Goal: Task Accomplishment & Management: Use online tool/utility

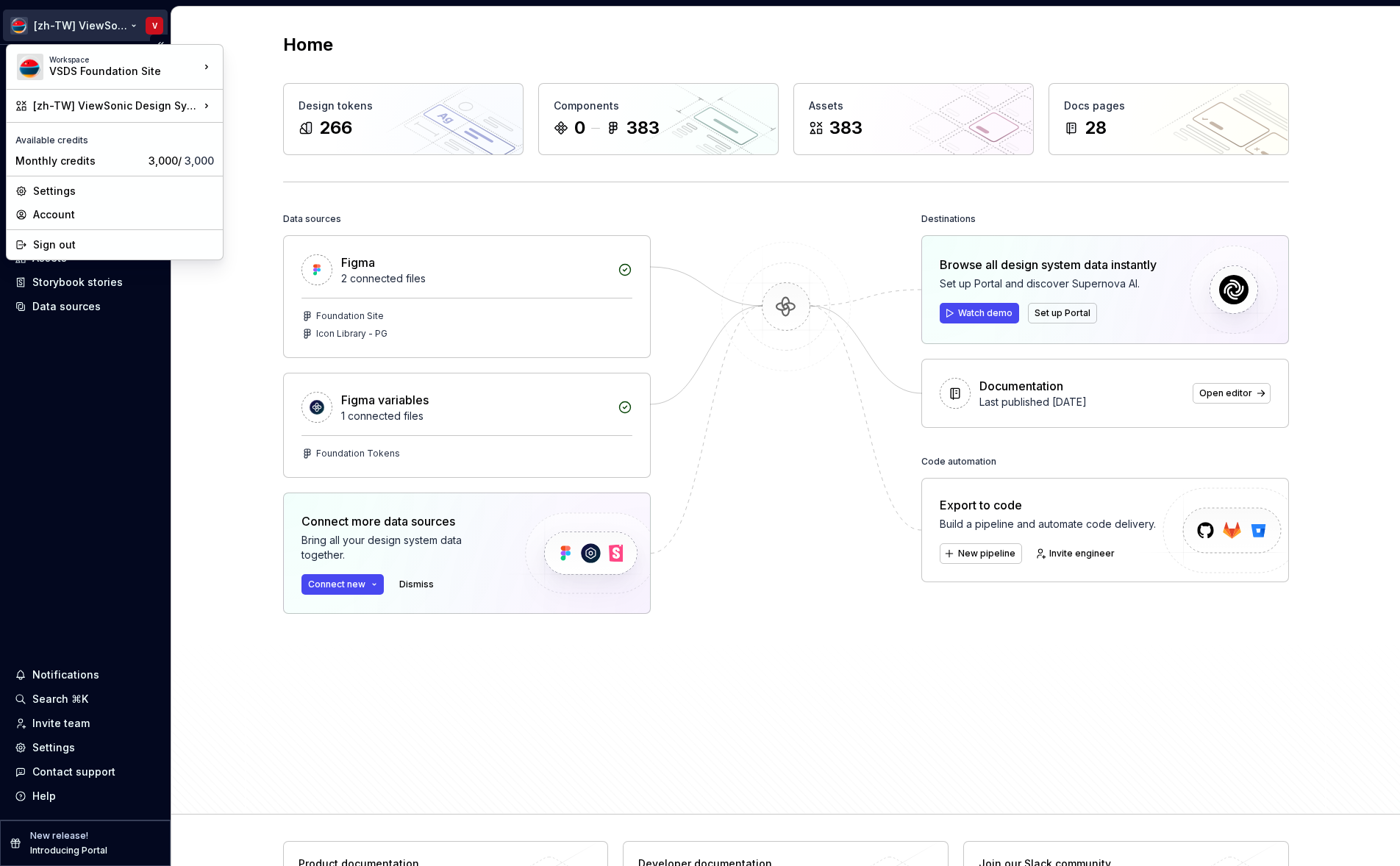
click at [106, 23] on html "[zh-TW] ViewSonic Design System V Home Documentation Analytics Code automation …" at bounding box center [700, 433] width 1400 height 866
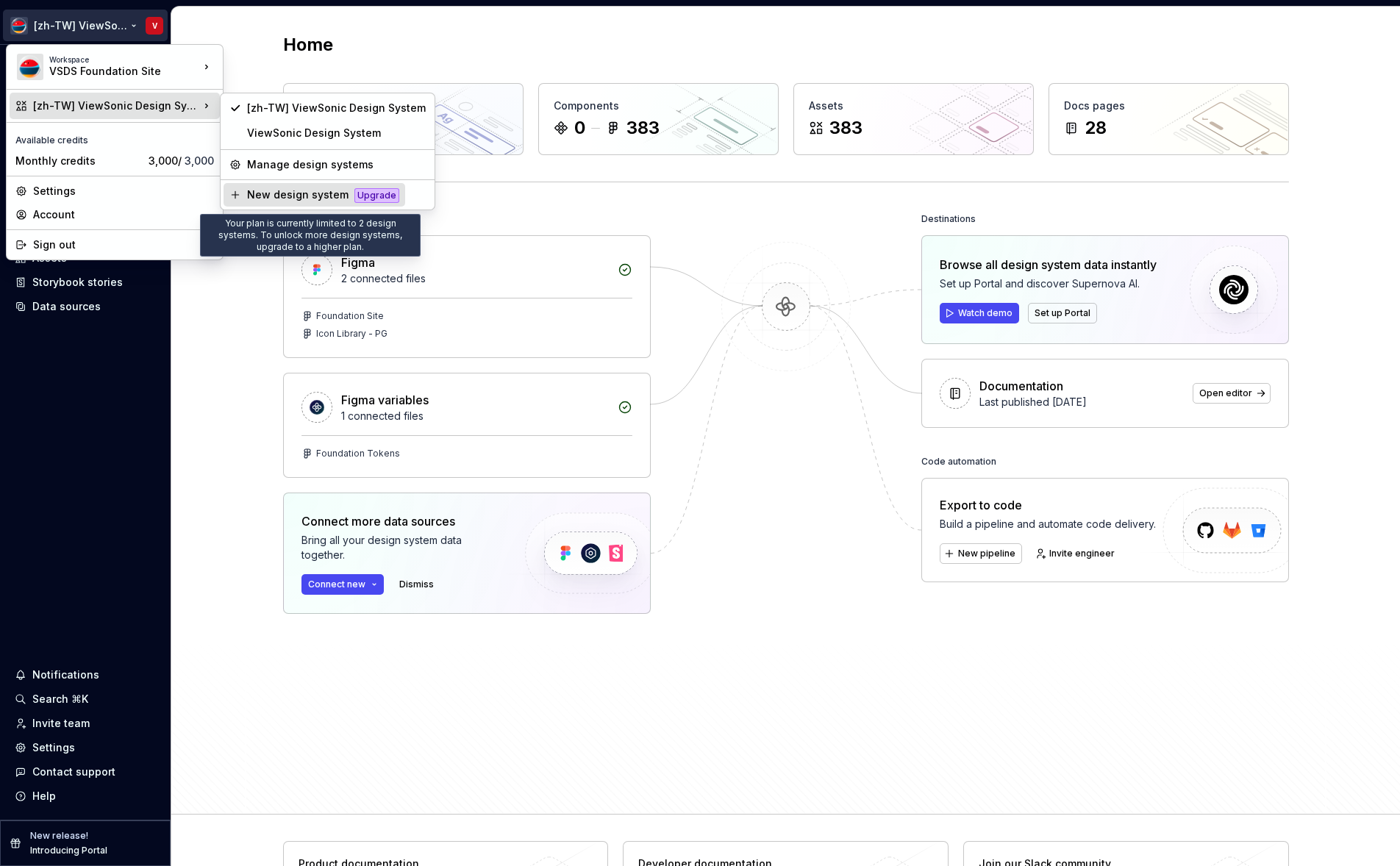
click at [263, 199] on div "New design system" at bounding box center [298, 194] width 101 height 15
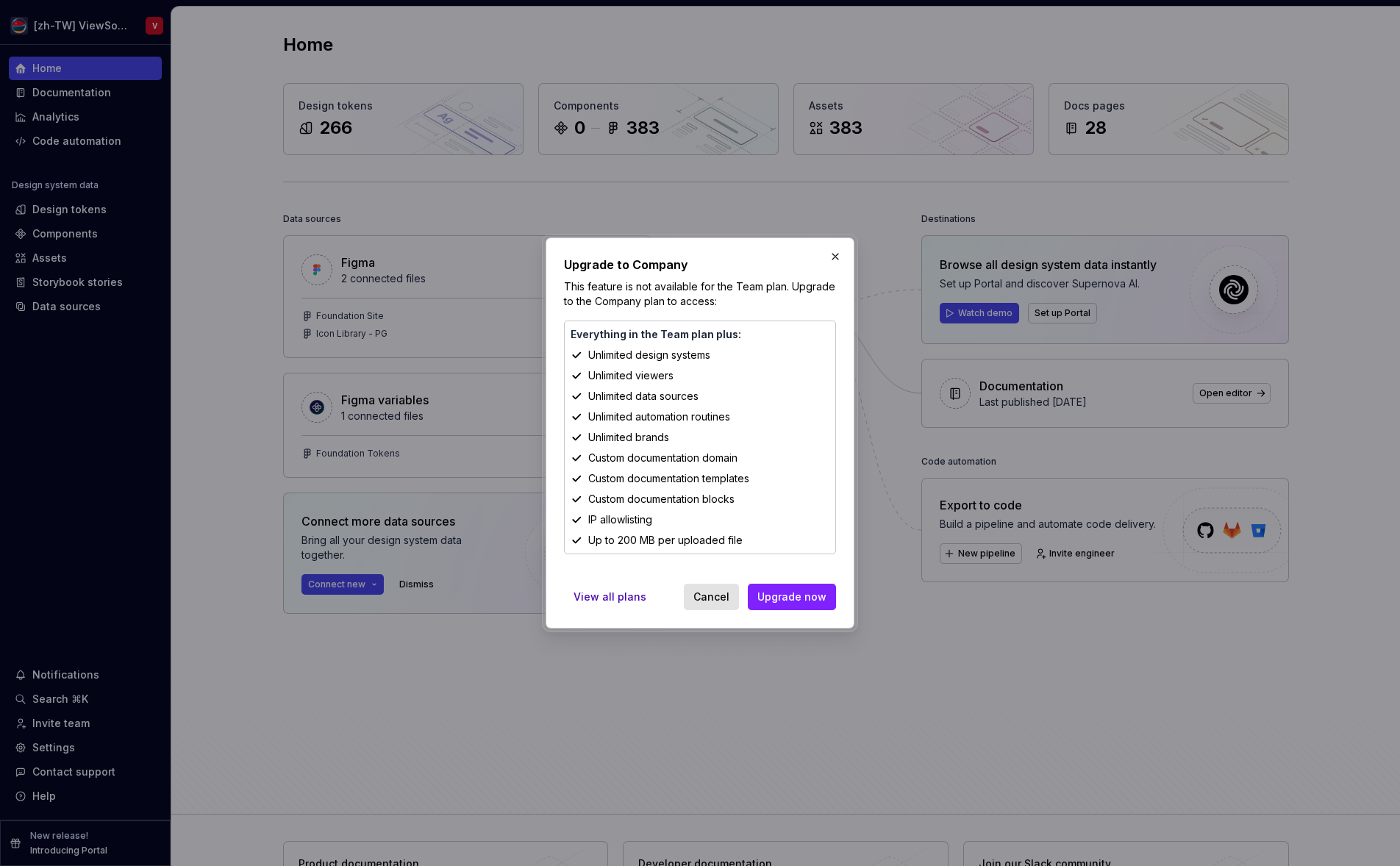
click at [722, 595] on span "Cancel" at bounding box center [711, 596] width 36 height 15
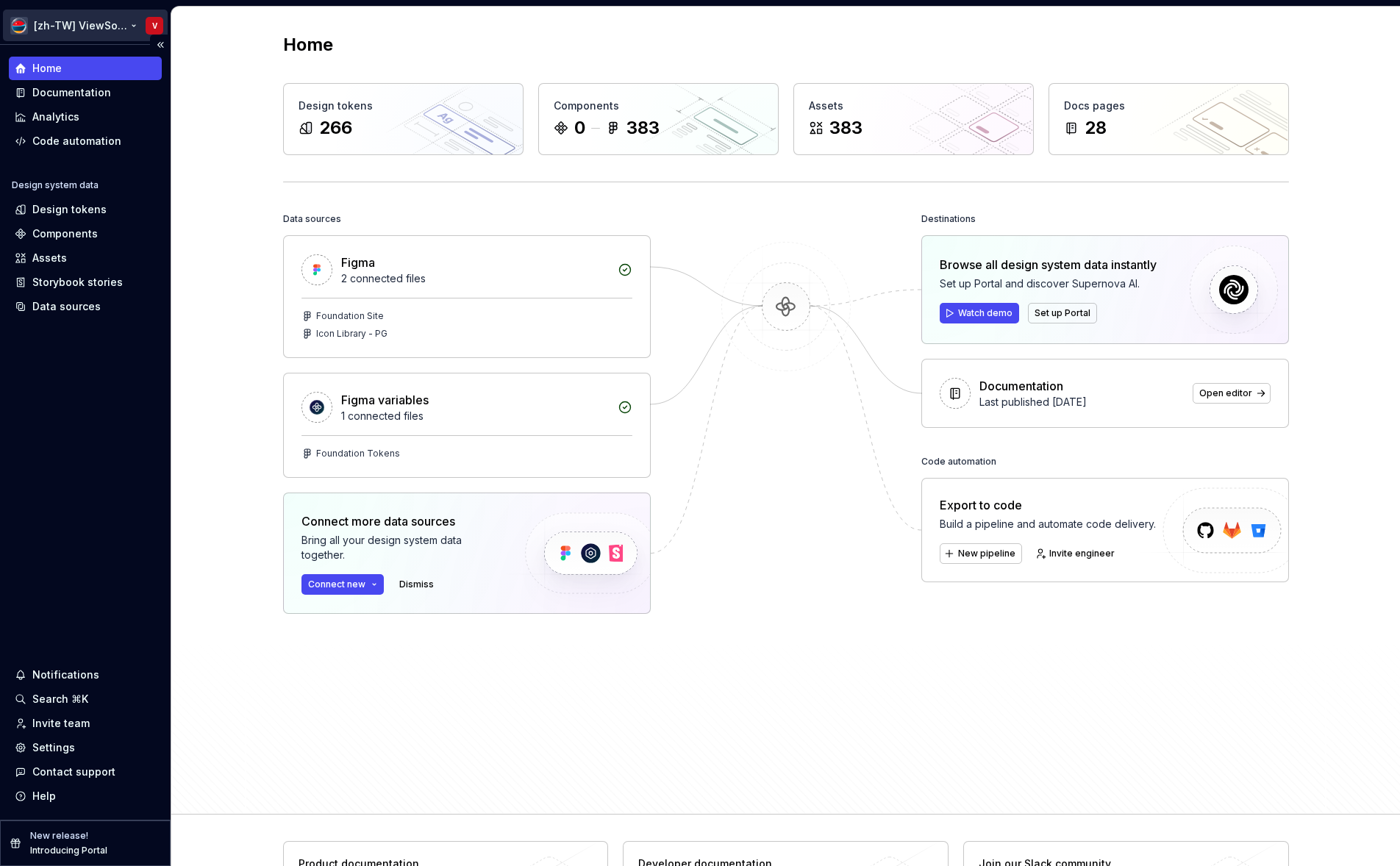
click at [89, 28] on html "[zh-TW] ViewSonic Design System V Home Documentation Analytics Code automation …" at bounding box center [700, 433] width 1400 height 866
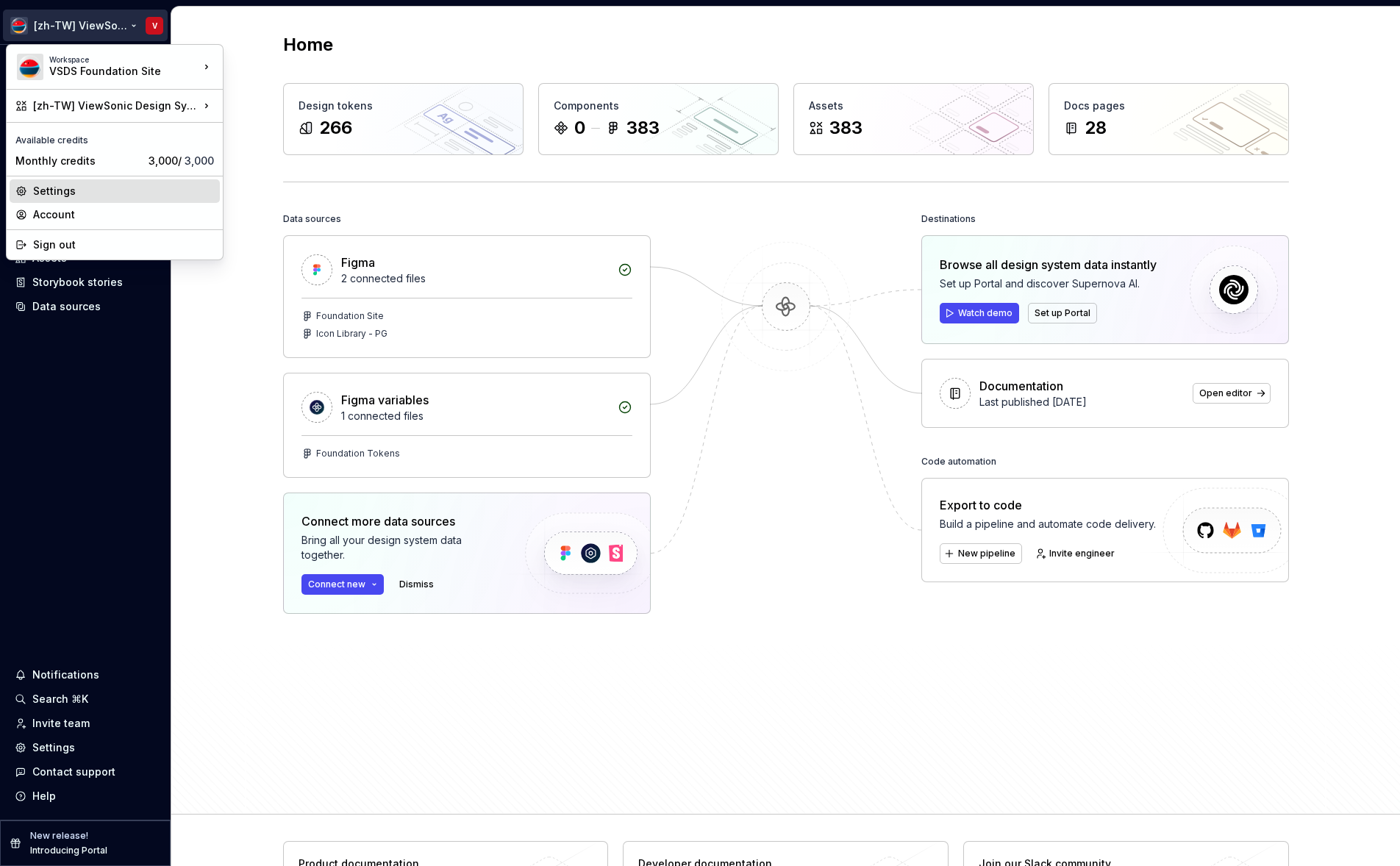
click at [89, 193] on div "Settings" at bounding box center [124, 191] width 181 height 15
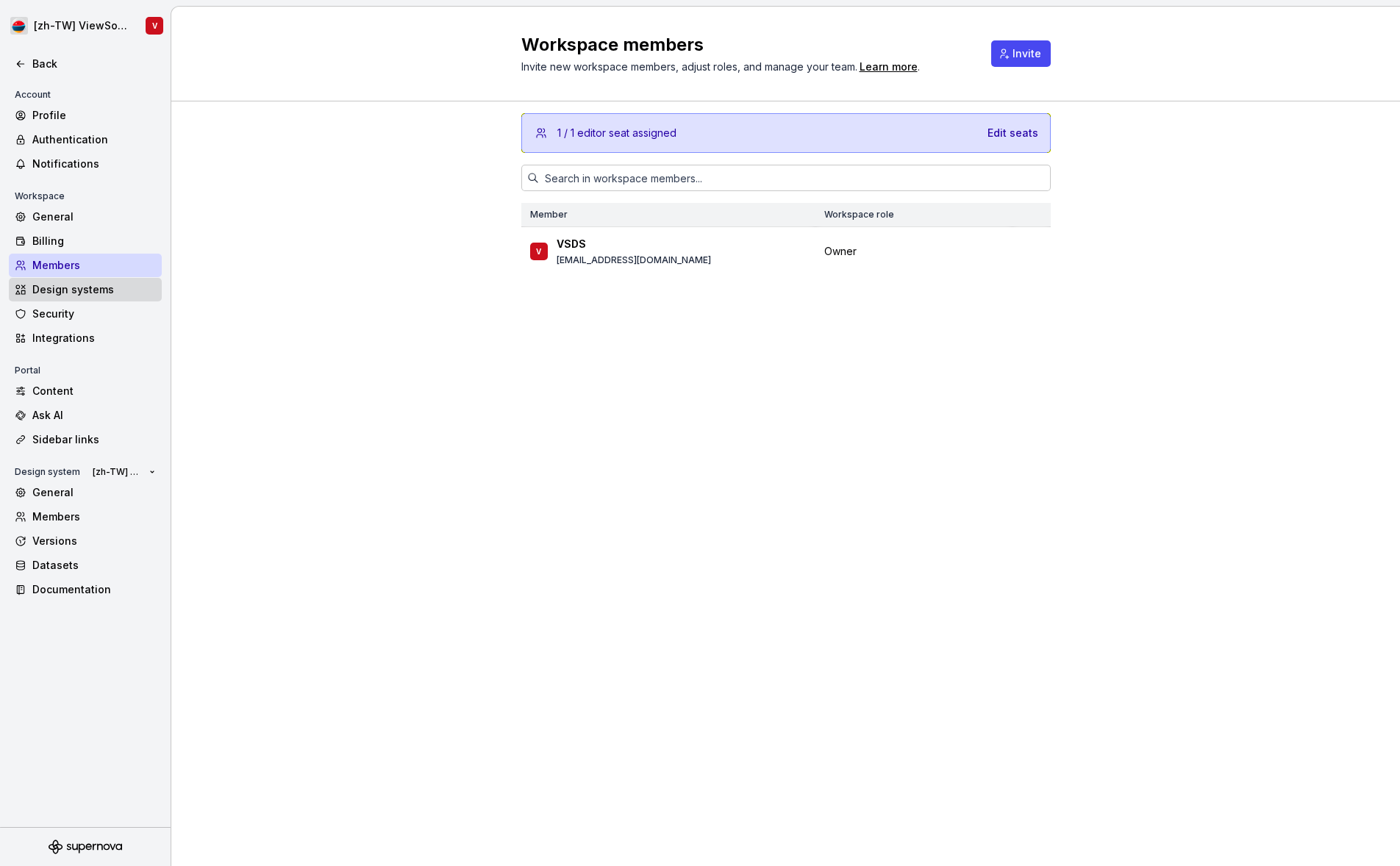
click at [94, 289] on div "Design systems" at bounding box center [94, 289] width 124 height 15
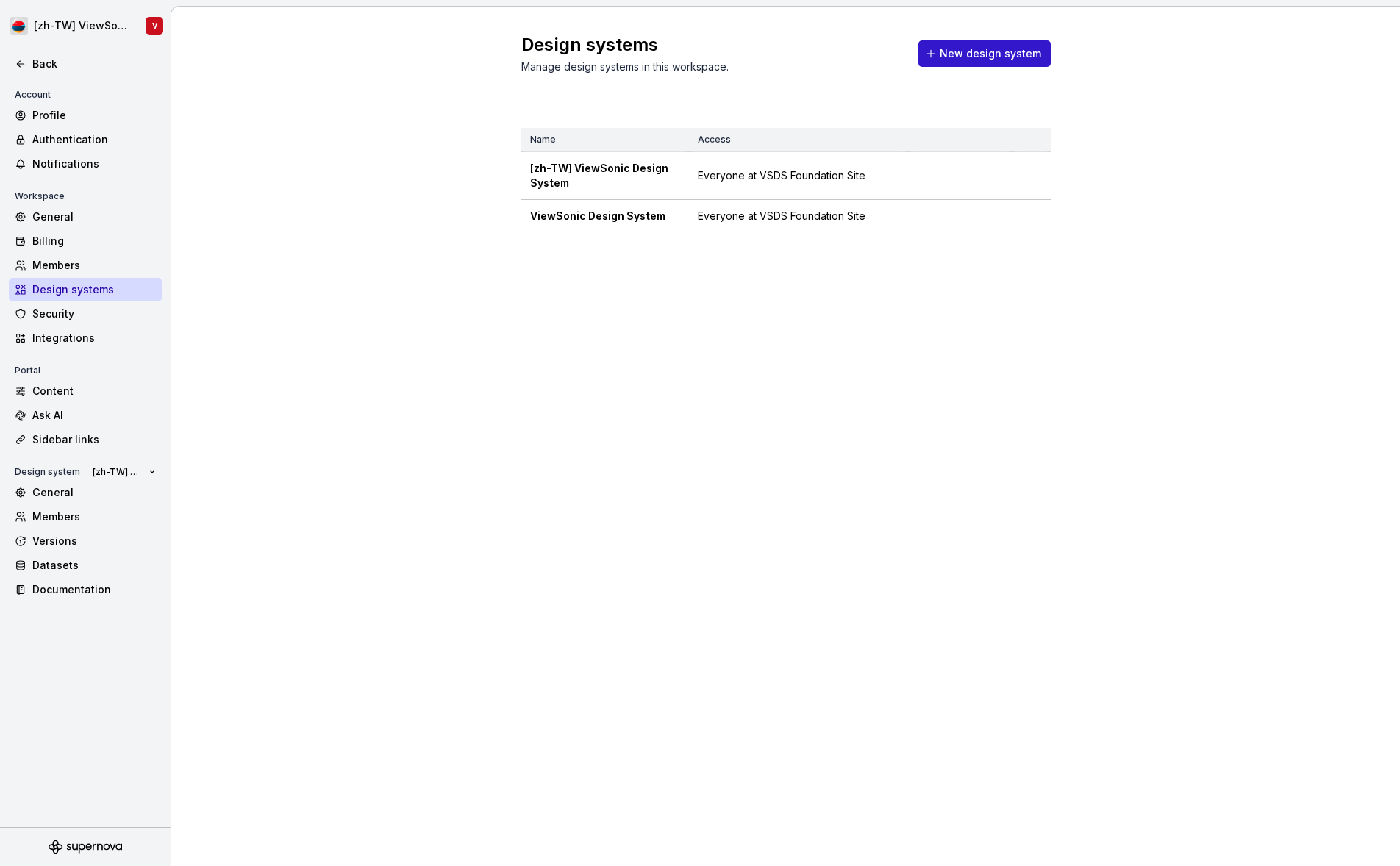
click at [982, 57] on span "New design system" at bounding box center [991, 54] width 101 height 15
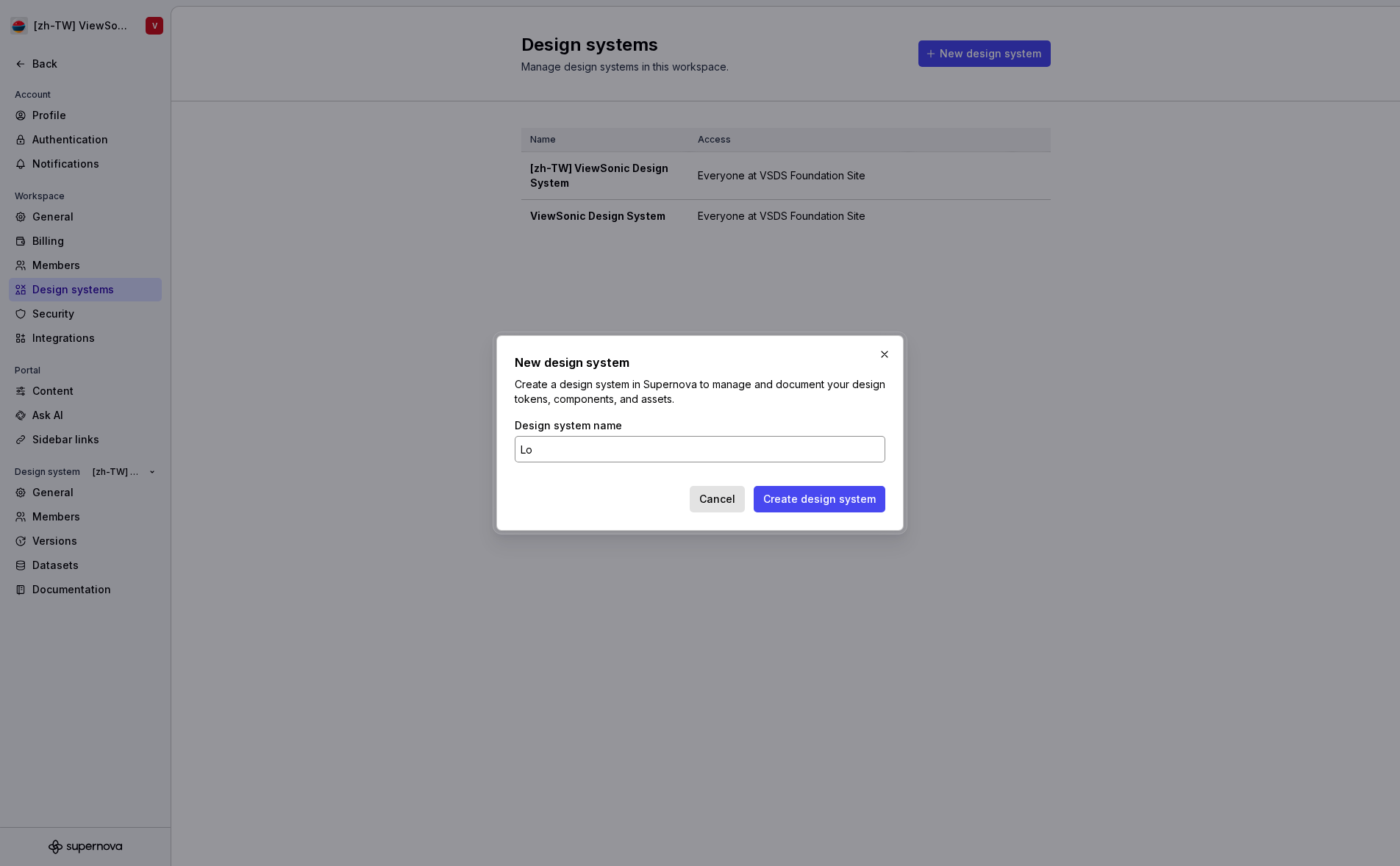
type input "L"
click at [539, 500] on div "Cancel Create design system" at bounding box center [700, 499] width 370 height 26
click at [592, 448] on input "Alias" at bounding box center [700, 449] width 370 height 26
type input "Alias Tokens Sync"
click at [807, 499] on span "Create design system" at bounding box center [818, 499] width 112 height 15
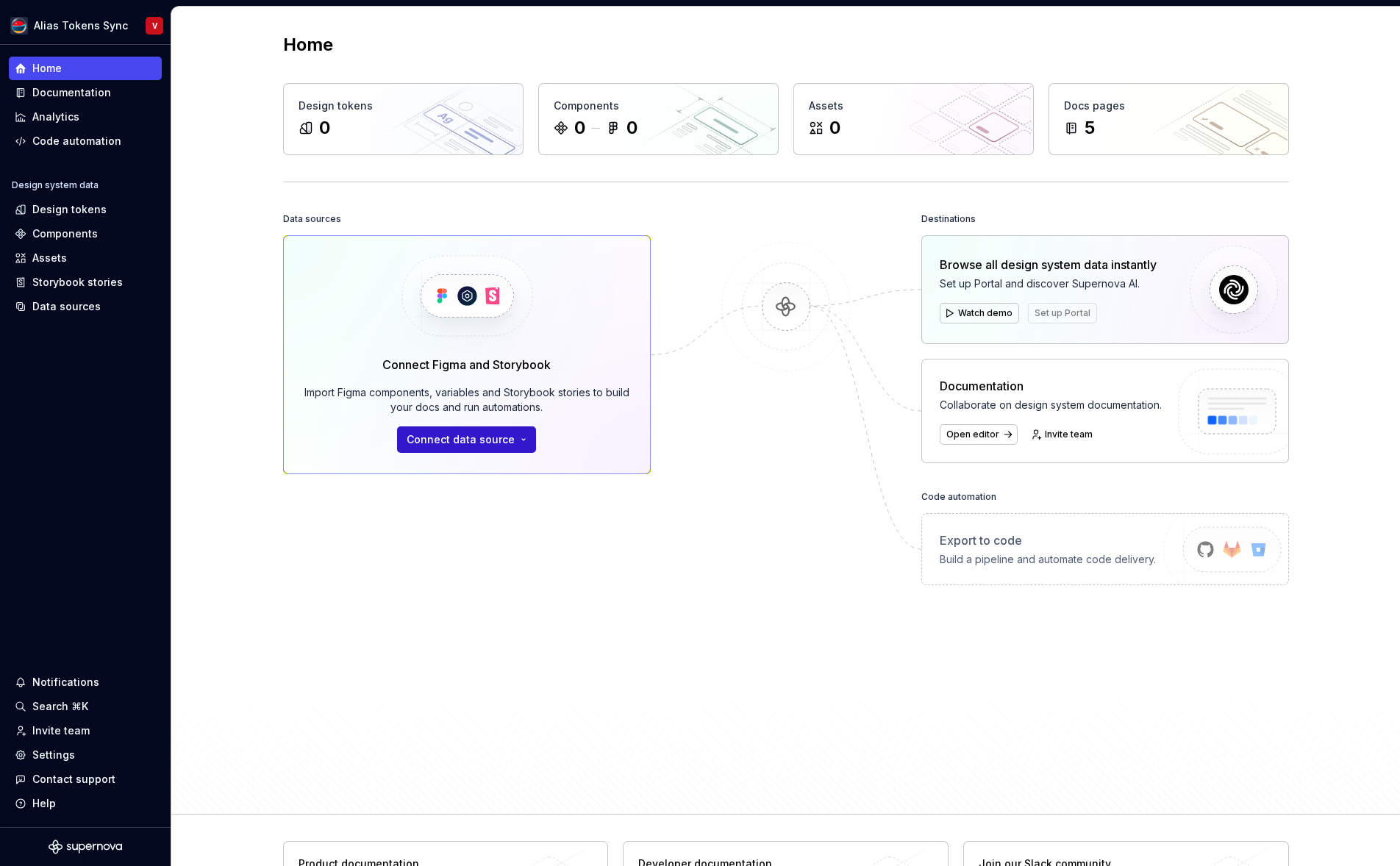
click at [490, 439] on span "Connect data source" at bounding box center [460, 439] width 108 height 15
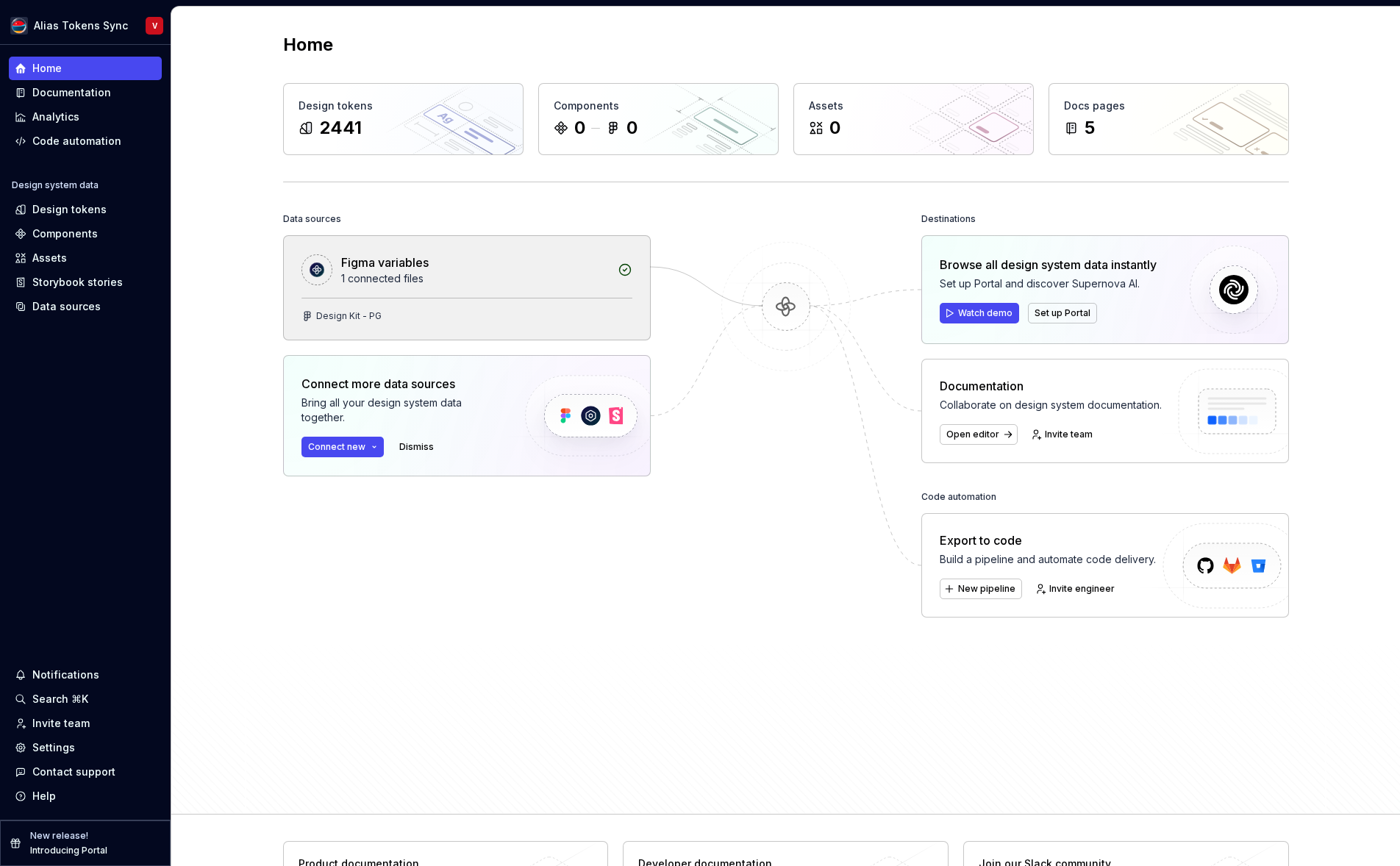
click at [478, 281] on div "1 connected files" at bounding box center [474, 279] width 268 height 15
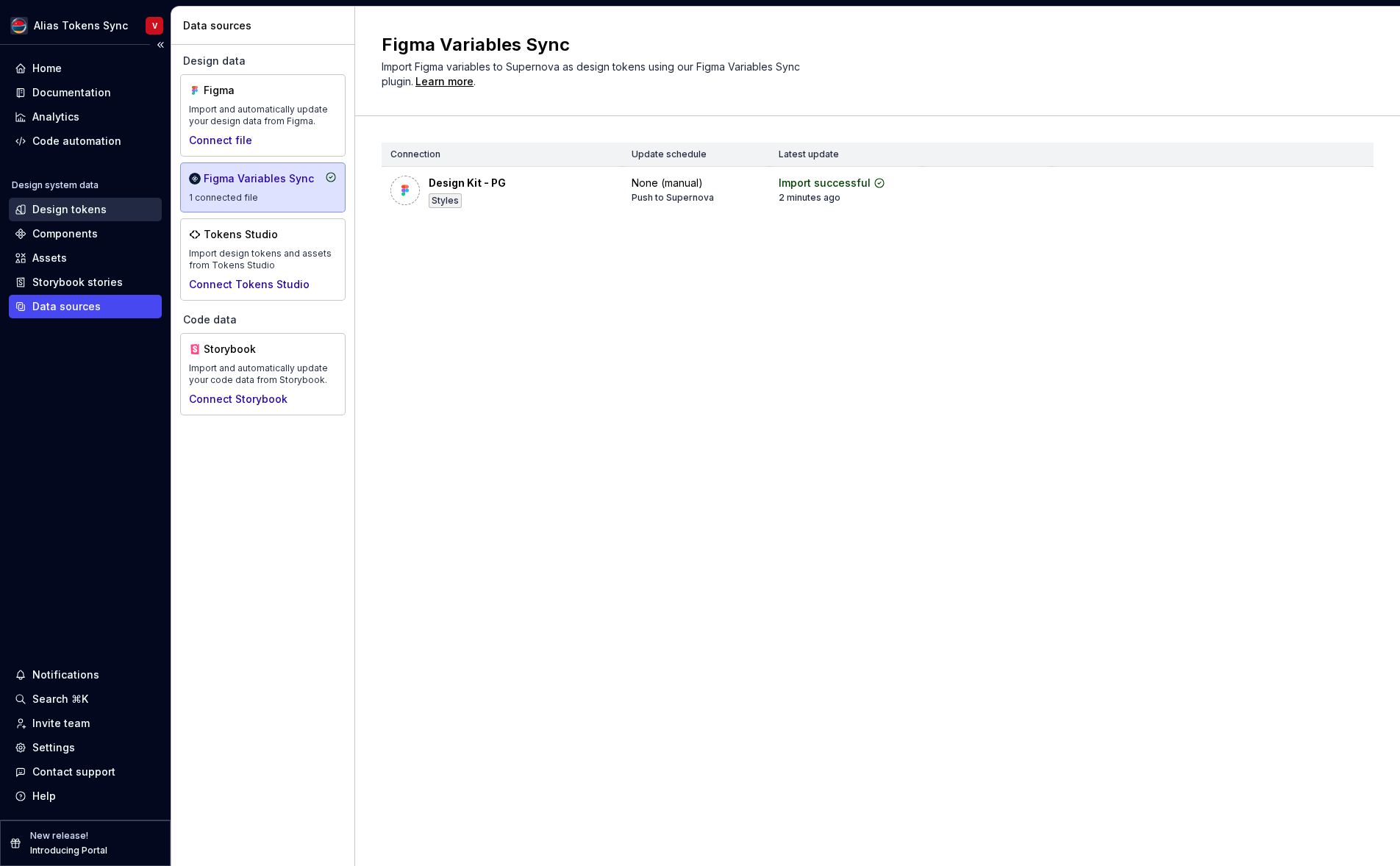
click at [92, 212] on div "Design tokens" at bounding box center [69, 209] width 74 height 15
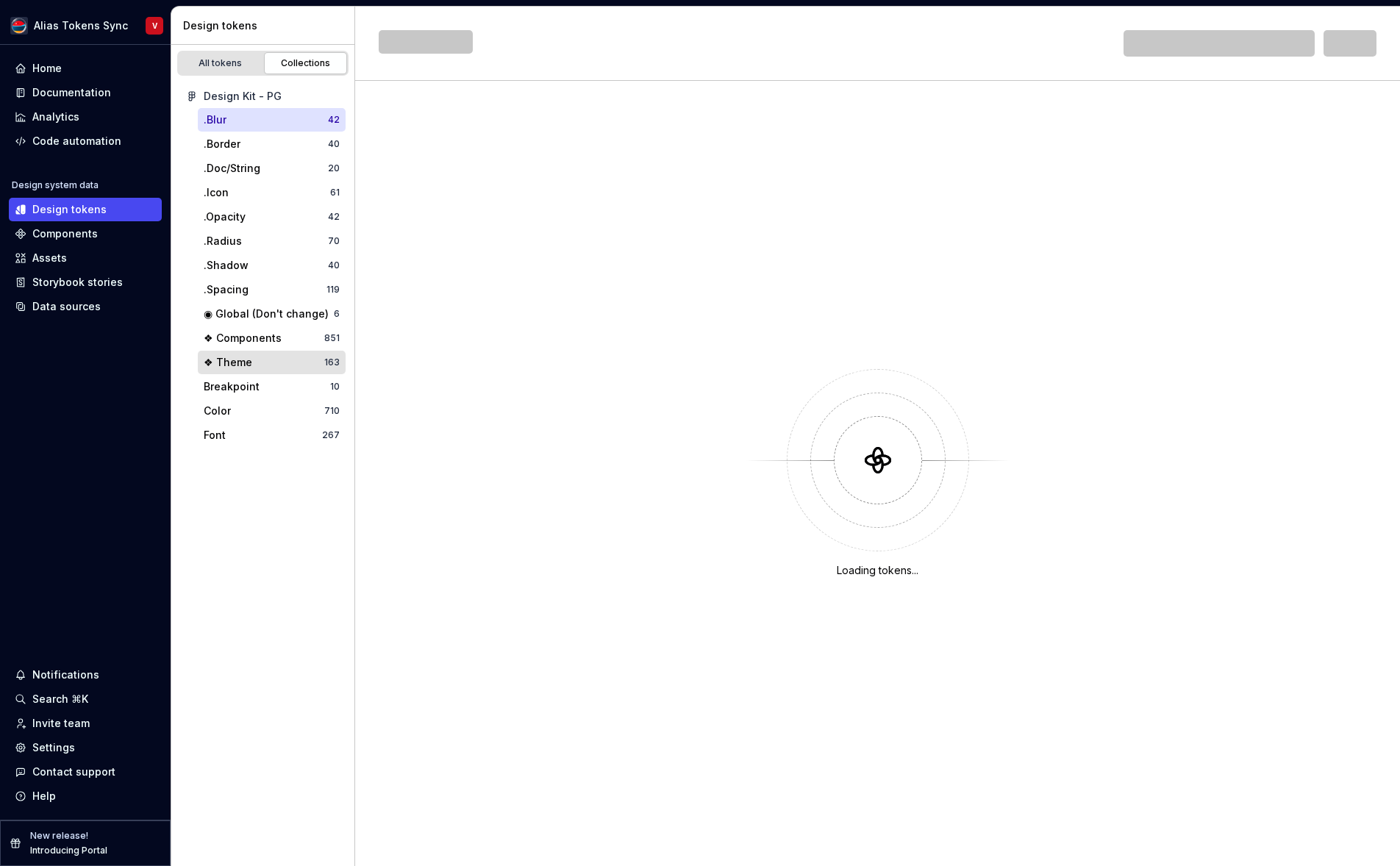
click at [261, 370] on div "❖ Theme 163" at bounding box center [272, 362] width 148 height 23
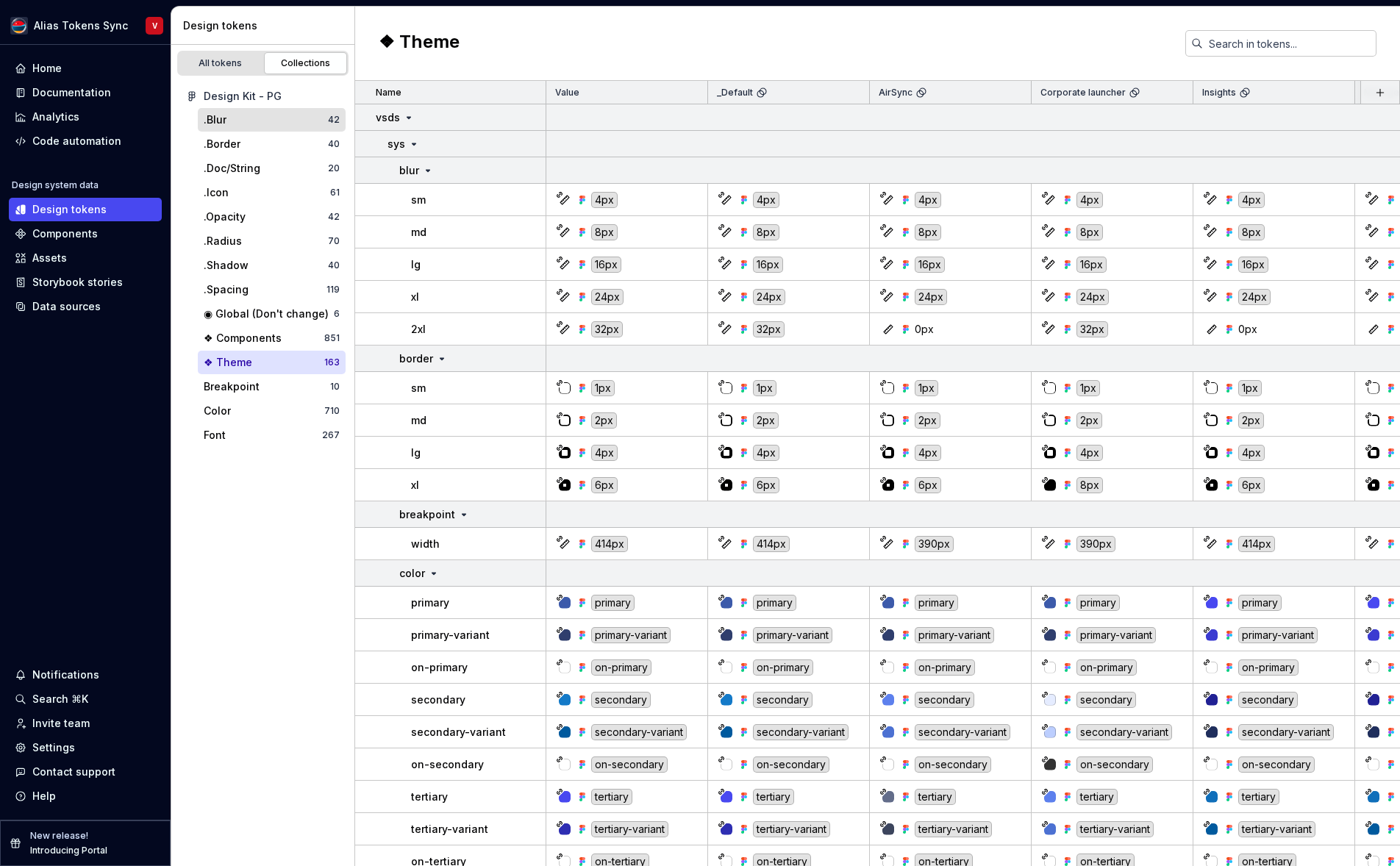
click at [249, 123] on div ".Blur" at bounding box center [266, 119] width 125 height 15
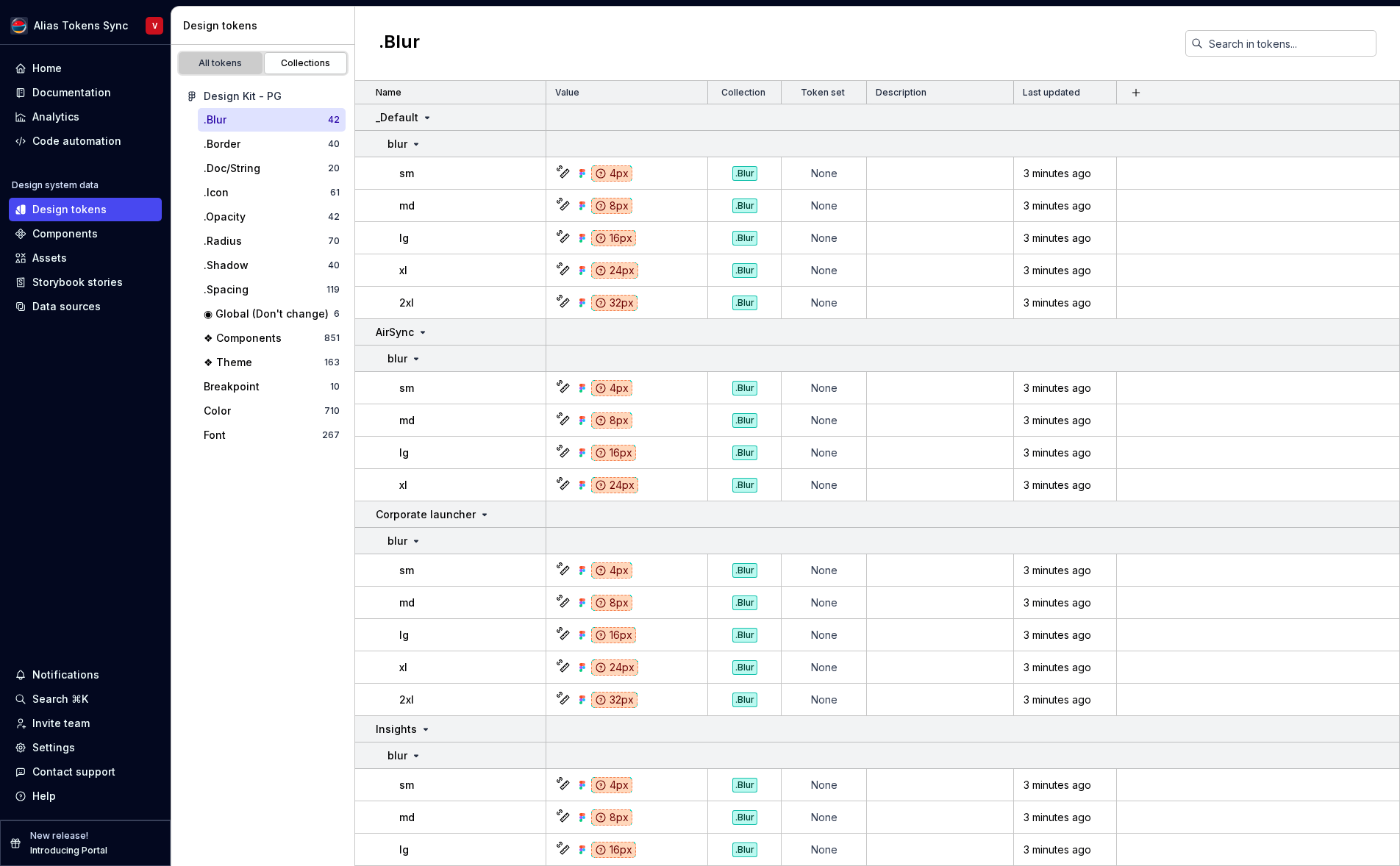
click at [217, 70] on link "All tokens" at bounding box center [220, 63] width 84 height 22
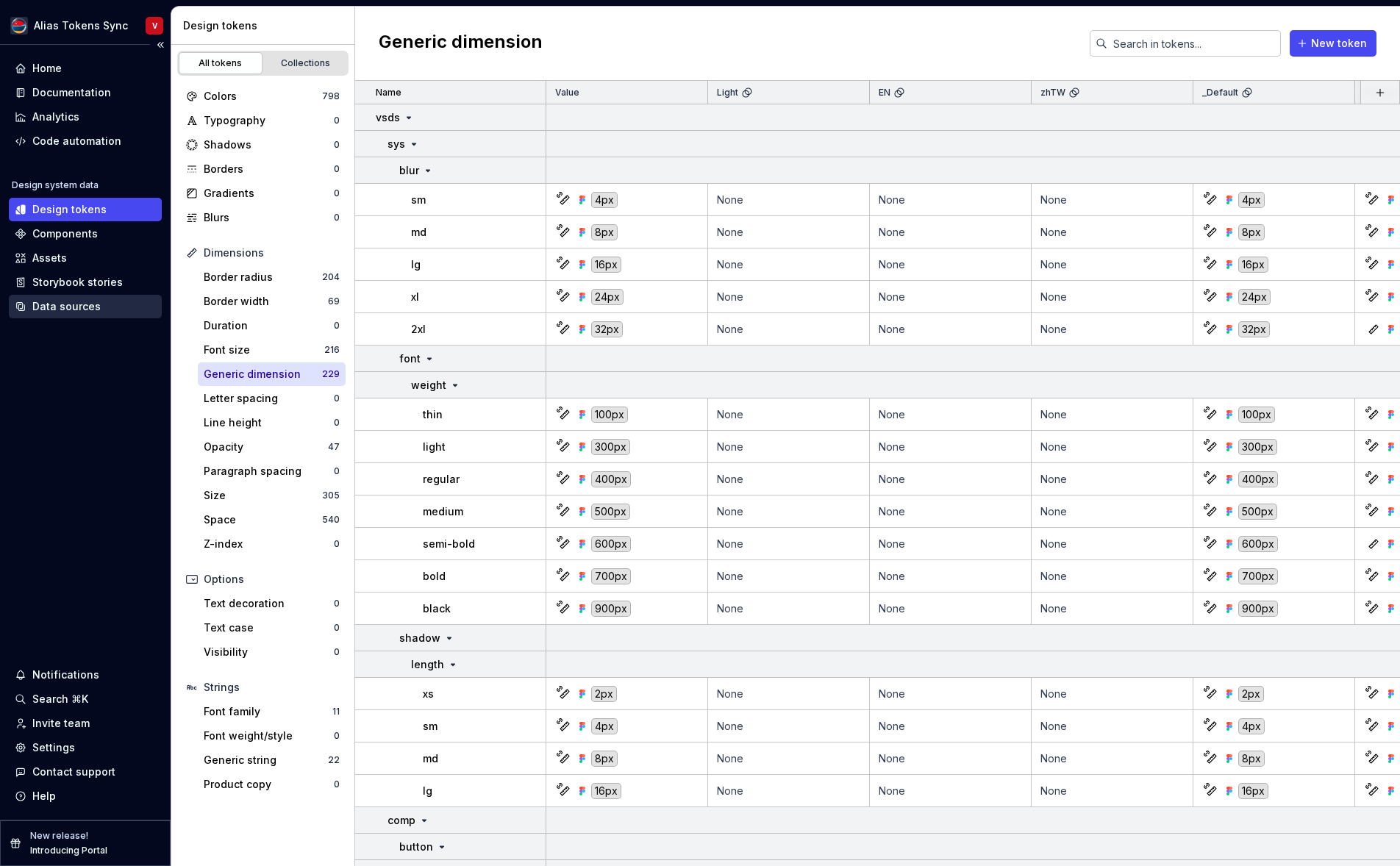
click at [73, 311] on div "Data sources" at bounding box center [66, 306] width 68 height 15
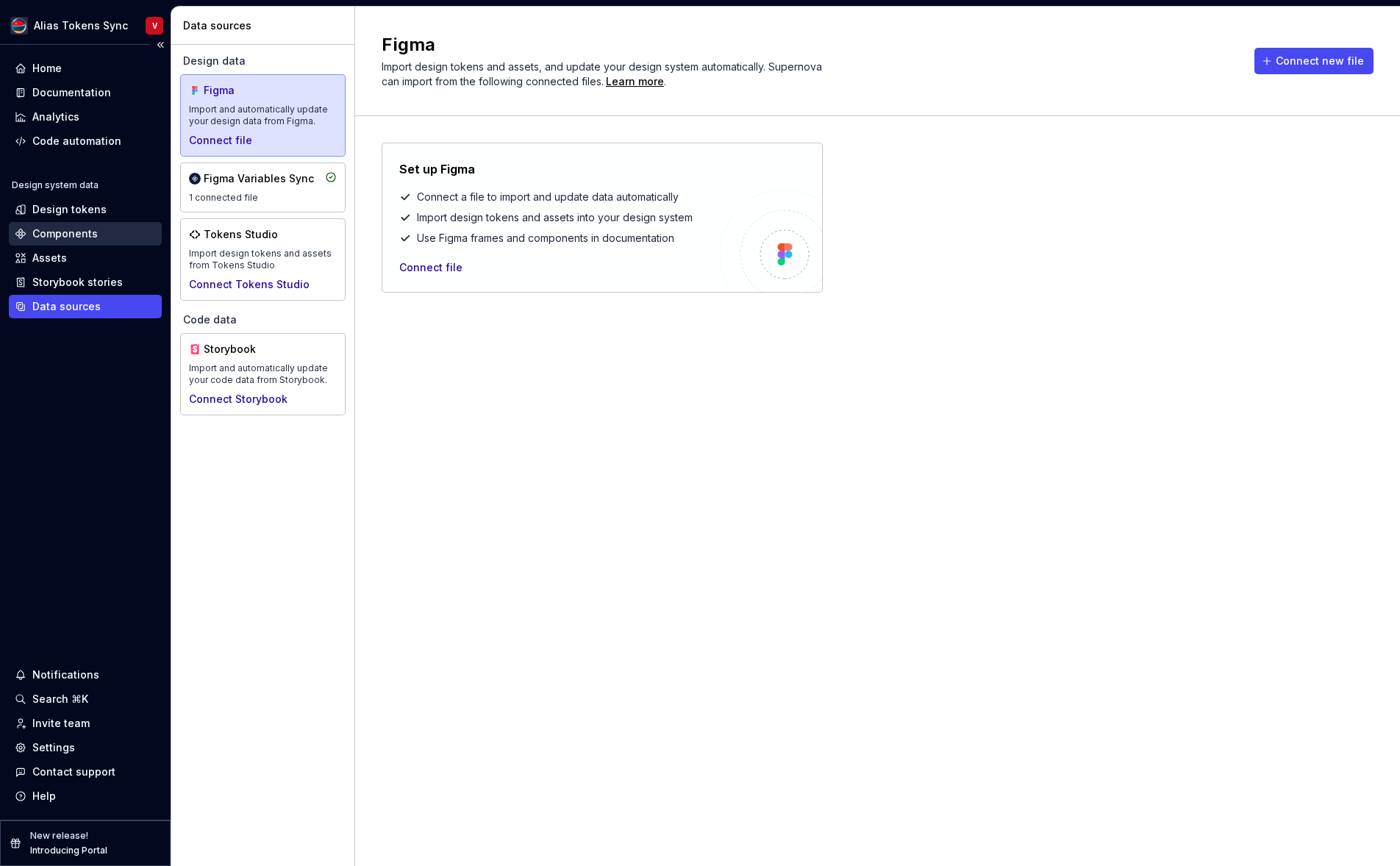
click at [70, 240] on div "Components" at bounding box center [64, 233] width 65 height 15
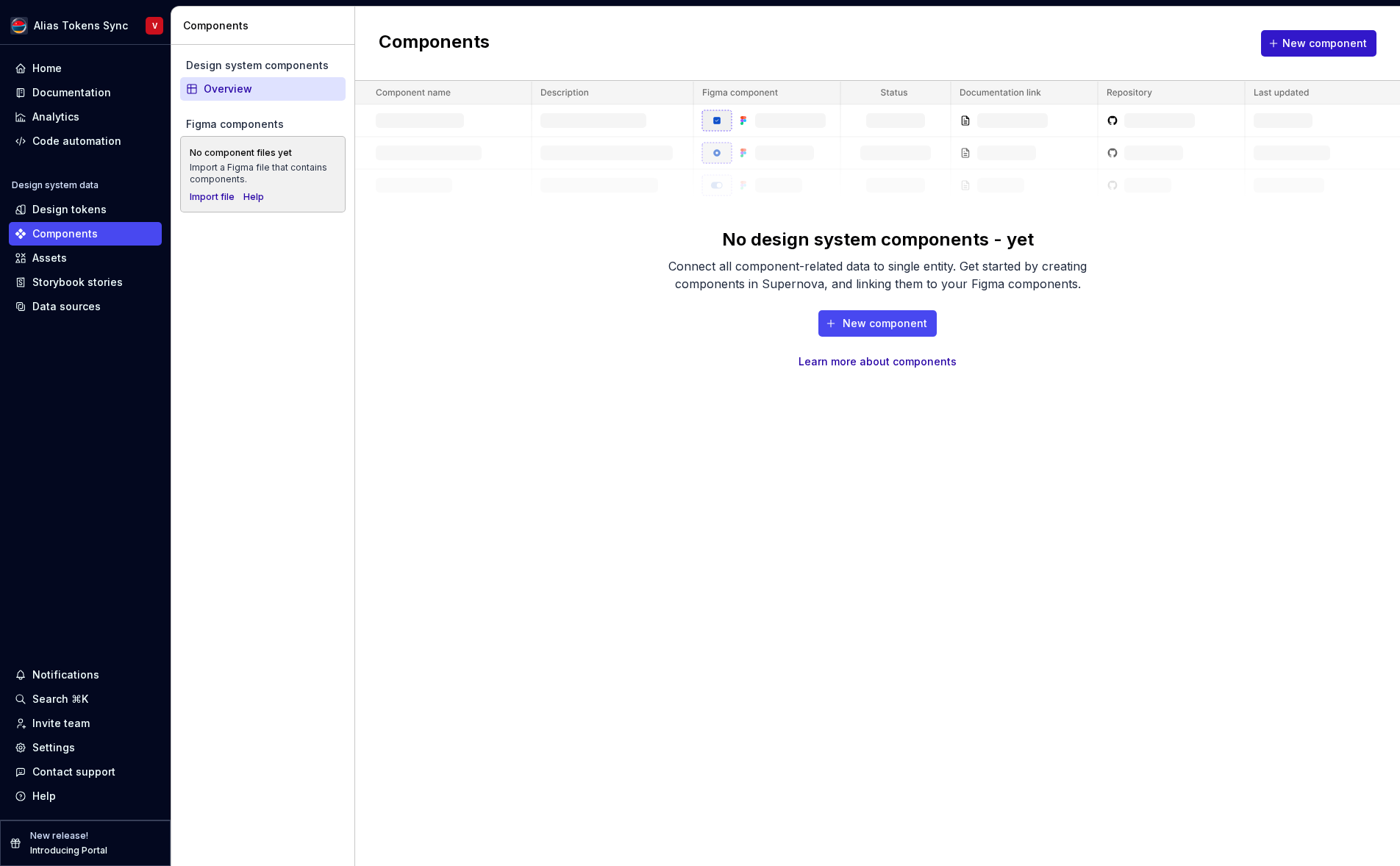
click at [1313, 45] on span "New component" at bounding box center [1324, 43] width 85 height 15
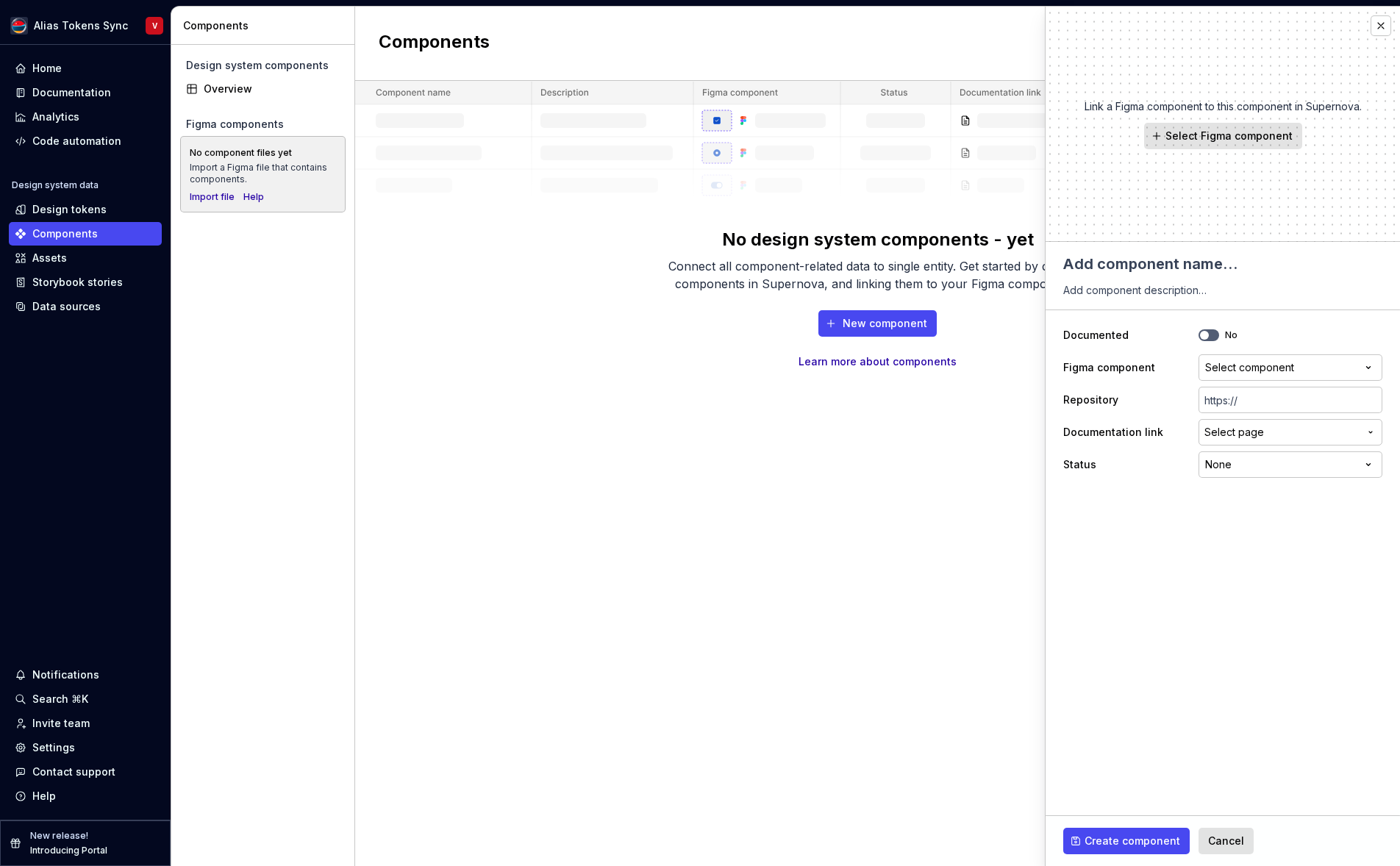
type textarea "*"
click at [1225, 838] on span "Cancel" at bounding box center [1226, 841] width 36 height 15
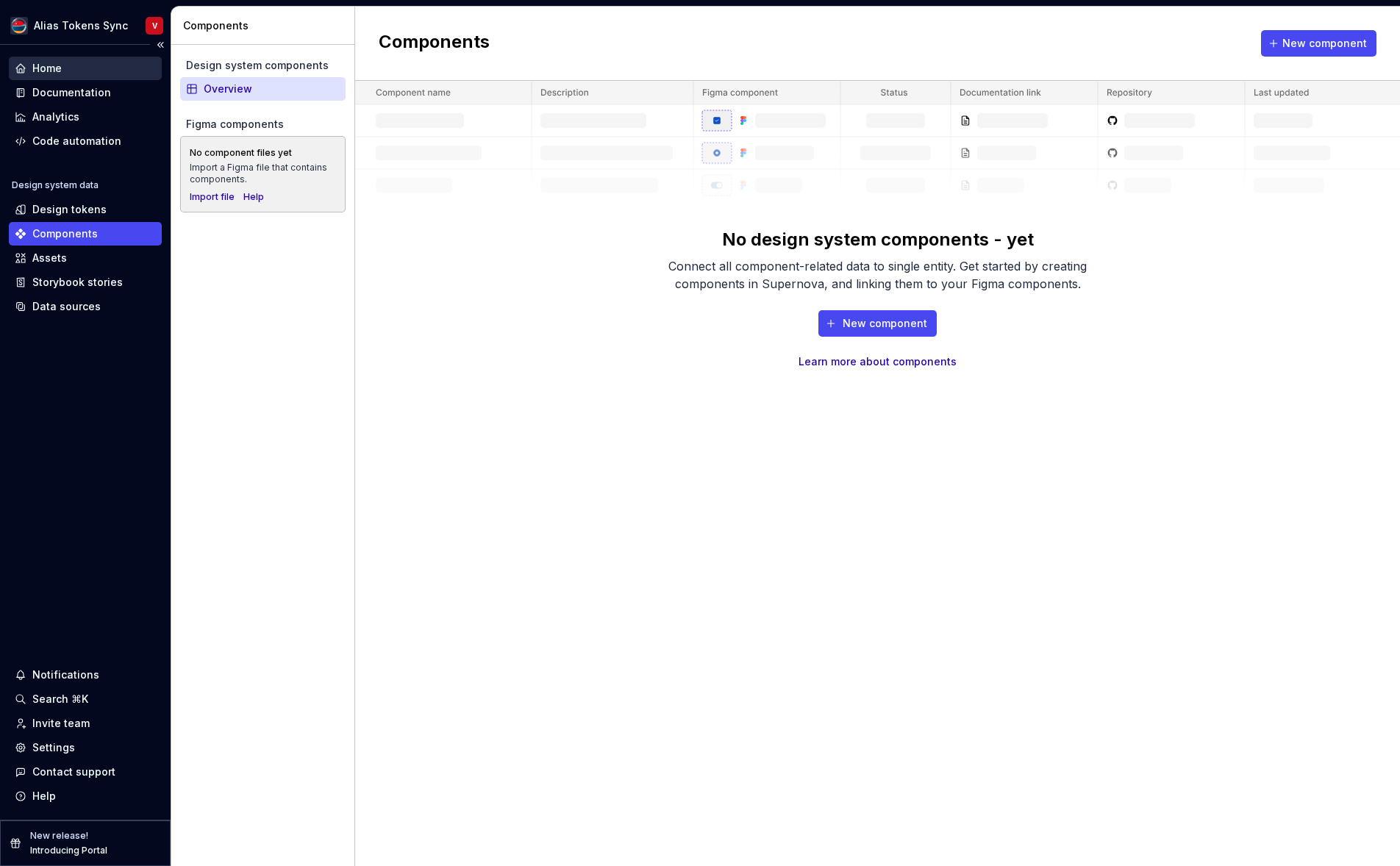
click at [94, 67] on div "Home" at bounding box center [85, 68] width 141 height 15
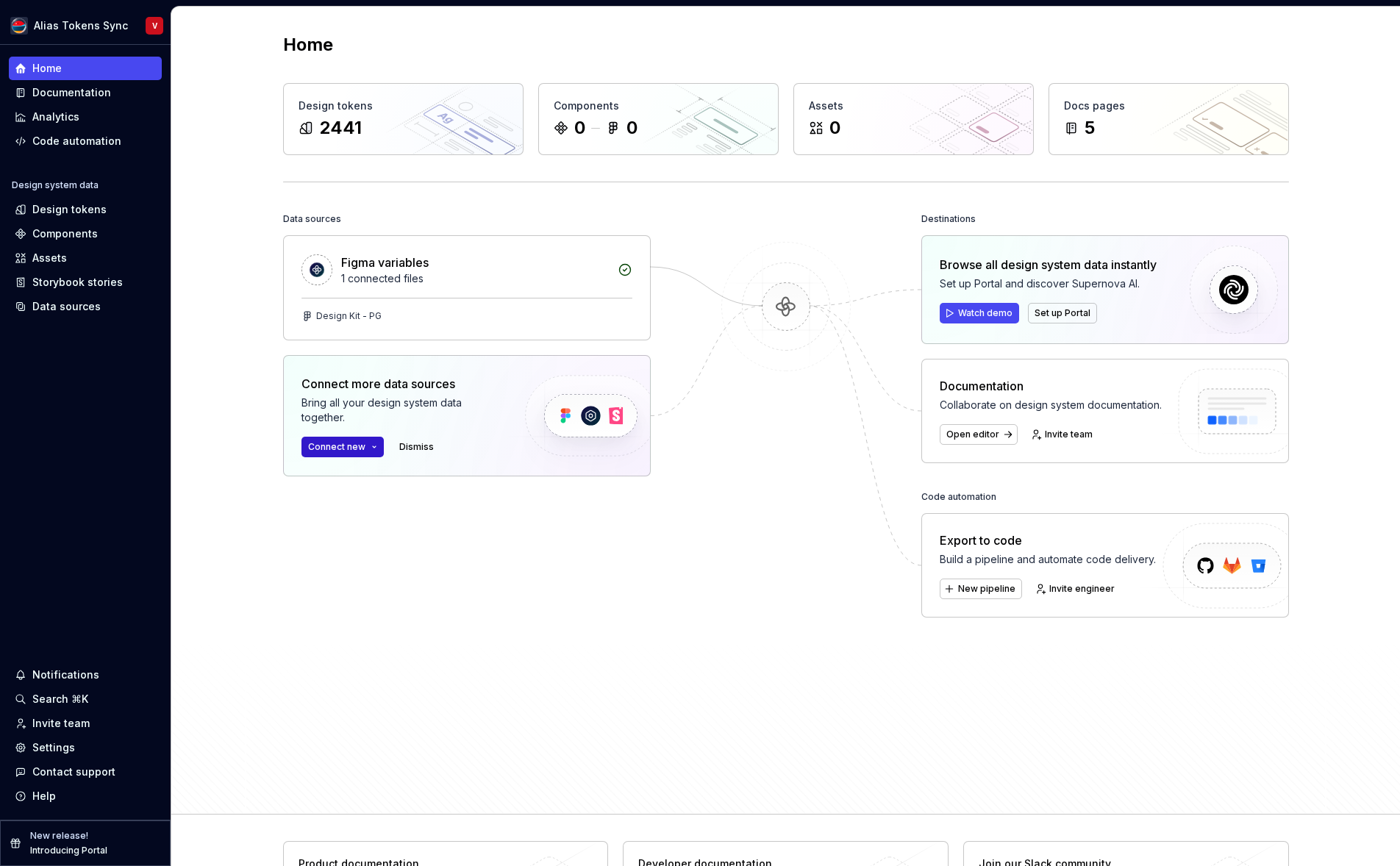
click at [376, 448] on button "Connect new" at bounding box center [342, 446] width 83 height 20
drag, startPoint x: 1132, startPoint y: 485, endPoint x: 1129, endPoint y: 476, distance: 9.5
click at [1132, 485] on div "Destinations Browse all design system data instantly Set up Portal and discover…" at bounding box center [1105, 469] width 367 height 520
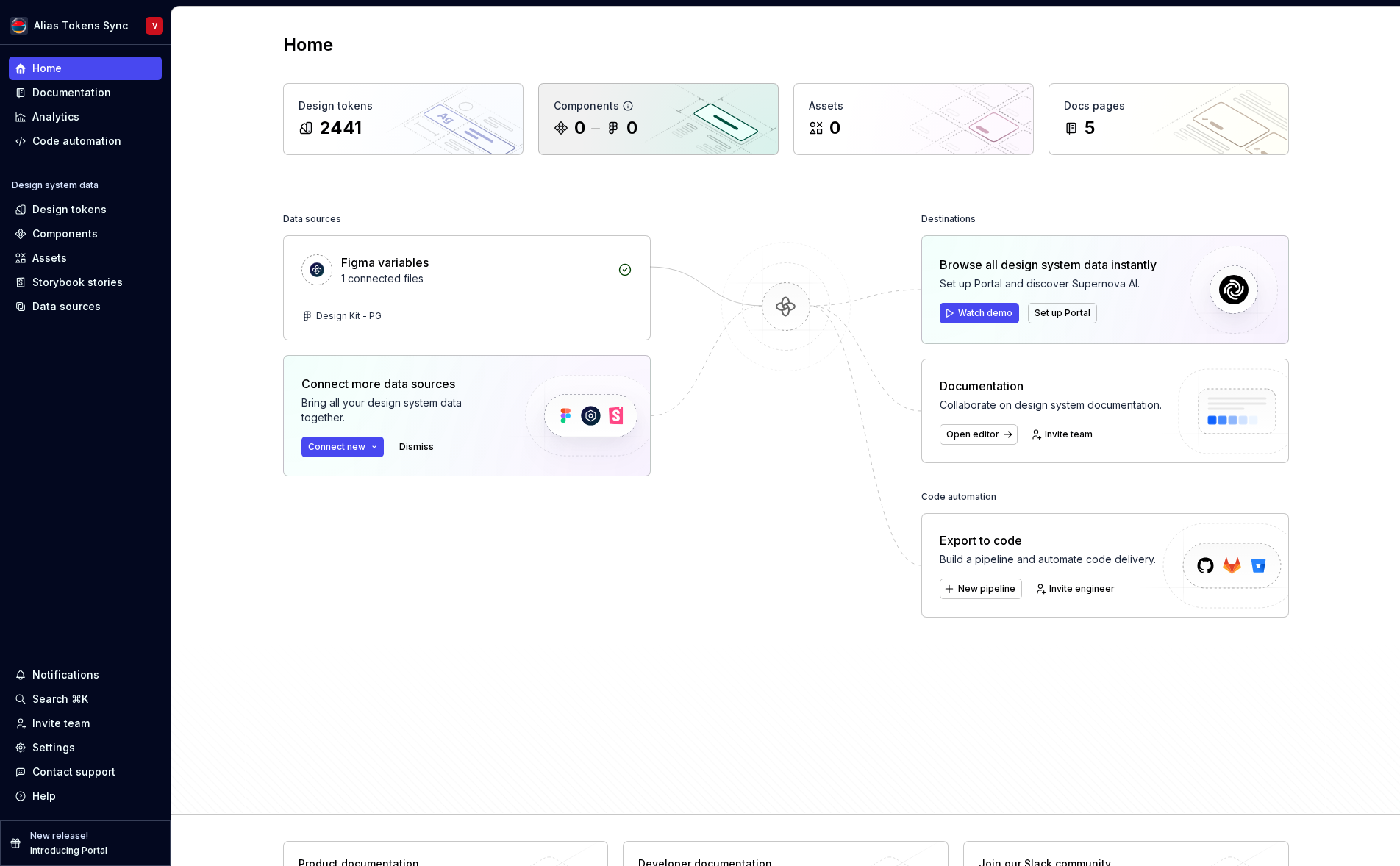
click at [687, 128] on div "0 0" at bounding box center [658, 128] width 209 height 23
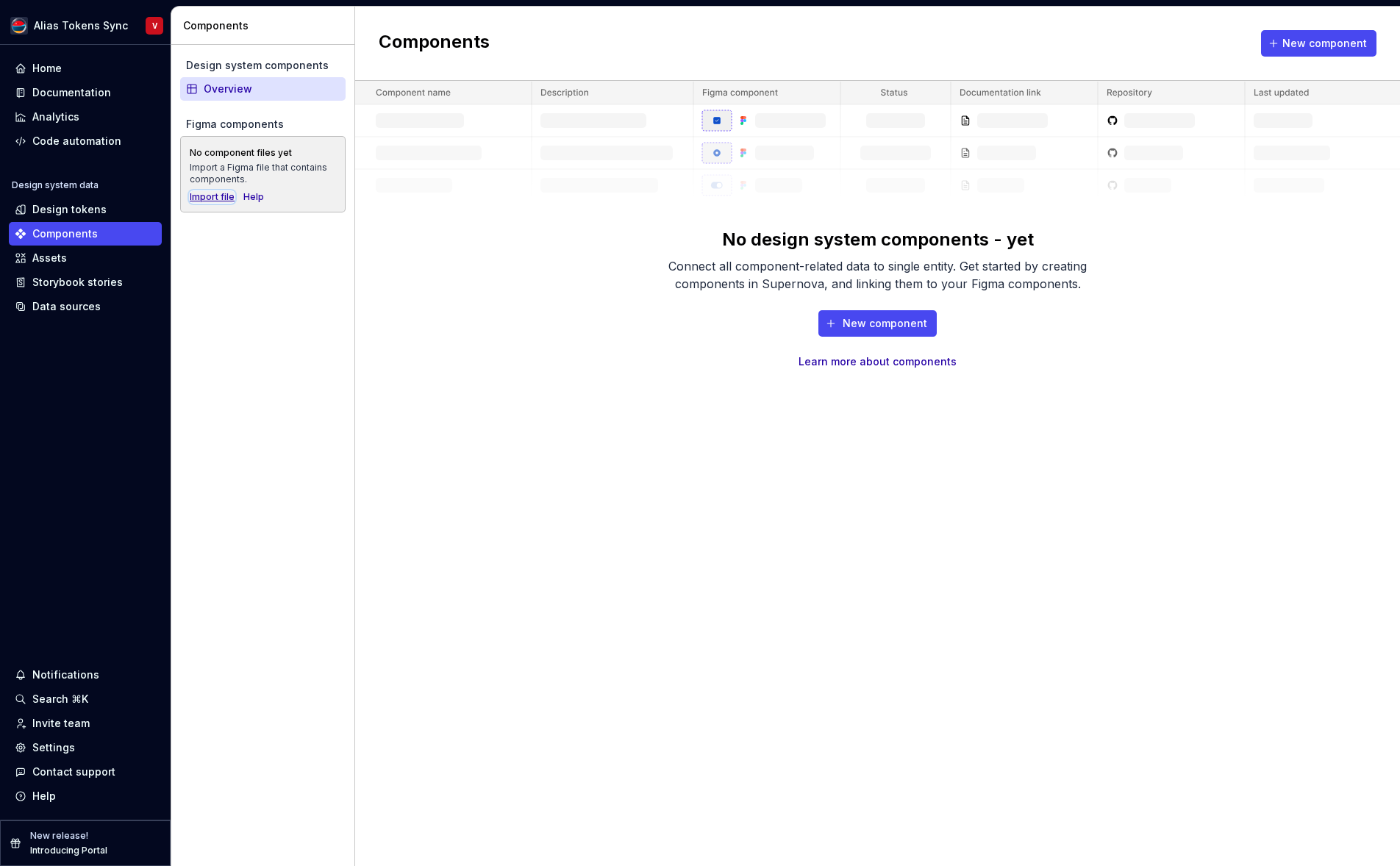
click at [212, 198] on div "Import file" at bounding box center [212, 197] width 45 height 12
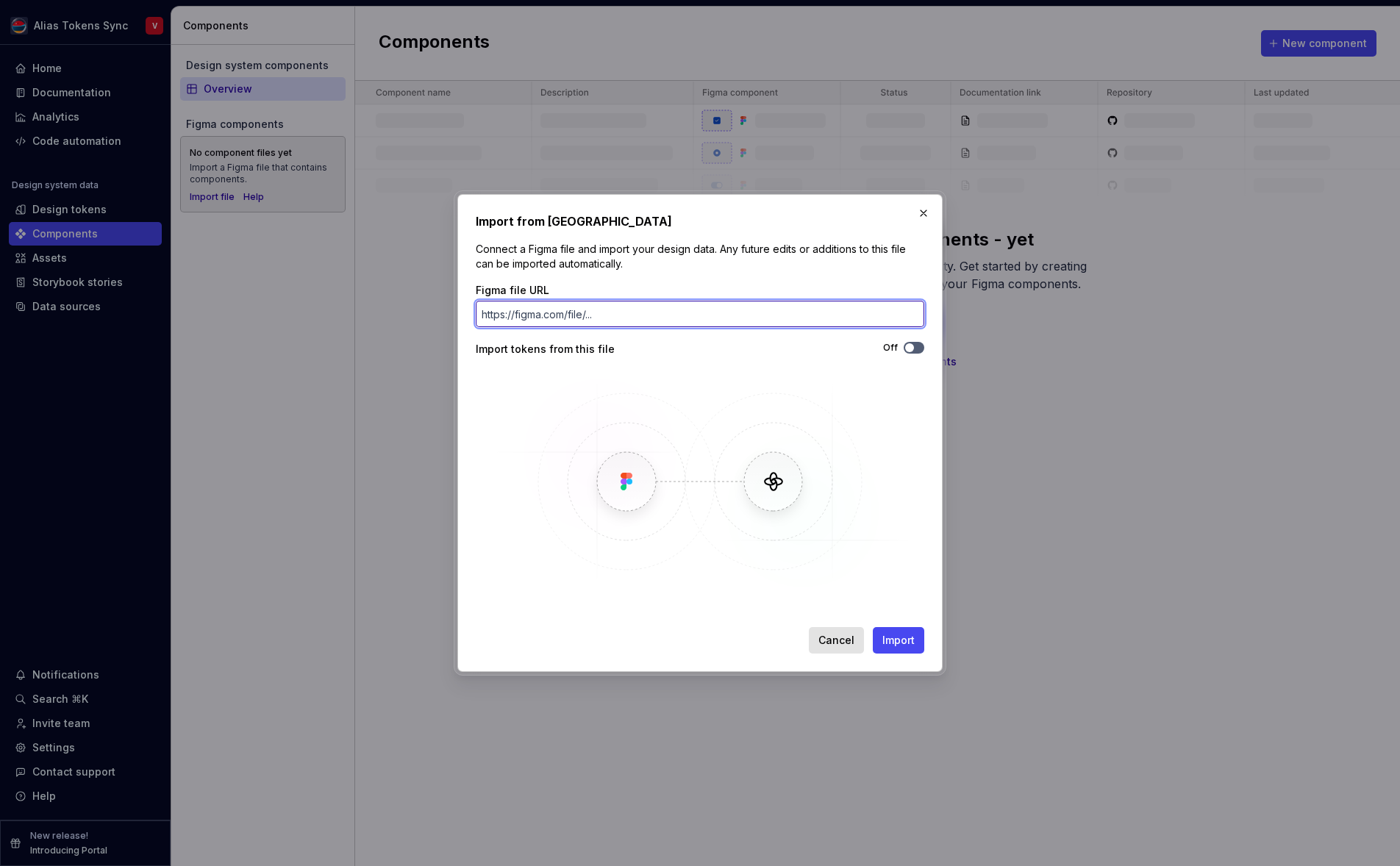
paste input "[URL][DOMAIN_NAME]"
type input "[URL][DOMAIN_NAME]"
click at [692, 631] on div "Cancel Import" at bounding box center [700, 637] width 448 height 32
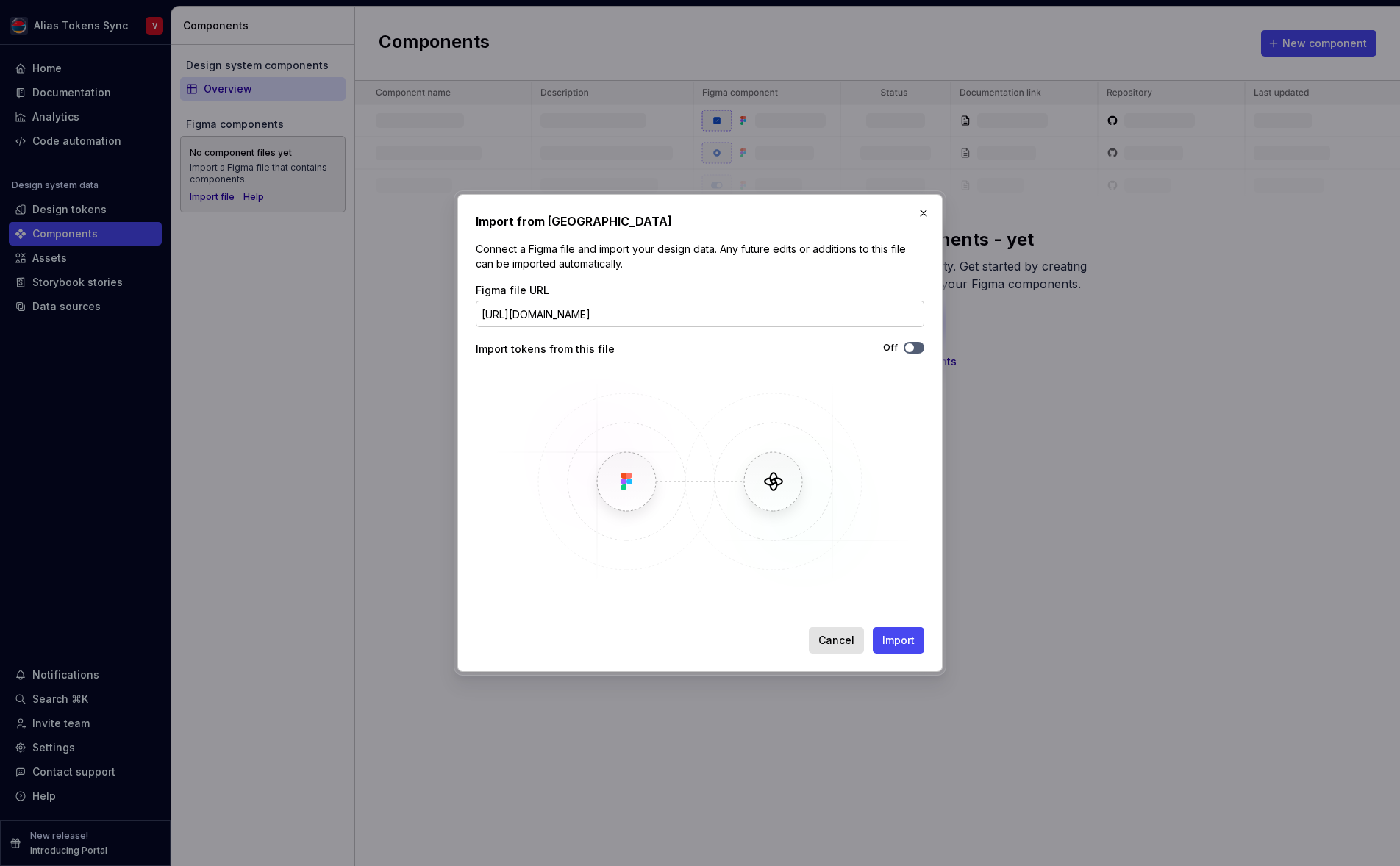
drag, startPoint x: 908, startPoint y: 642, endPoint x: 904, endPoint y: 631, distance: 11.7
click at [910, 642] on span "Import" at bounding box center [898, 640] width 32 height 15
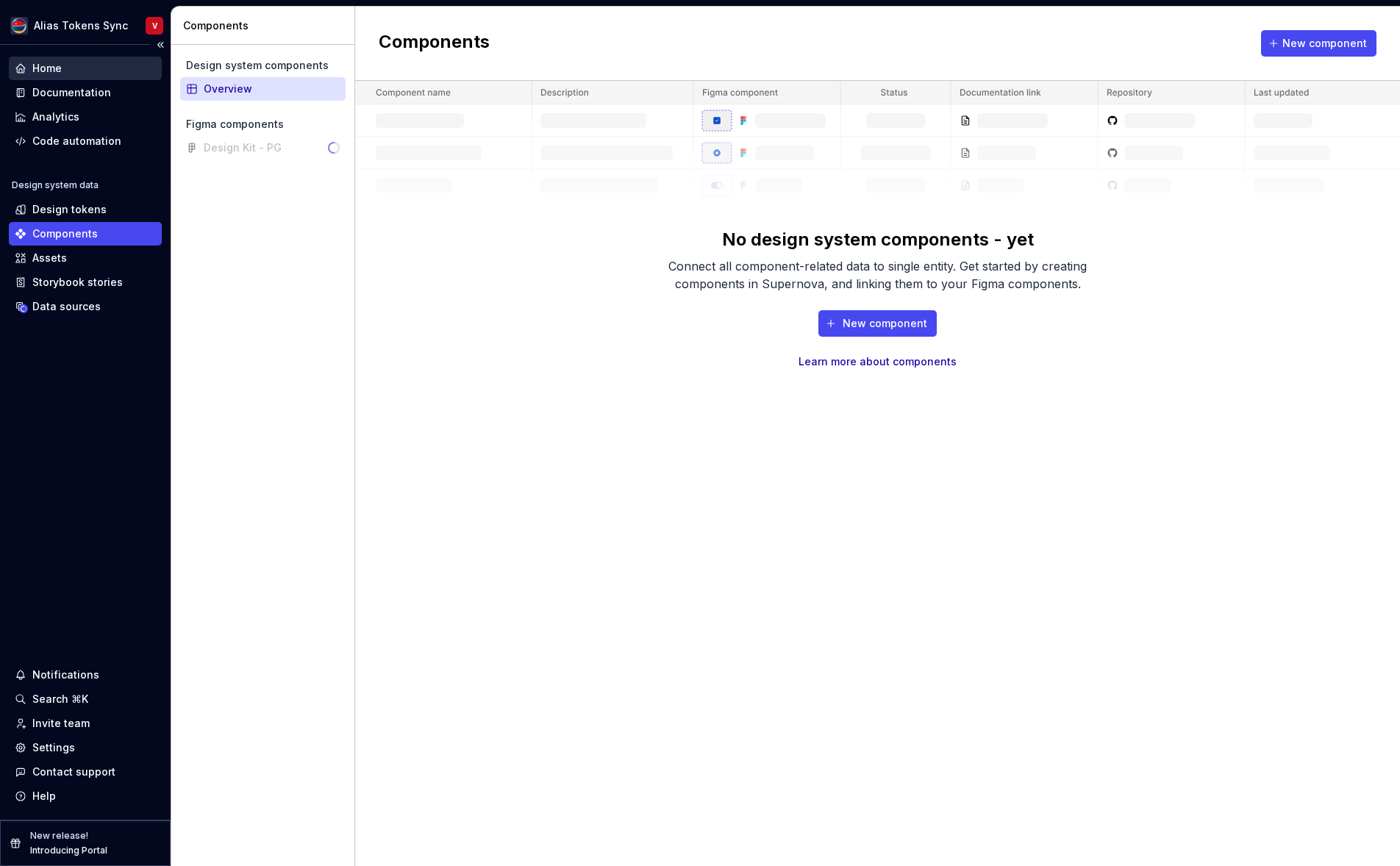
click at [93, 70] on div "Home" at bounding box center [85, 68] width 141 height 15
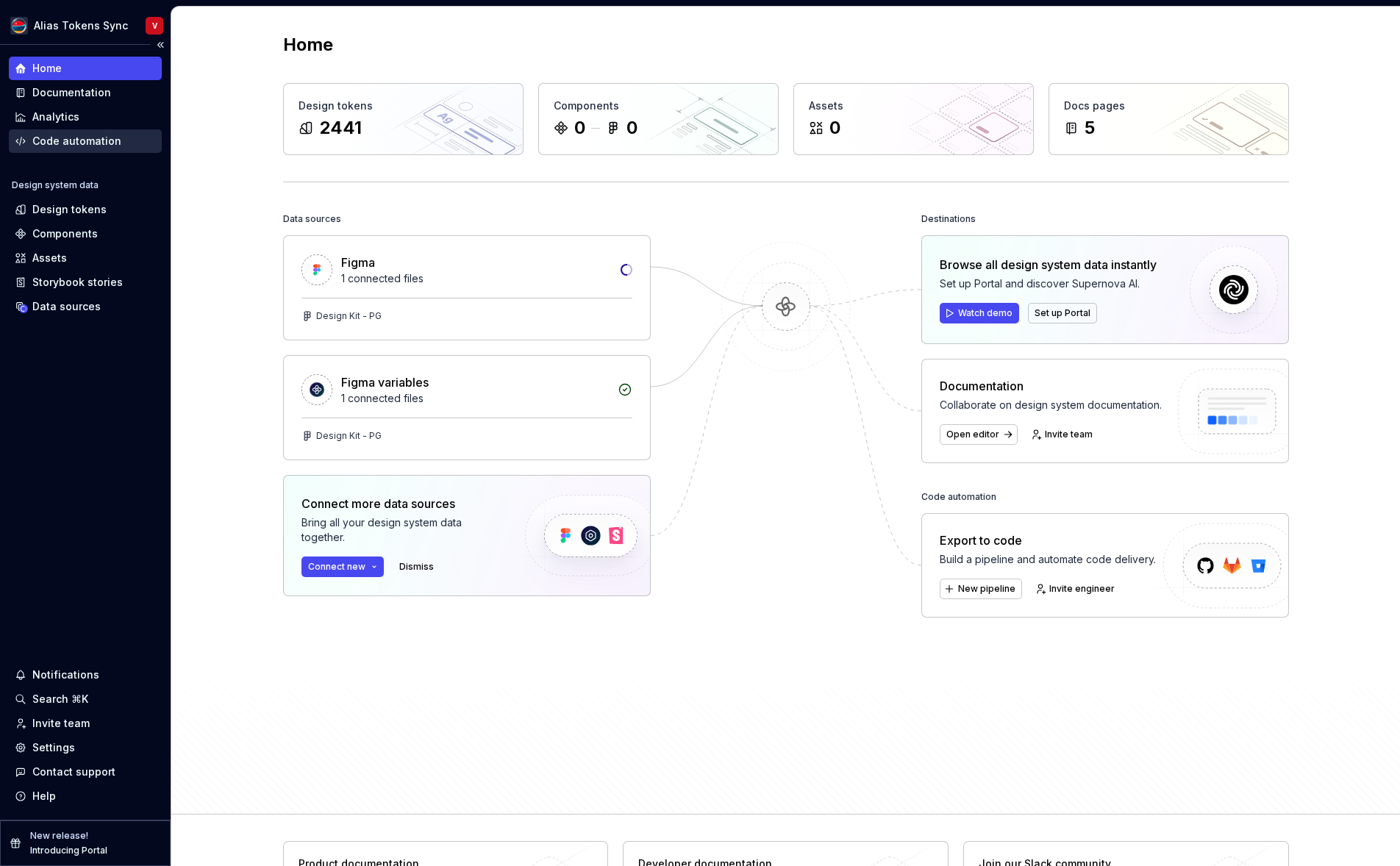
click at [87, 139] on div "Code automation" at bounding box center [76, 140] width 89 height 15
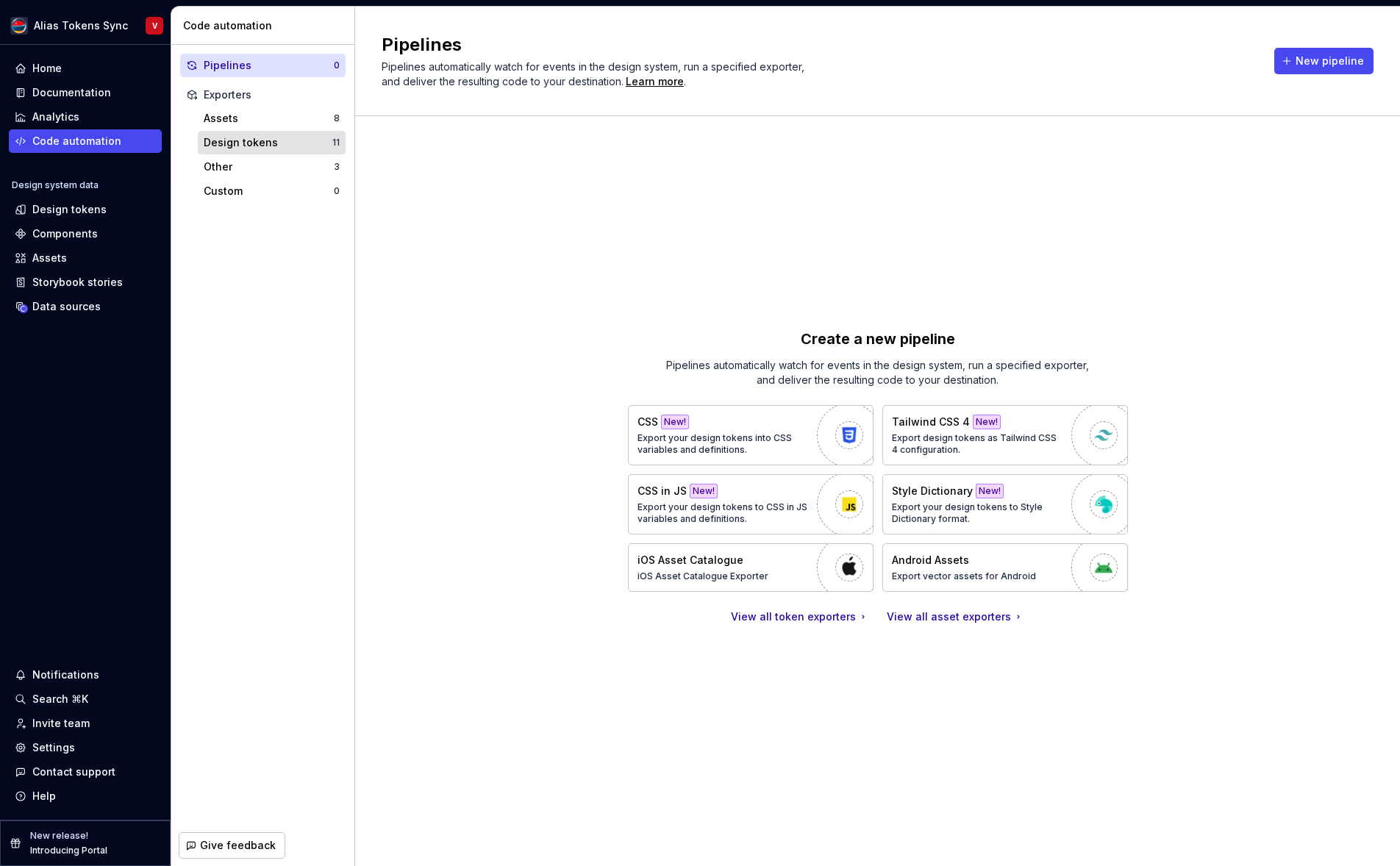
click at [275, 145] on div "Design tokens" at bounding box center [268, 142] width 129 height 15
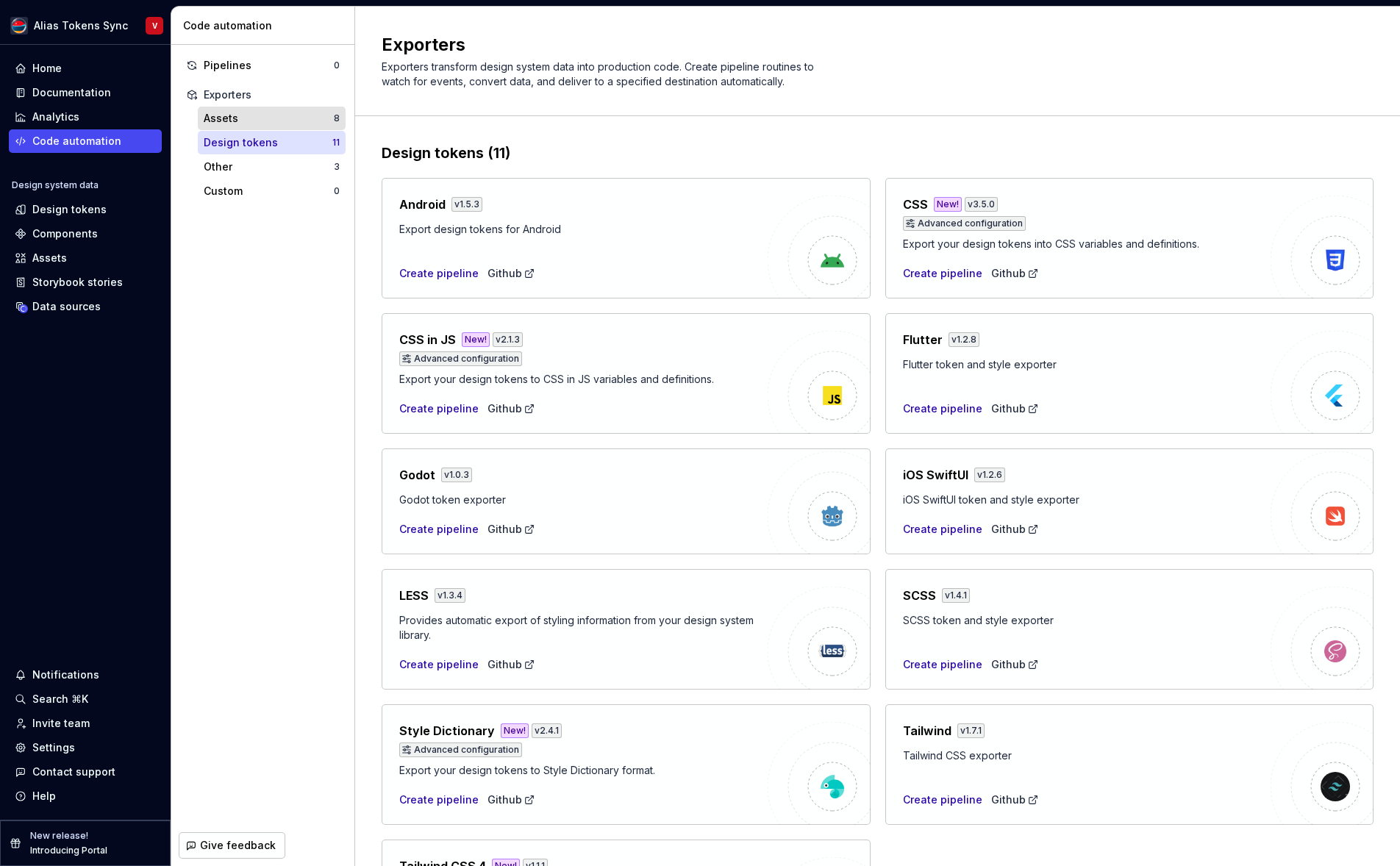
click at [259, 117] on div "Assets" at bounding box center [269, 118] width 131 height 15
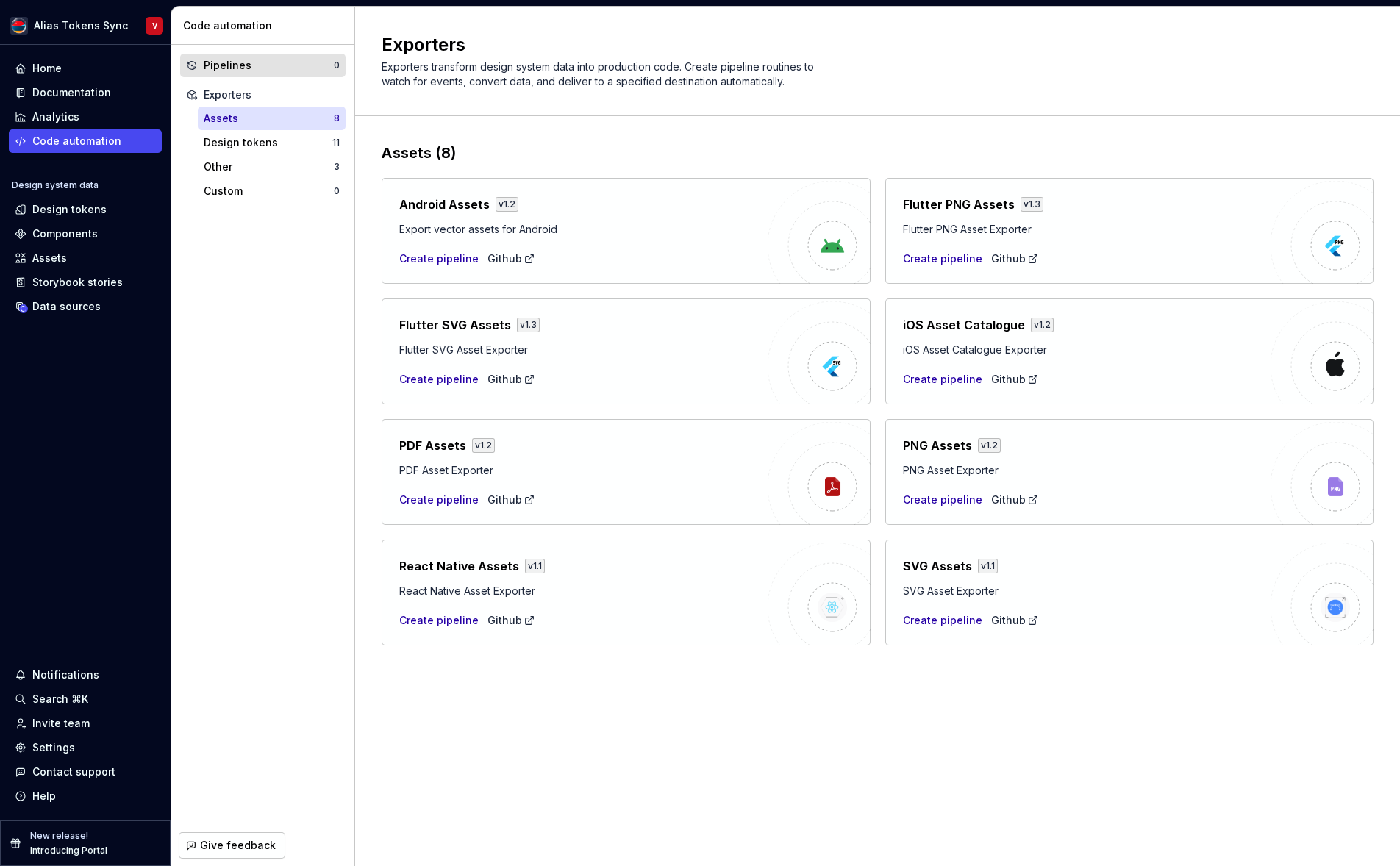
click at [275, 63] on div "Pipelines" at bounding box center [269, 65] width 131 height 15
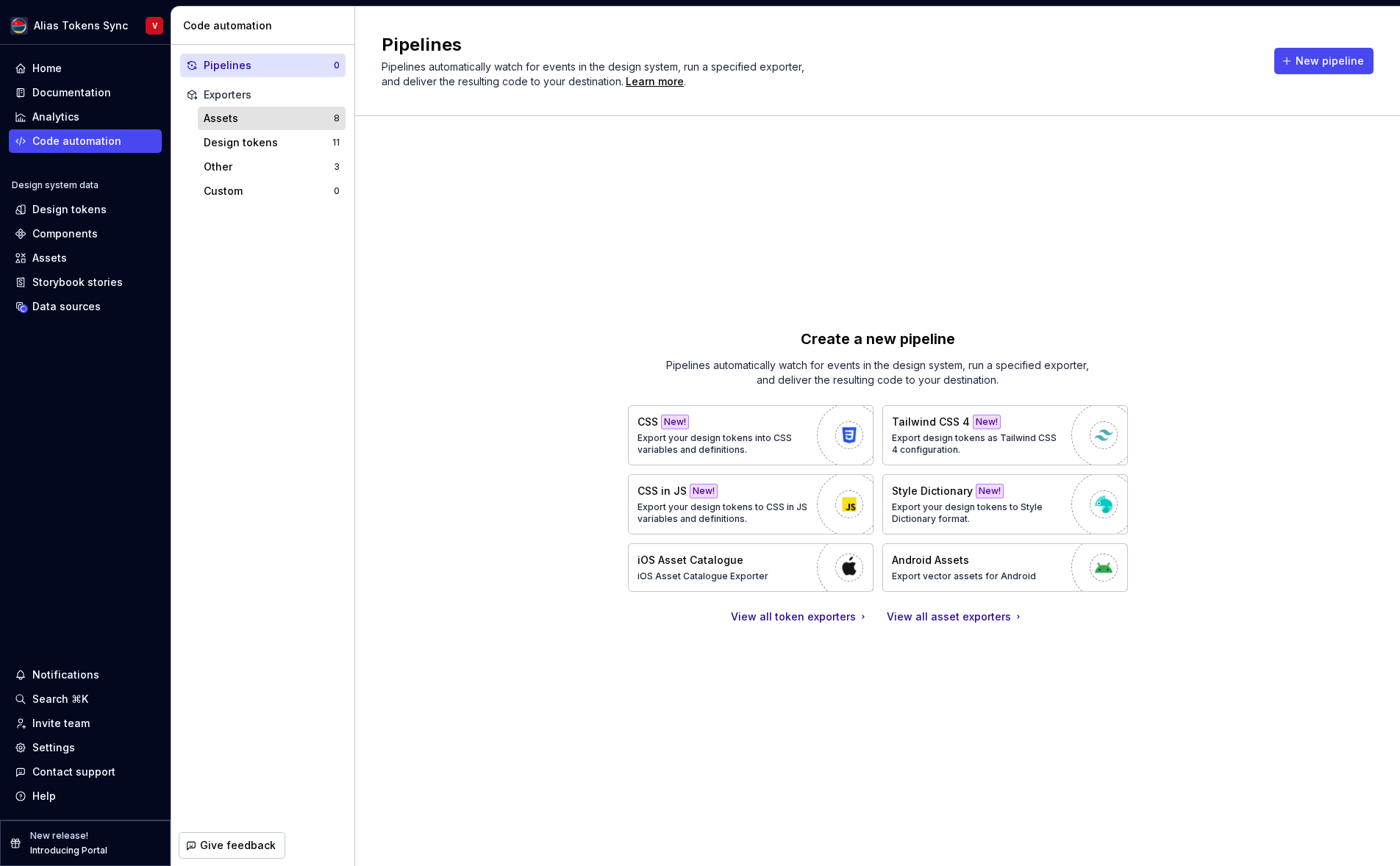
click at [264, 120] on div "Assets" at bounding box center [269, 118] width 131 height 15
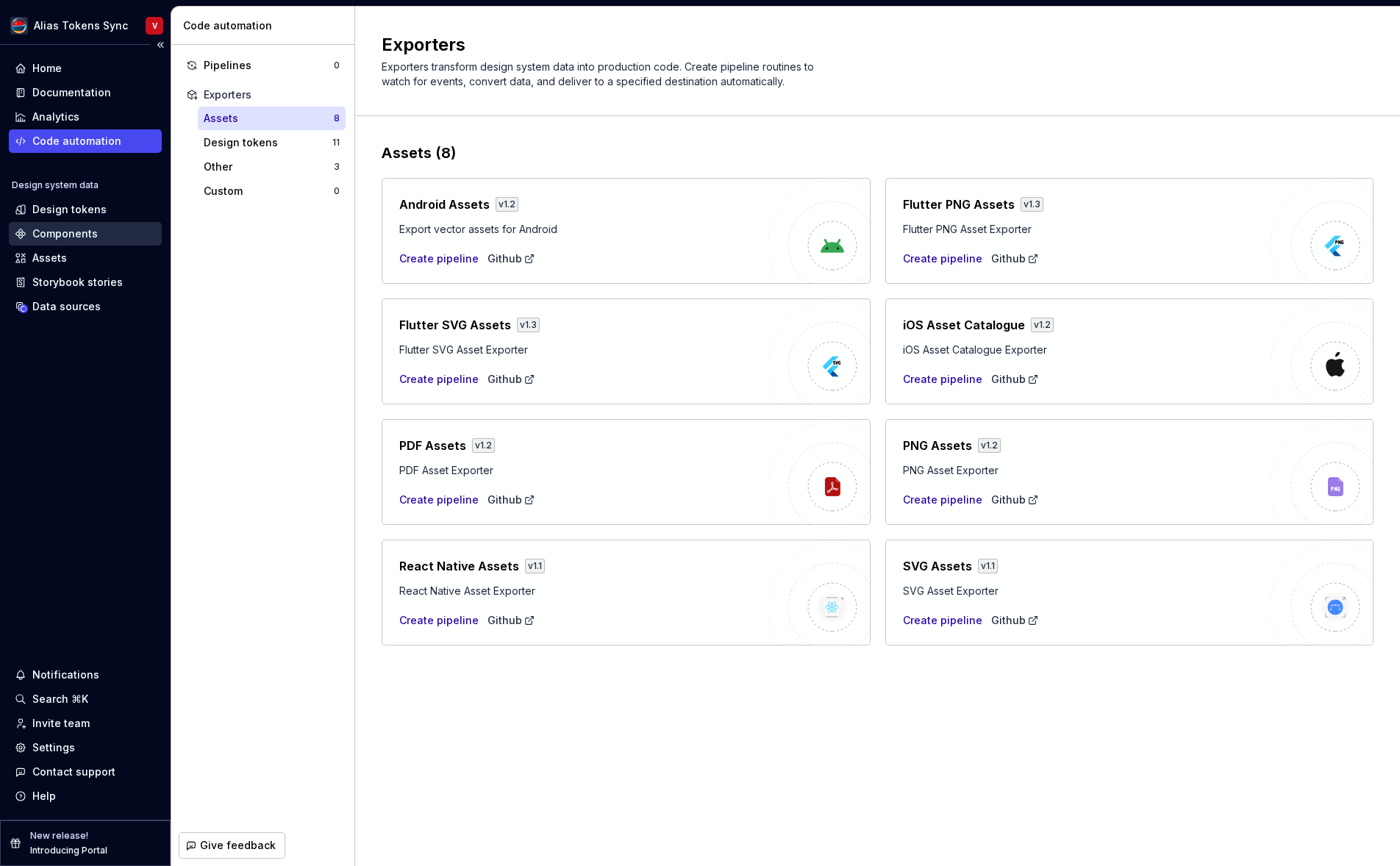
click at [97, 235] on div "Components" at bounding box center [85, 233] width 141 height 15
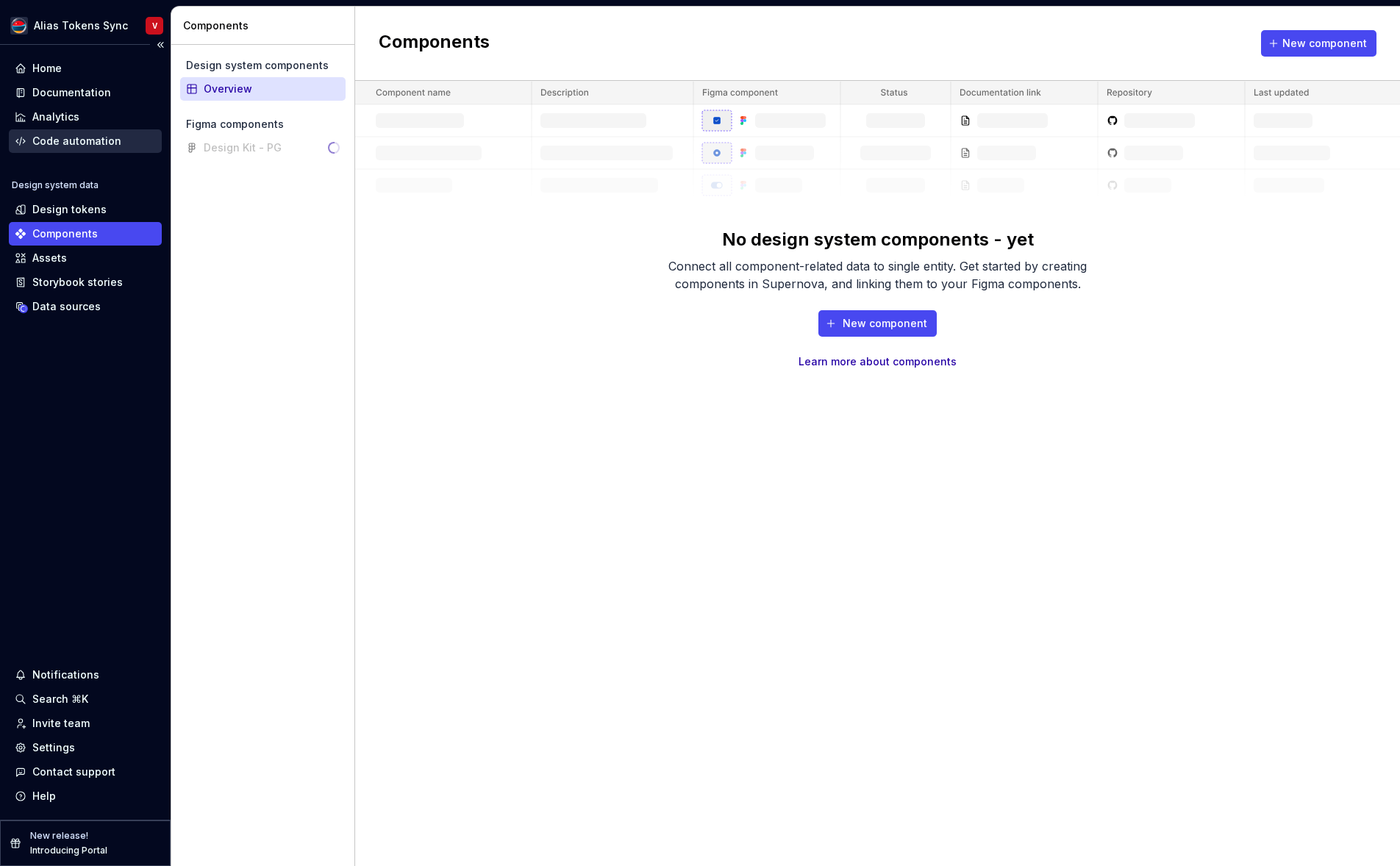
click at [94, 144] on div "Code automation" at bounding box center [76, 140] width 89 height 15
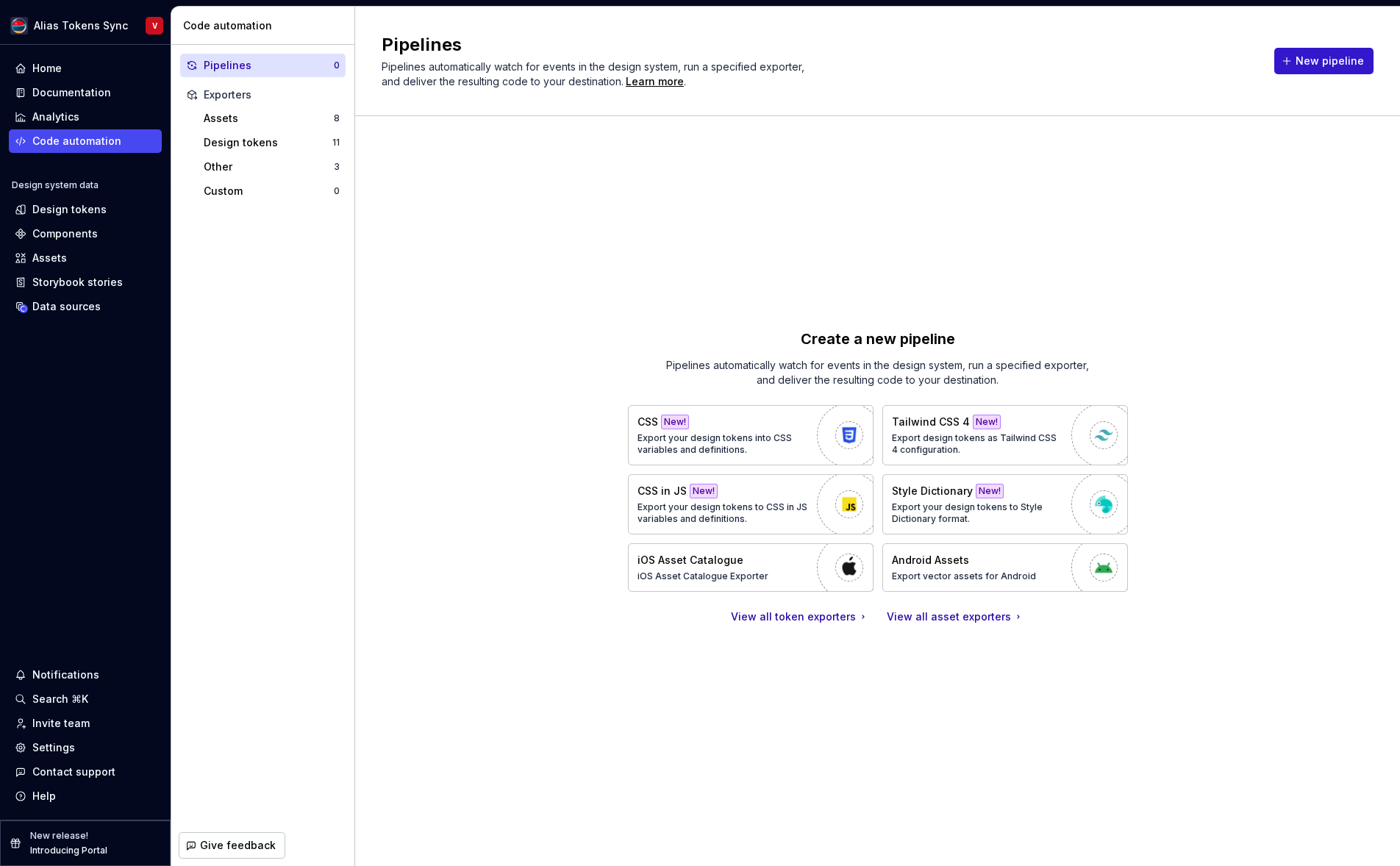
click at [1330, 61] on span "New pipeline" at bounding box center [1330, 60] width 68 height 15
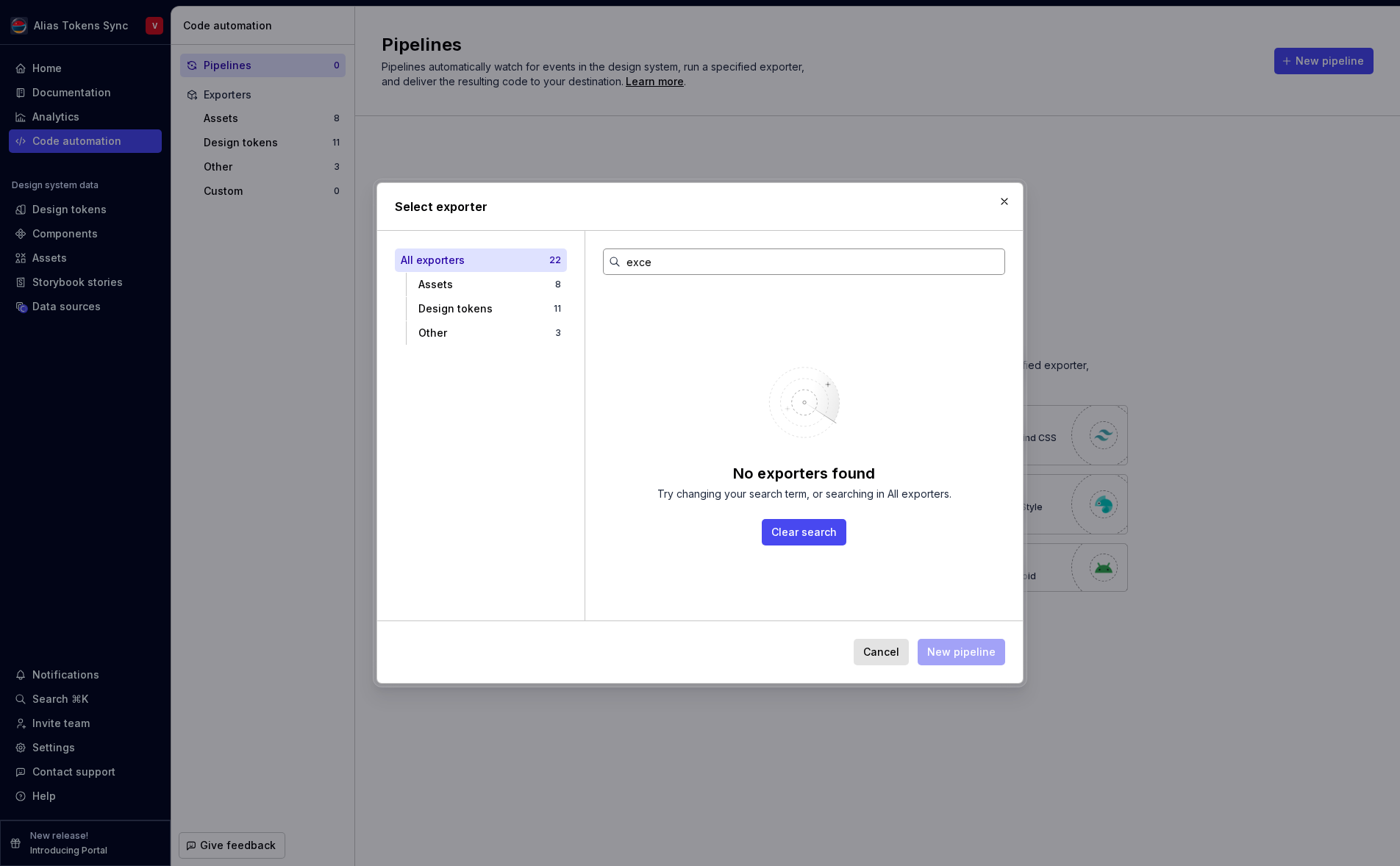
type input "excel"
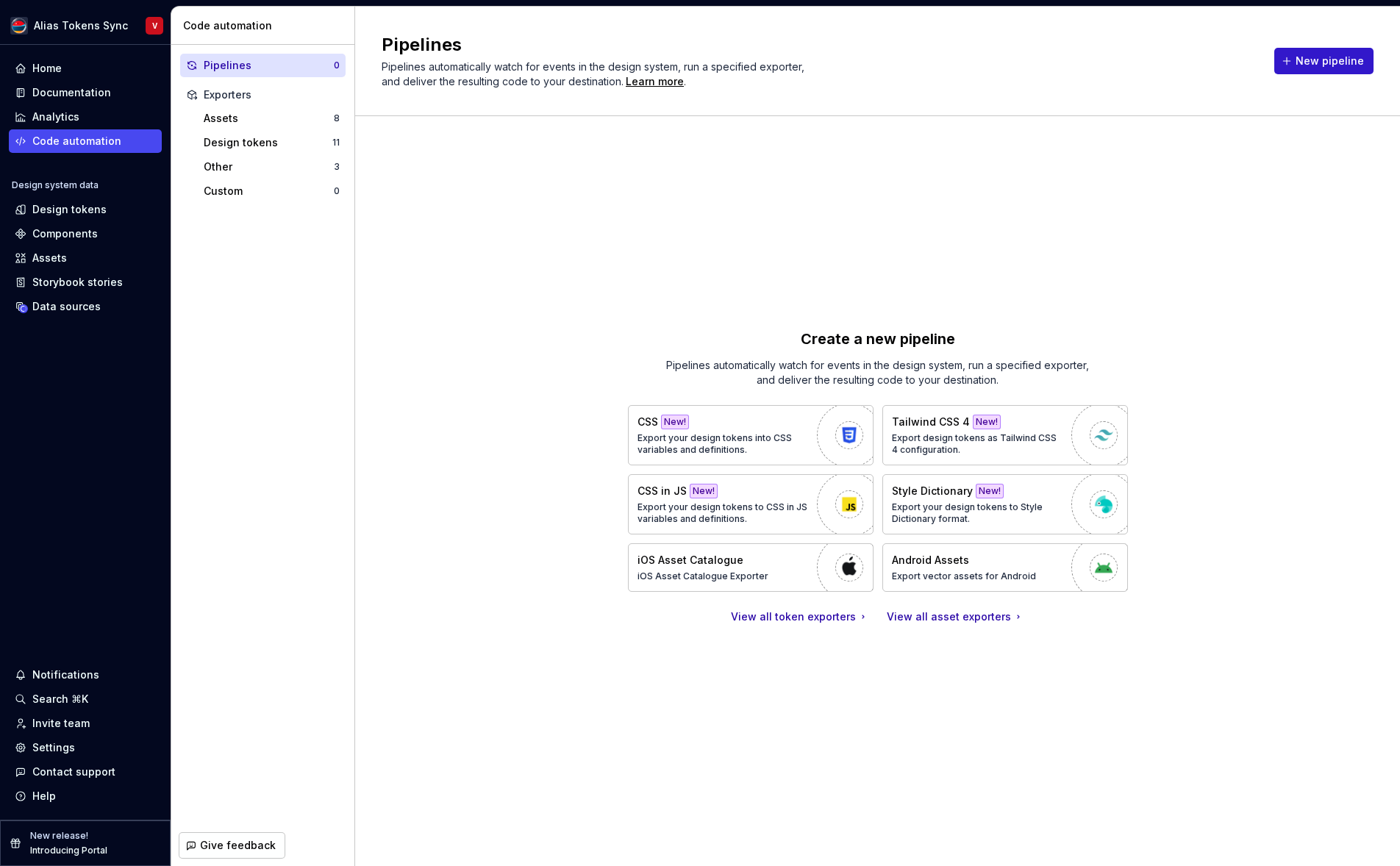
click at [1327, 61] on span "New pipeline" at bounding box center [1330, 60] width 68 height 15
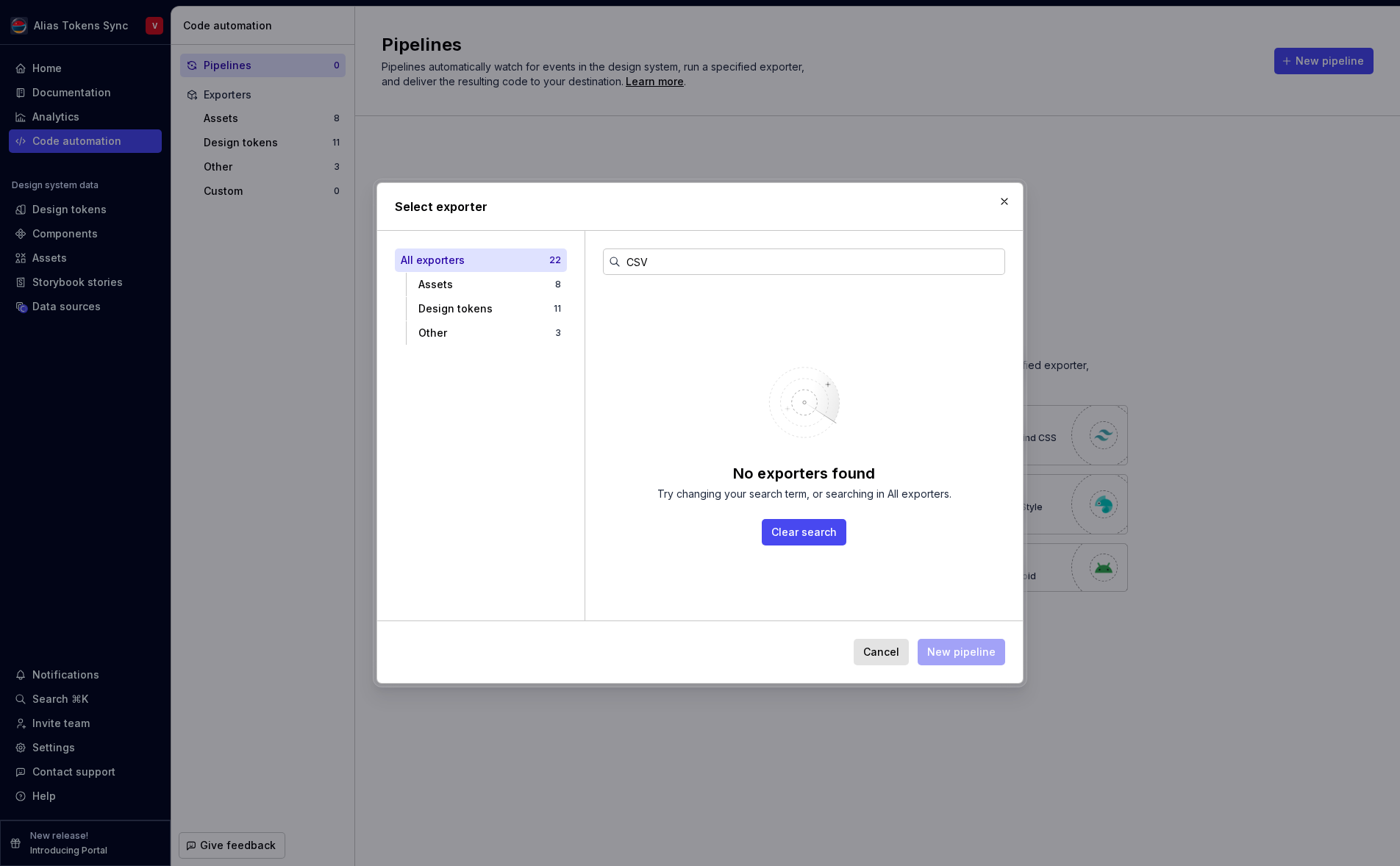
drag, startPoint x: 667, startPoint y: 263, endPoint x: 549, endPoint y: 244, distance: 119.5
click at [558, 252] on div "All exporters 22 Assets 8 Design tokens 11 Other 3 CSV No exporters found Try c…" at bounding box center [700, 426] width 646 height 390
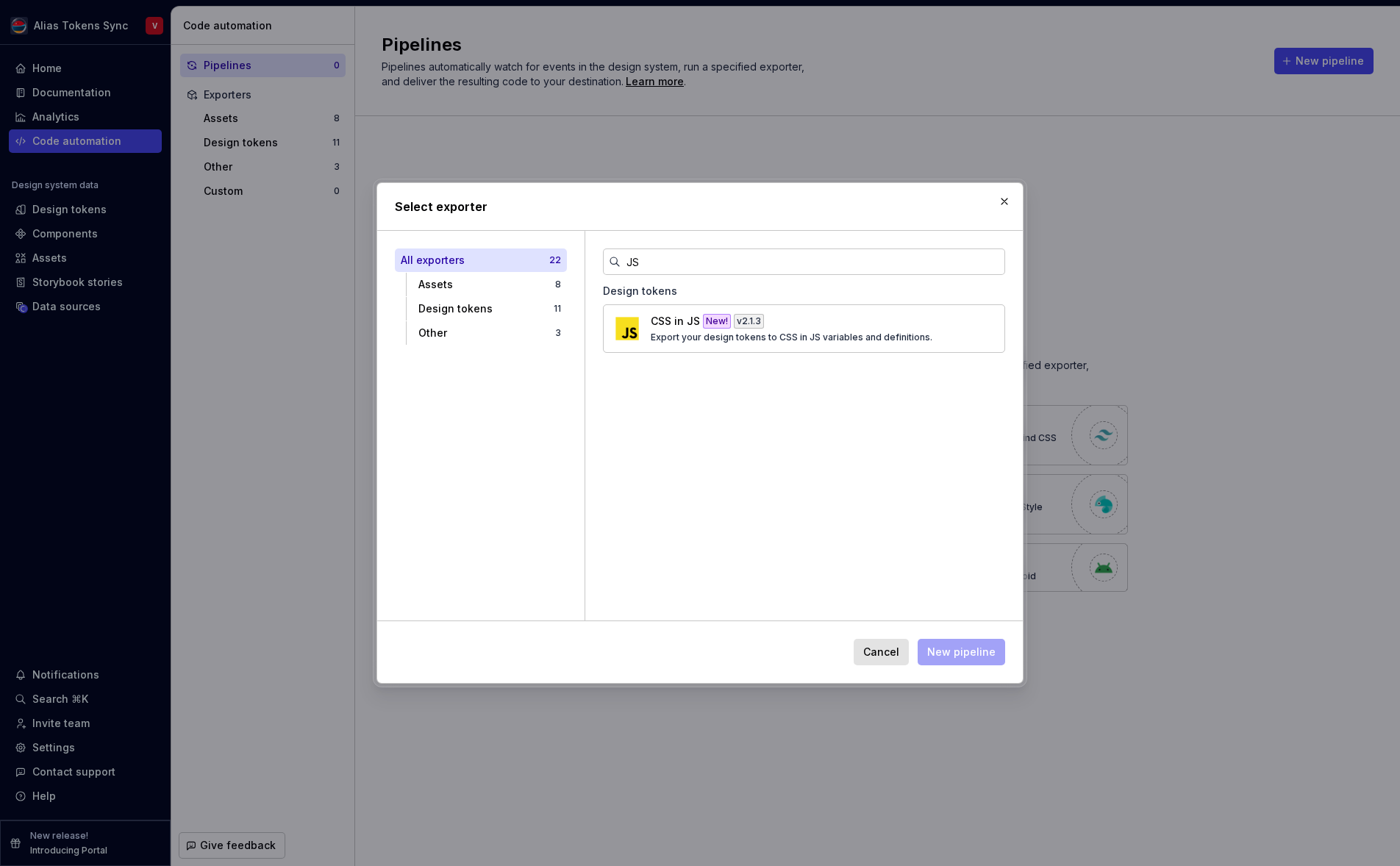
type input "J"
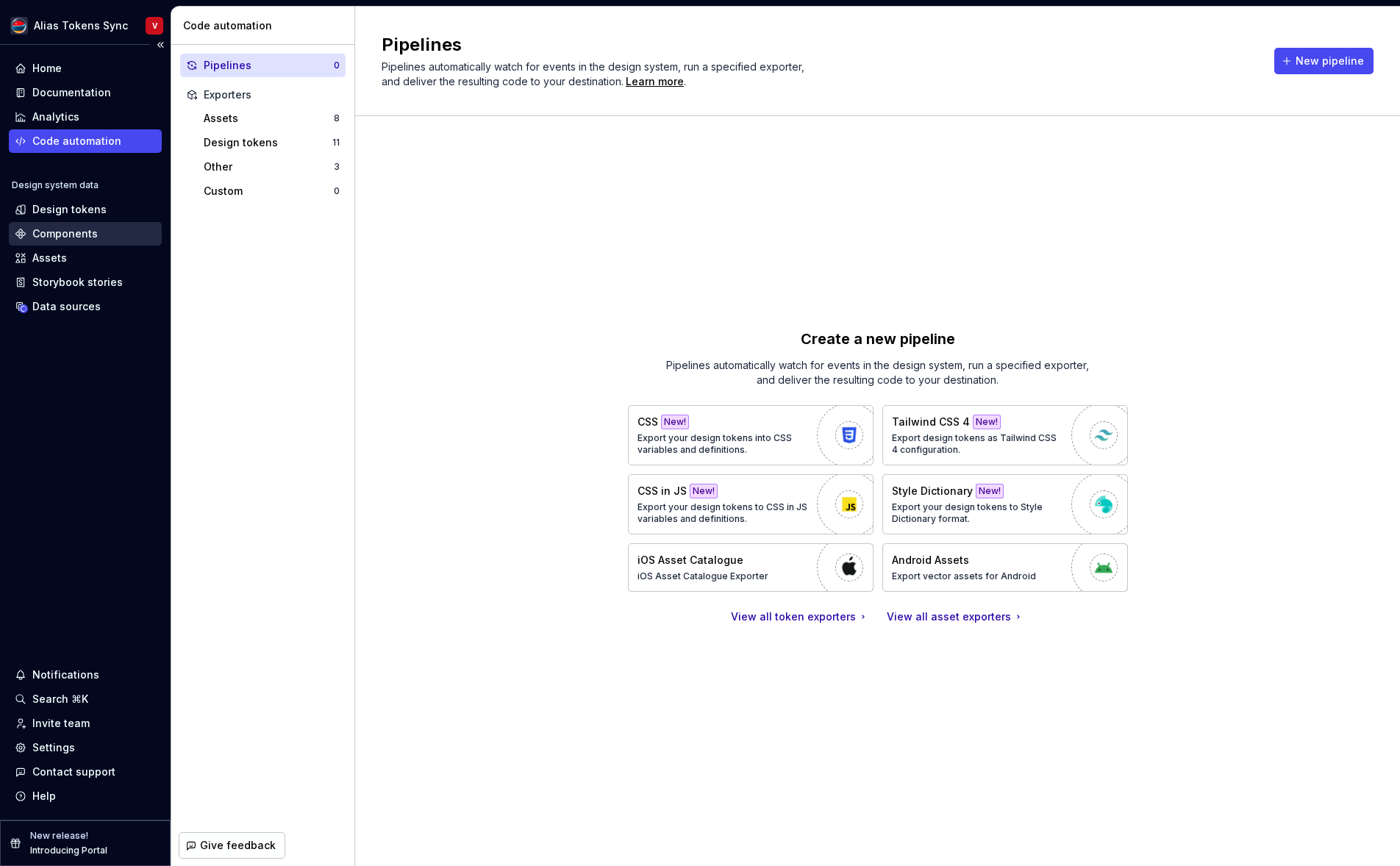
click at [77, 231] on div "Components" at bounding box center [64, 233] width 65 height 15
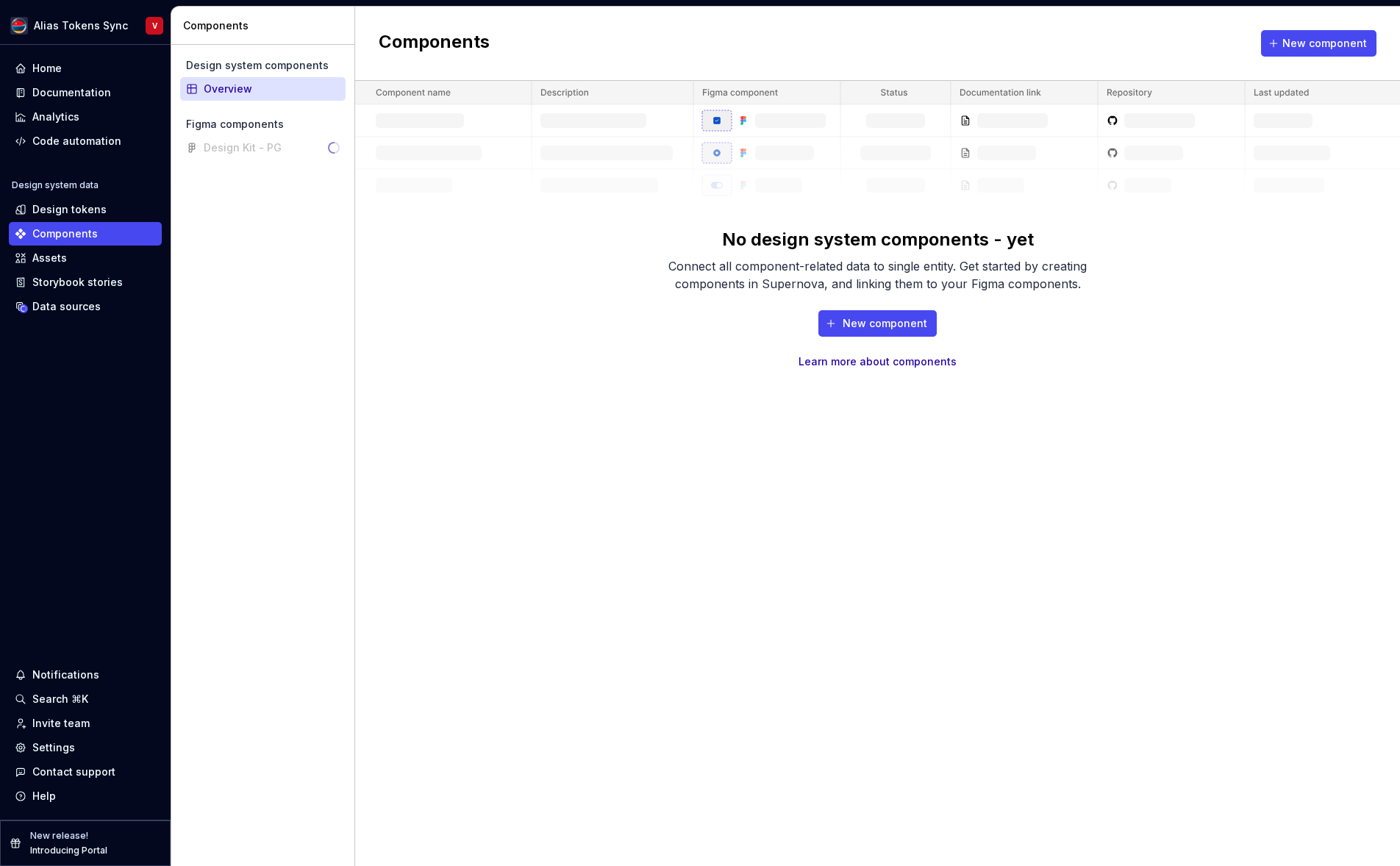
click at [286, 148] on div "Design Kit - PG" at bounding box center [263, 148] width 166 height 23
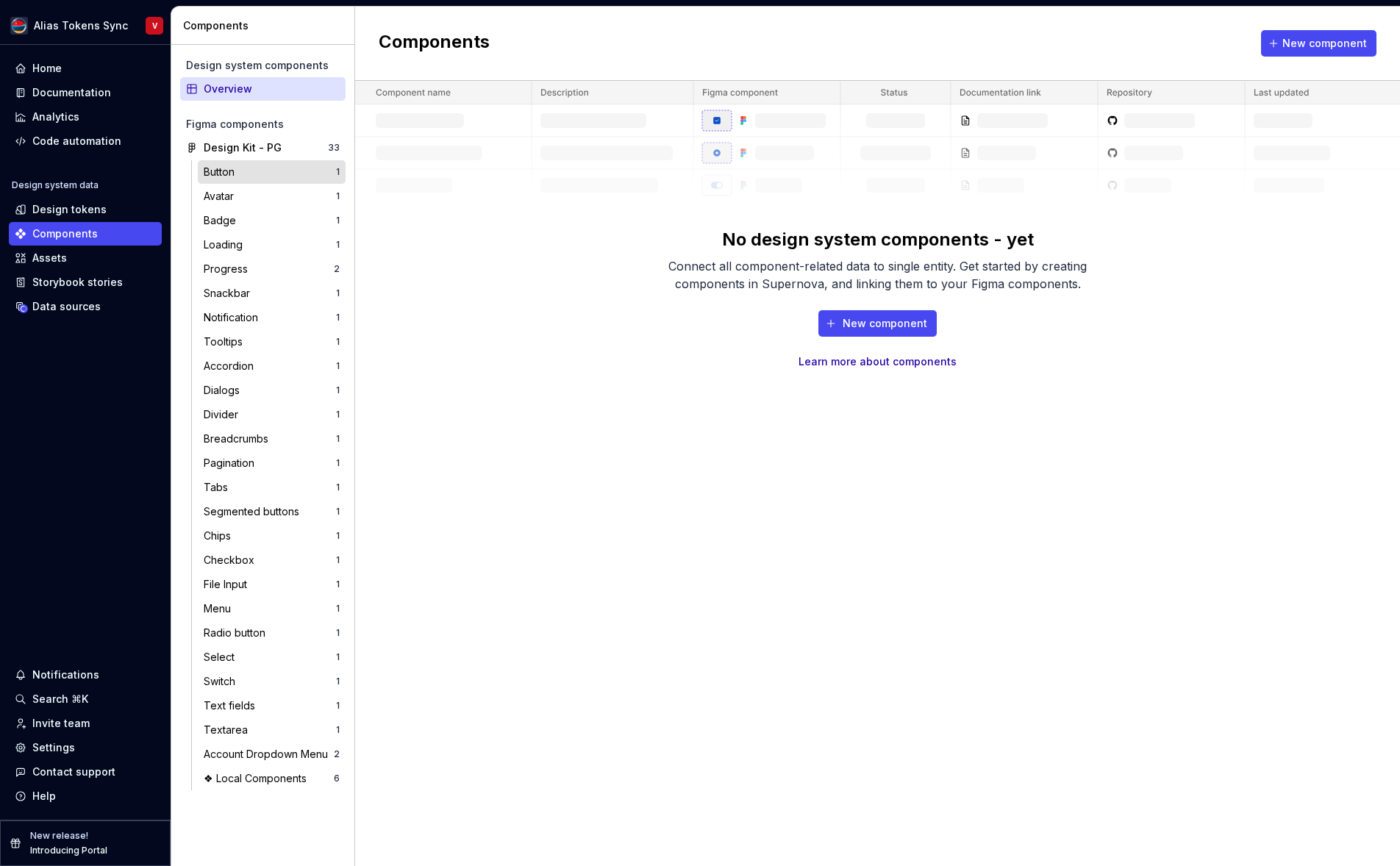
click at [286, 170] on div "Button" at bounding box center [270, 171] width 132 height 15
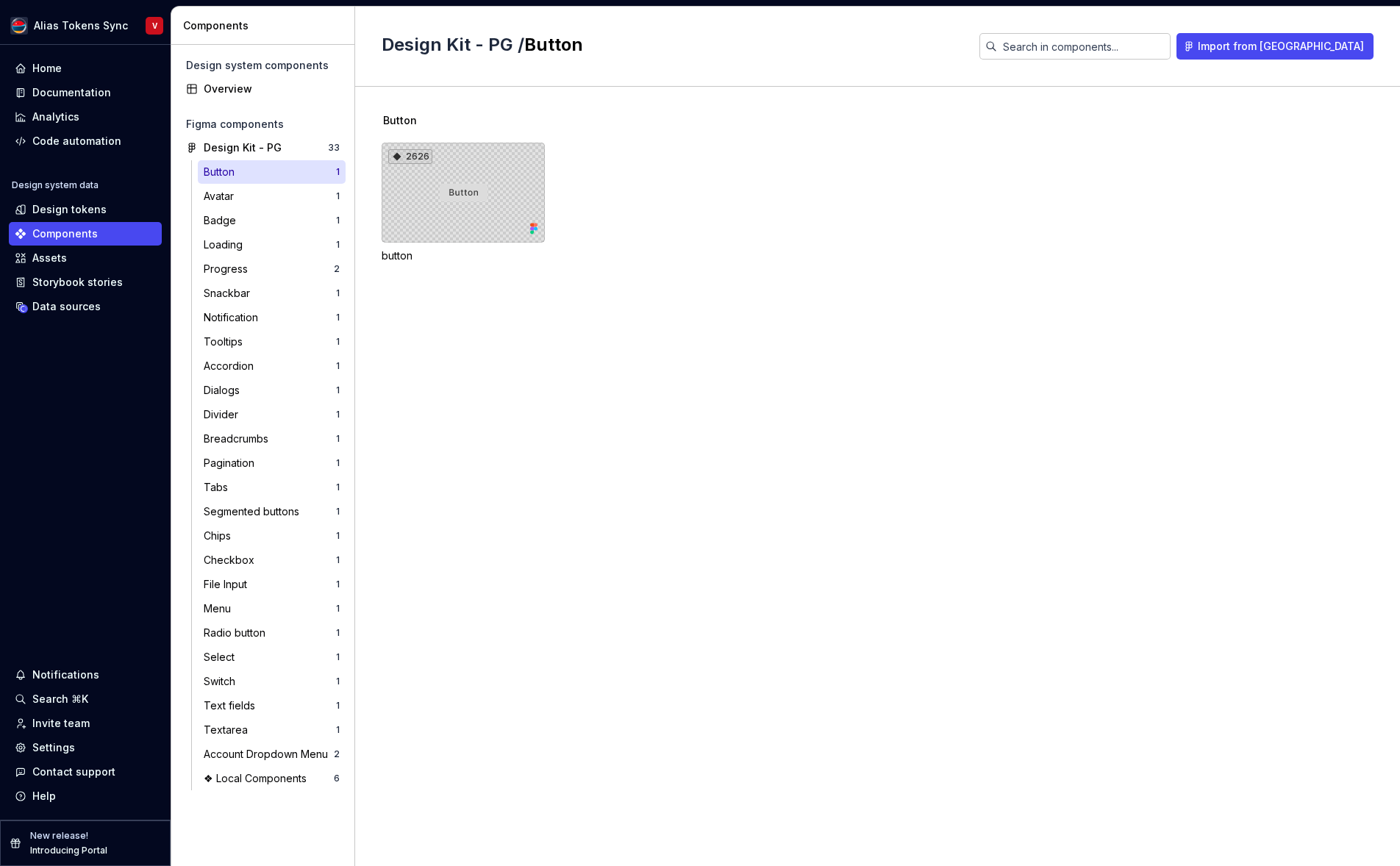
click at [479, 210] on div "2626" at bounding box center [464, 192] width 164 height 100
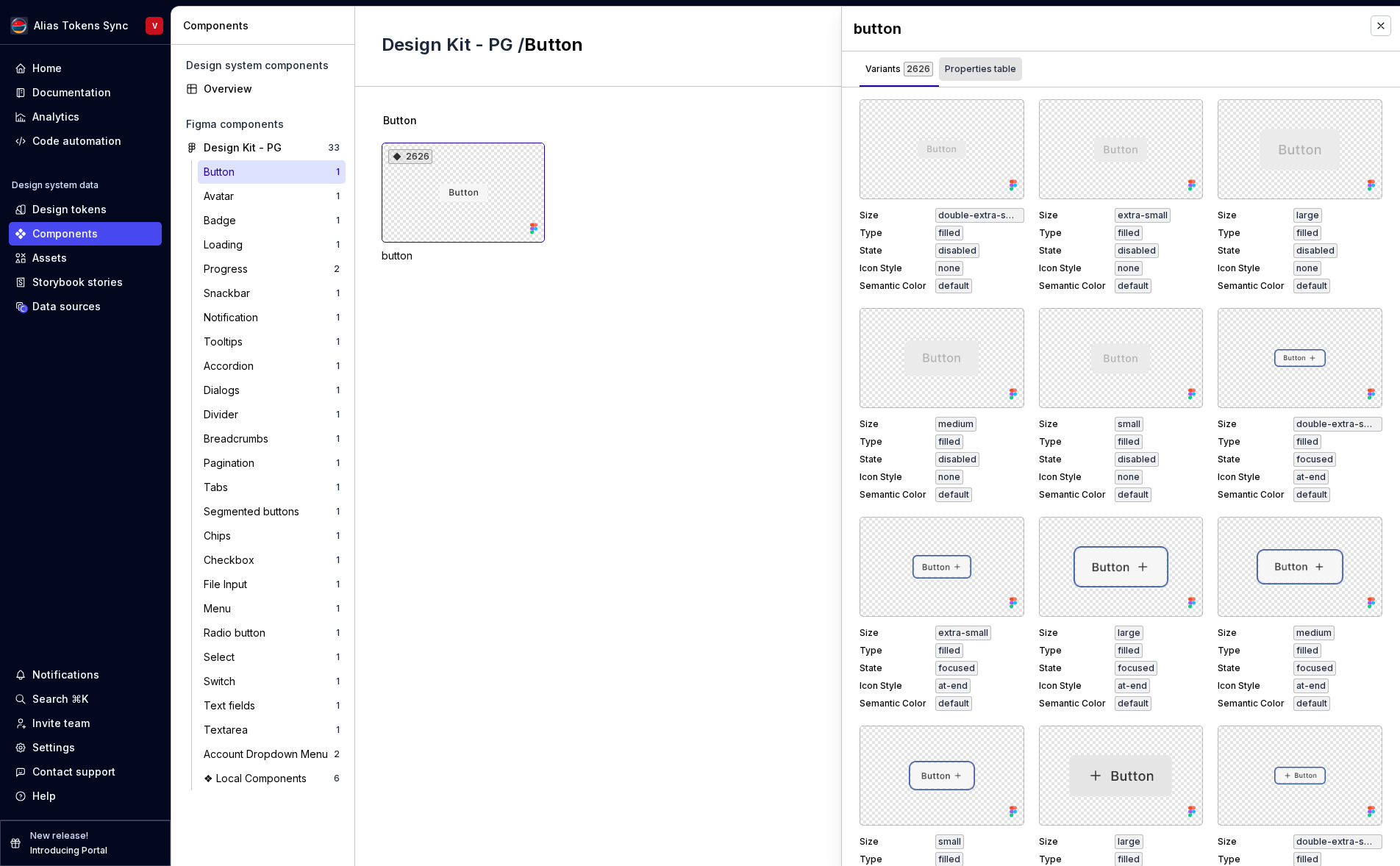
click at [971, 70] on div "Properties table" at bounding box center [980, 68] width 71 height 15
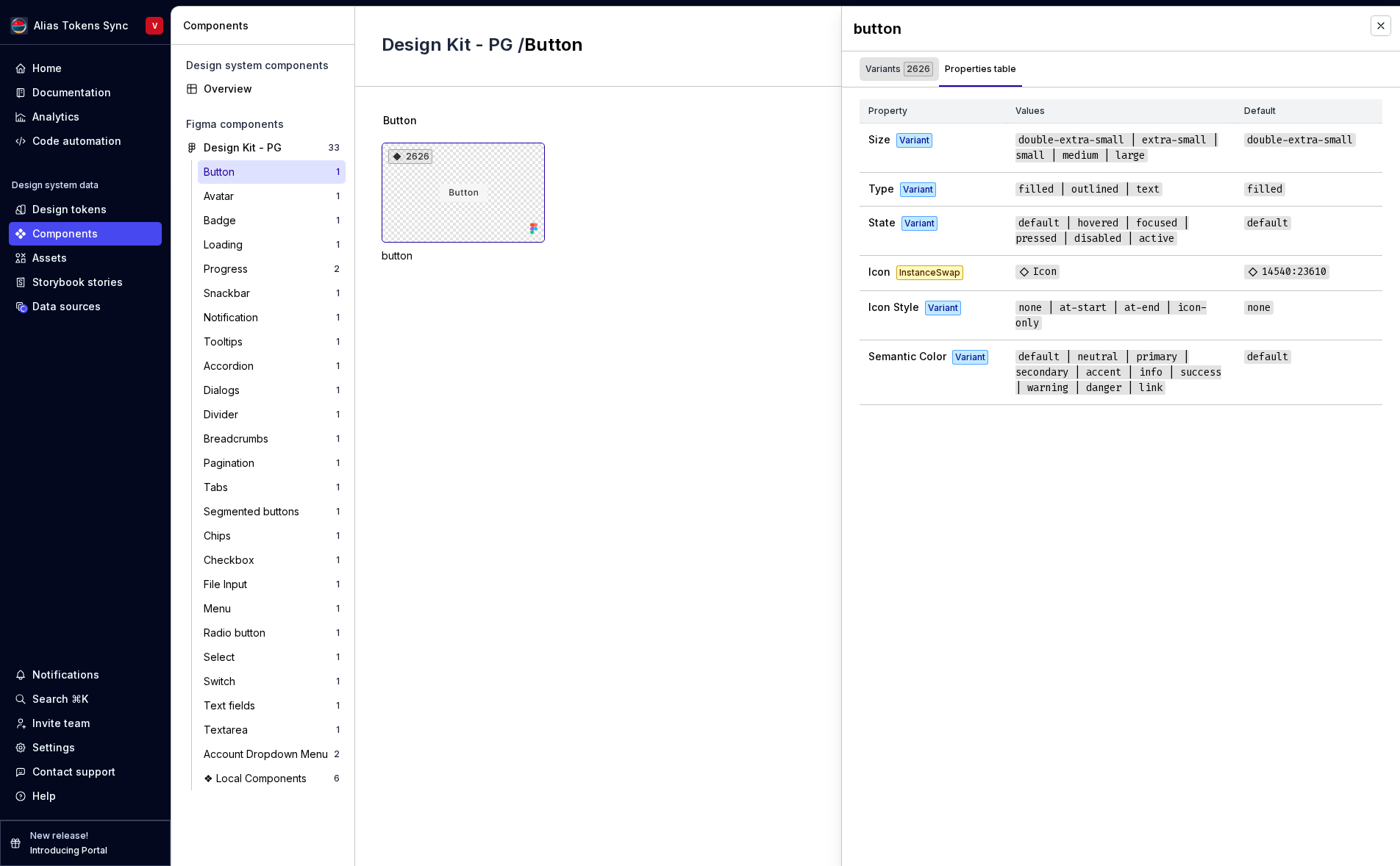
click at [887, 72] on div "Variants 2626" at bounding box center [898, 68] width 67 height 15
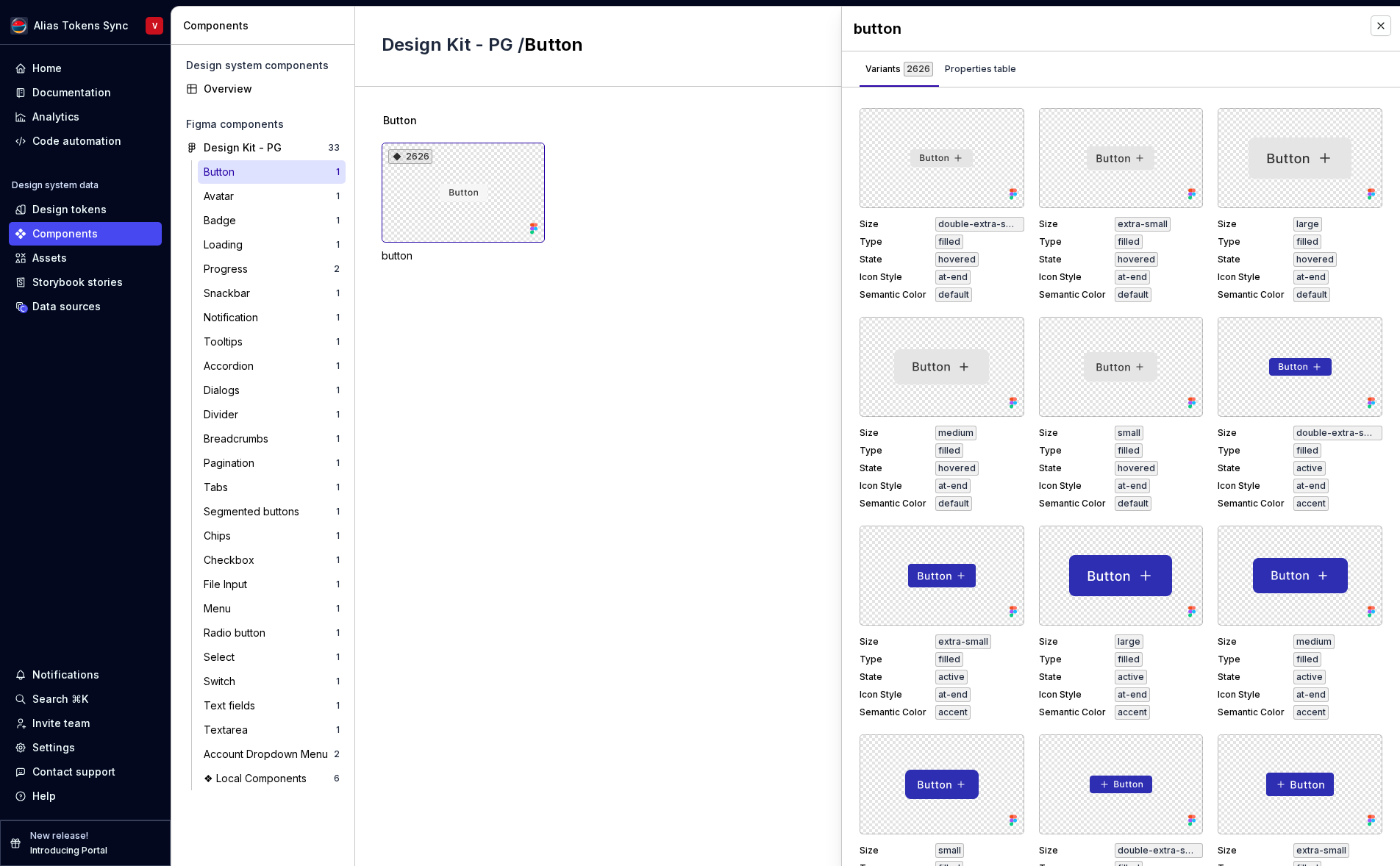
scroll to position [1950, 0]
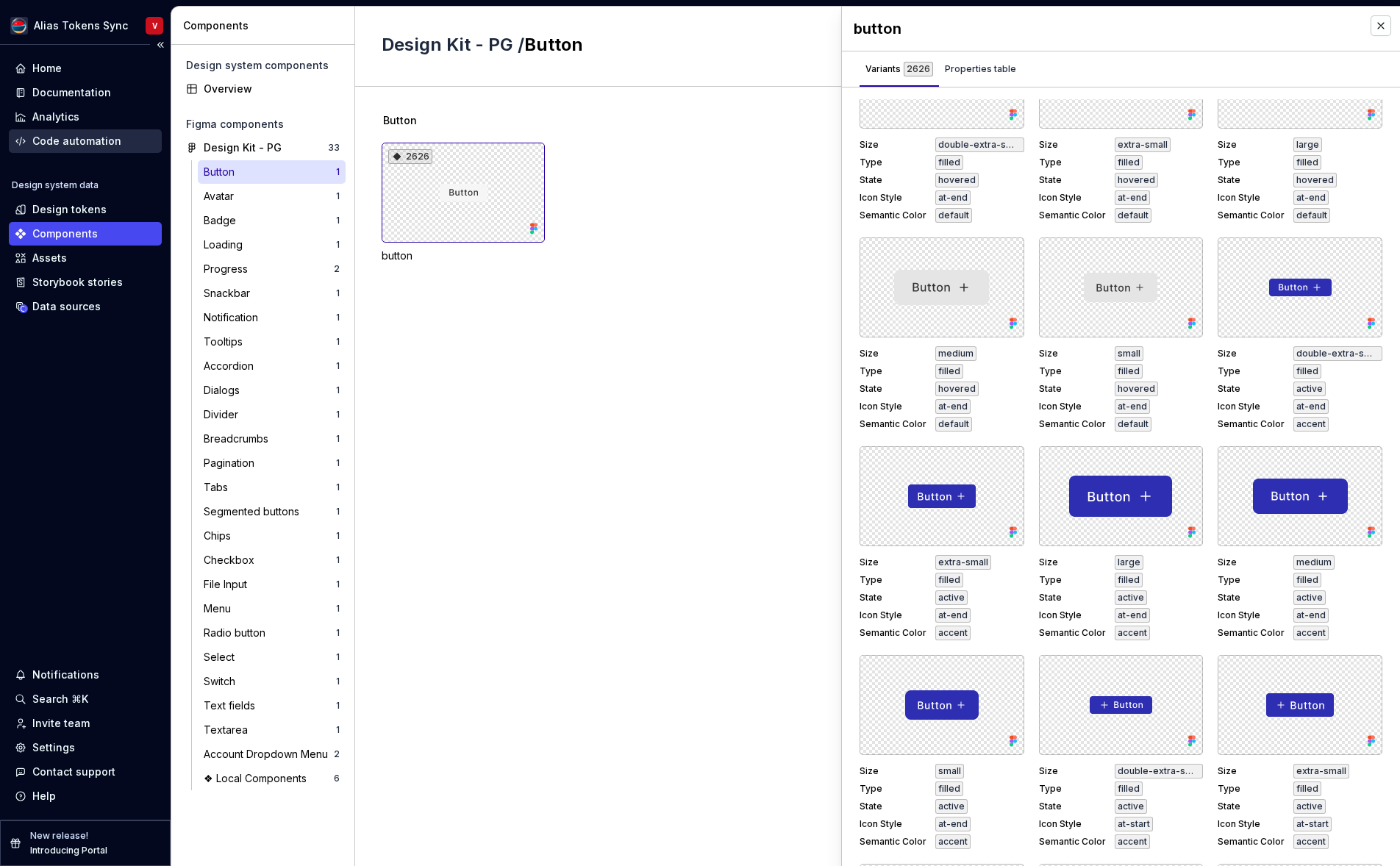
click at [98, 146] on div "Code automation" at bounding box center [76, 140] width 89 height 15
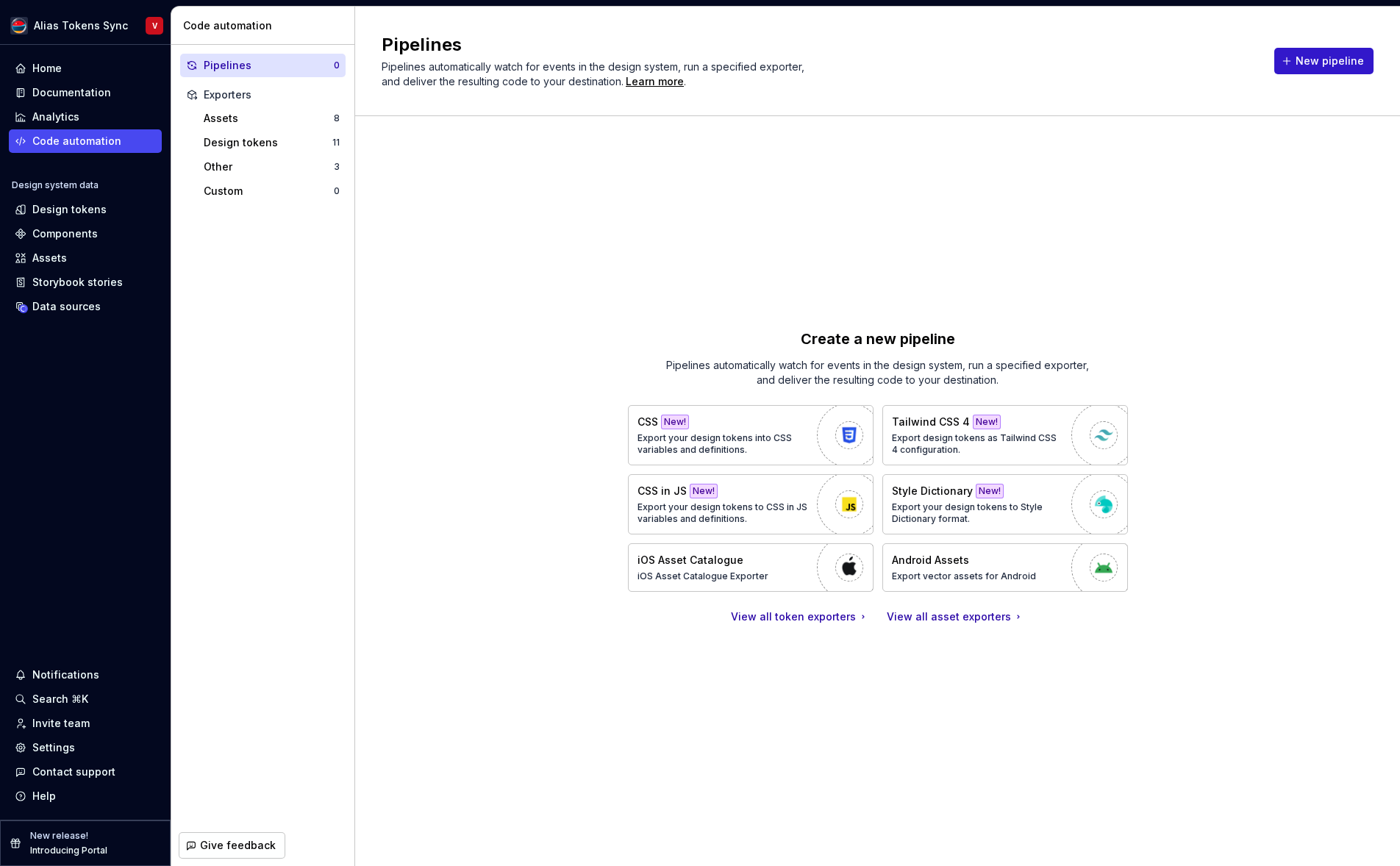
click at [1325, 63] on span "New pipeline" at bounding box center [1330, 60] width 68 height 15
click at [655, 83] on div "Learn more" at bounding box center [655, 81] width 58 height 15
click at [527, 541] on div "Create a new pipeline Pipelines automatically watch for events in the design sy…" at bounding box center [878, 475] width 992 height 667
click at [802, 619] on div "View all token exporters" at bounding box center [800, 617] width 138 height 15
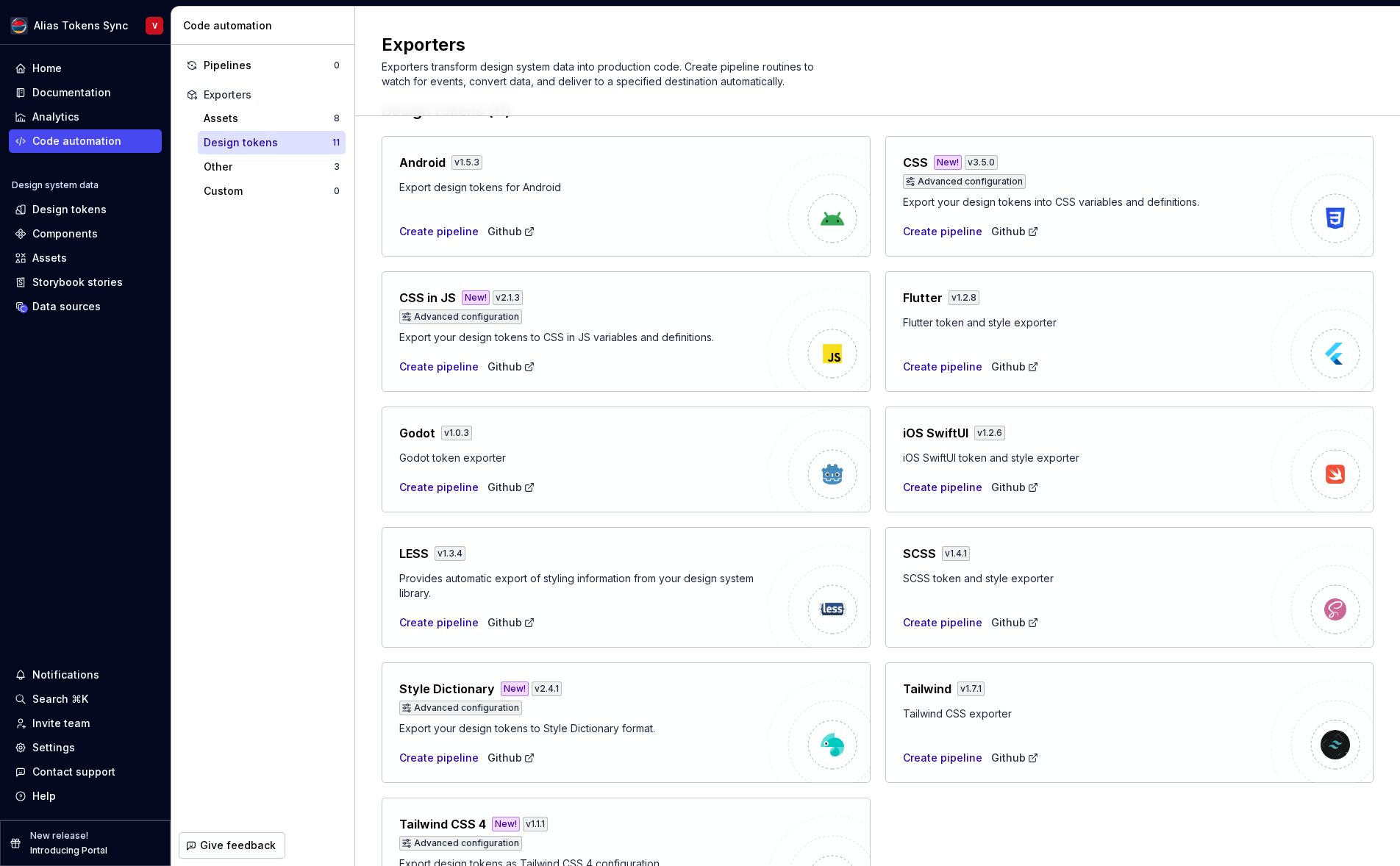
scroll to position [41, 0]
click at [309, 168] on div "Other" at bounding box center [269, 167] width 131 height 15
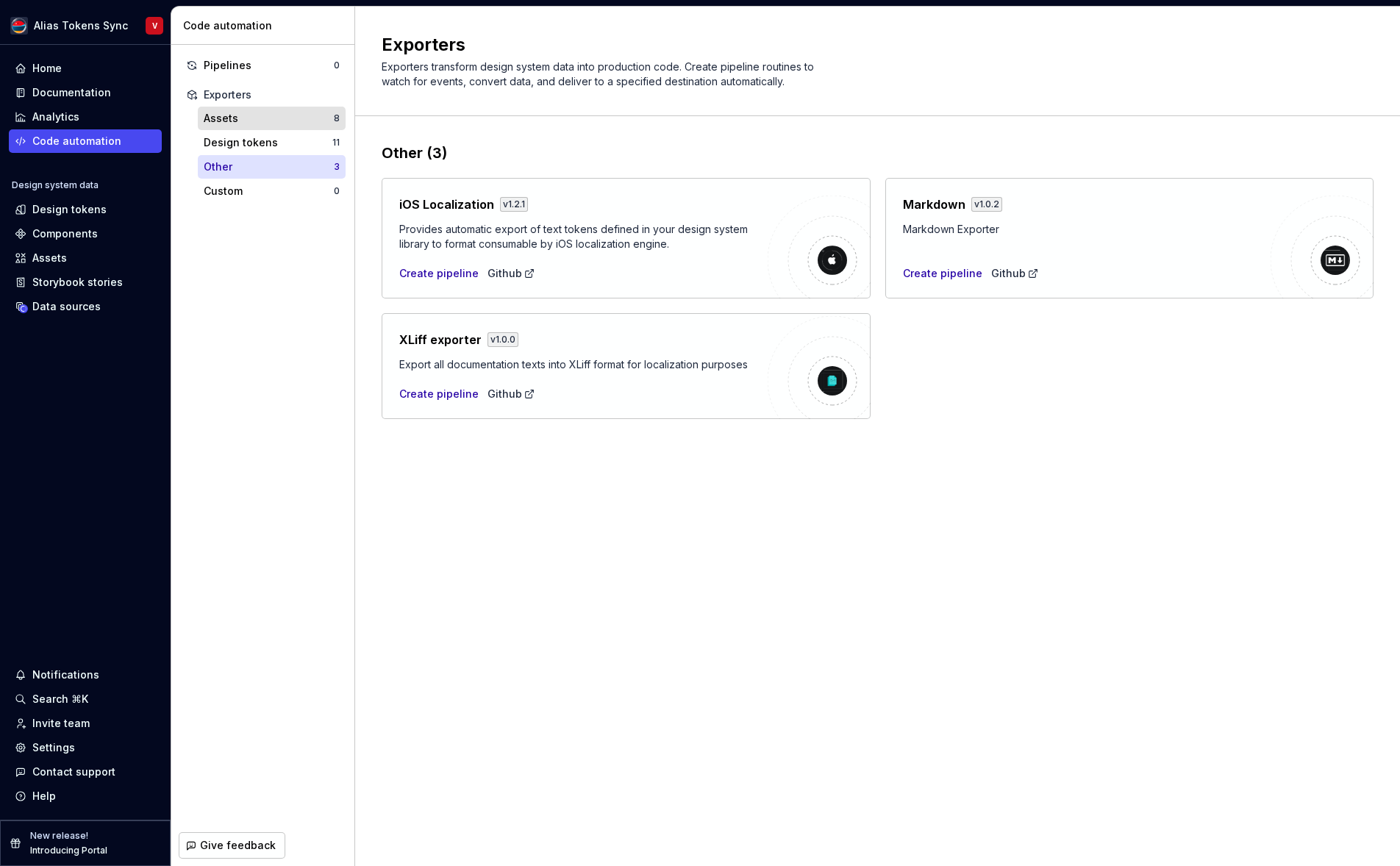
click at [316, 117] on div "Assets" at bounding box center [269, 118] width 131 height 15
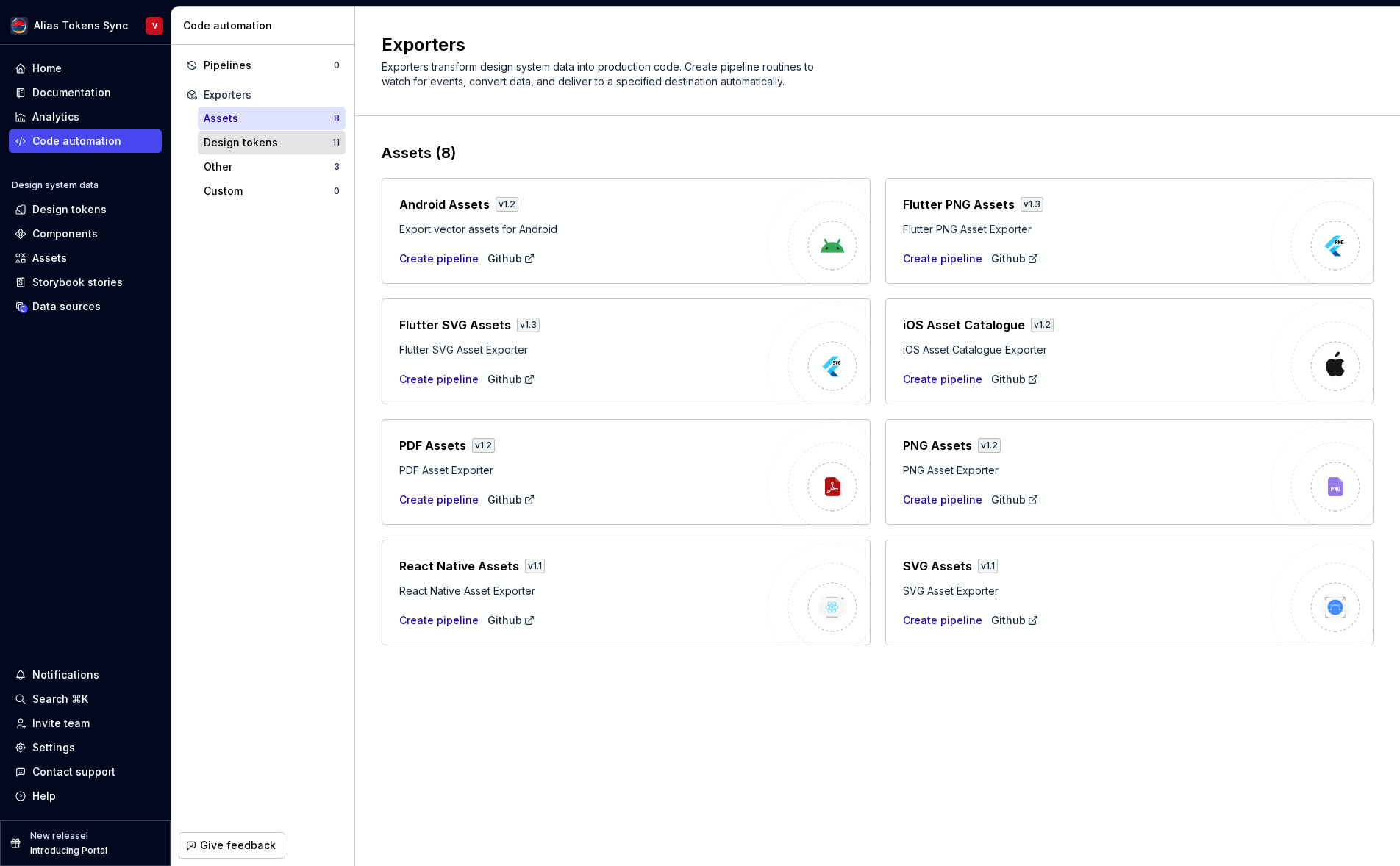
click at [295, 145] on div "Design tokens" at bounding box center [268, 142] width 129 height 15
click at [295, 200] on div "Custom 0" at bounding box center [272, 191] width 148 height 23
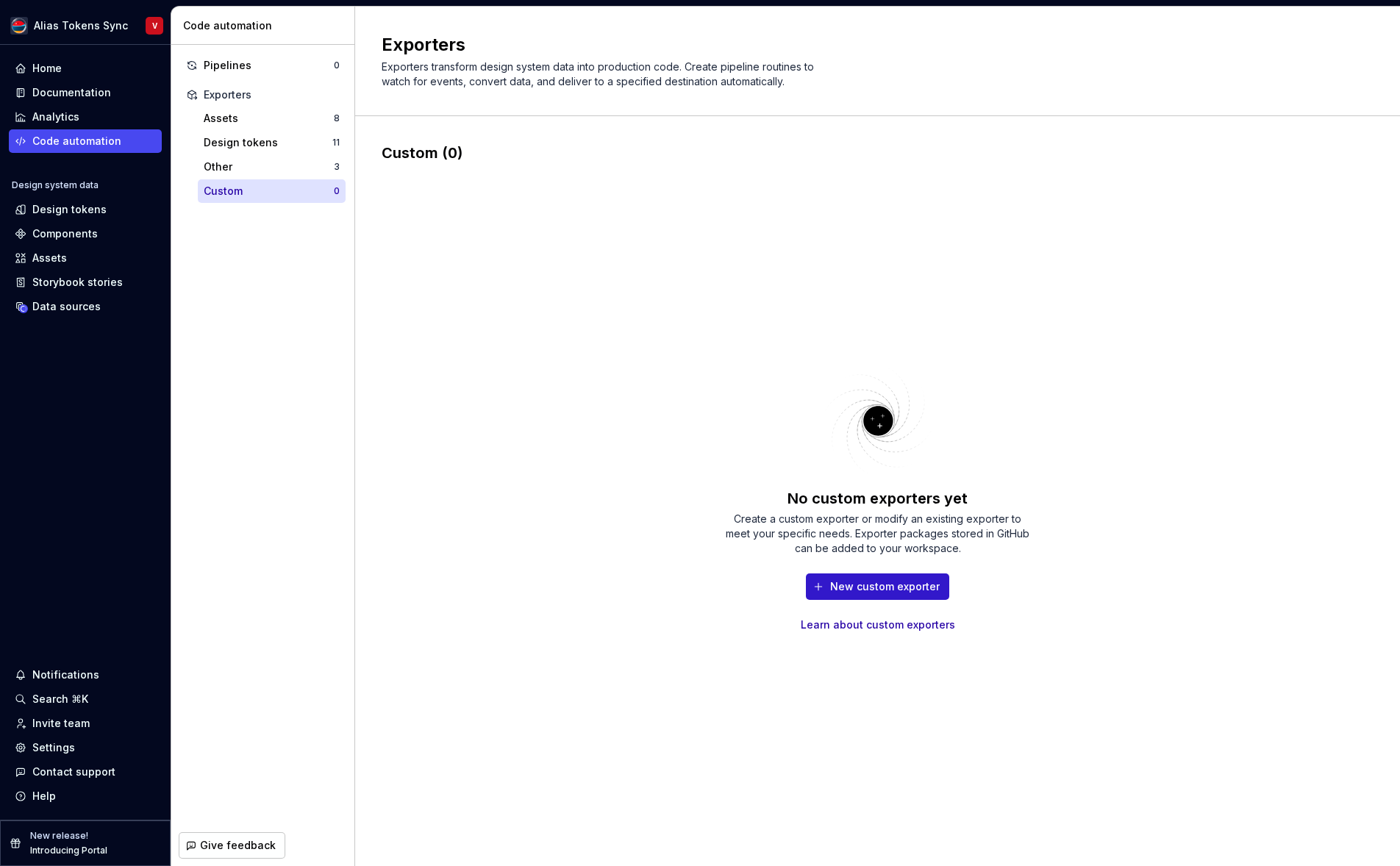
click at [868, 589] on span "New custom exporter" at bounding box center [885, 586] width 109 height 15
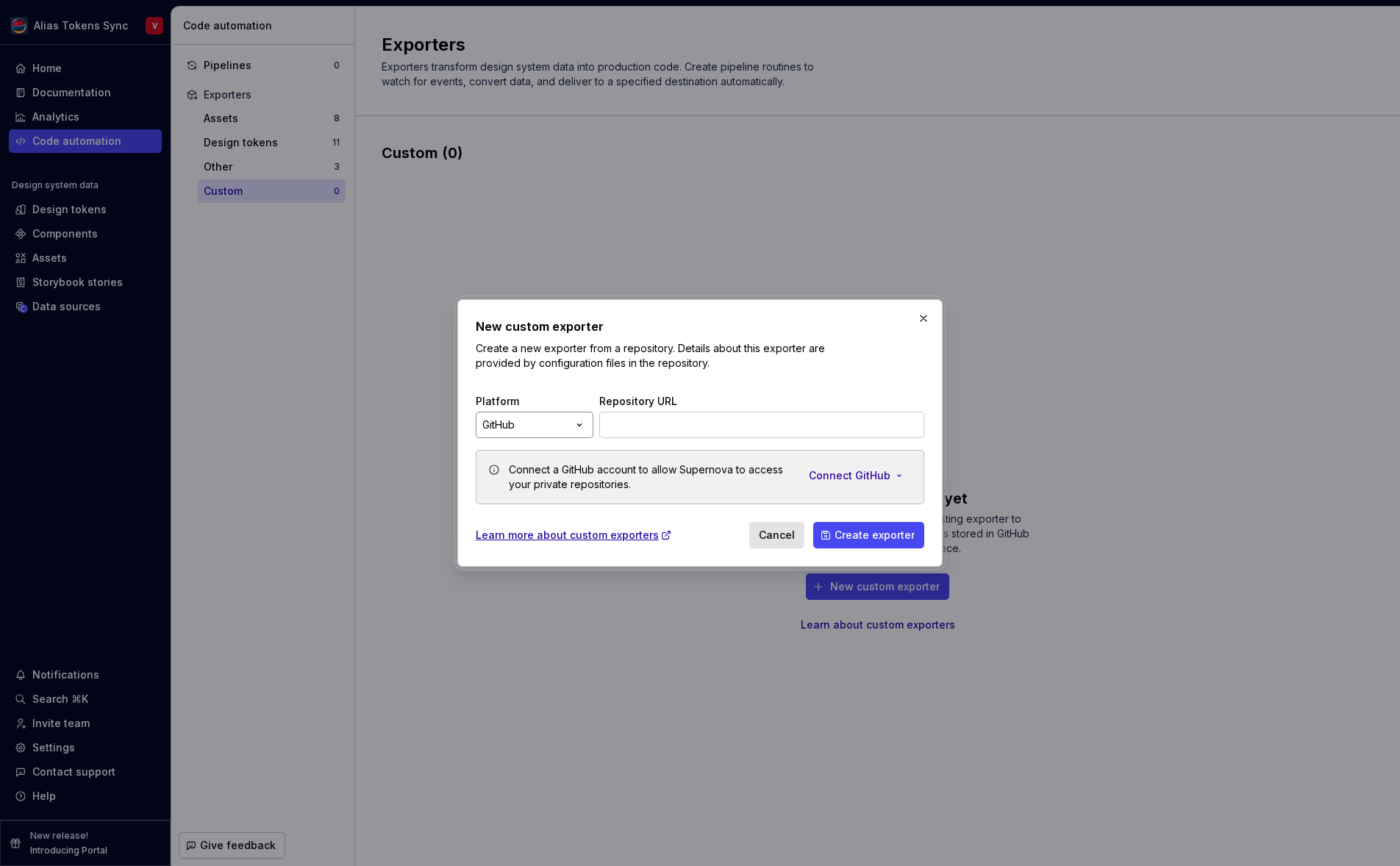
click at [584, 424] on div "New custom exporter Create a new exporter from a repository. Details about this…" at bounding box center [700, 433] width 1400 height 866
click at [722, 346] on div "New custom exporter Create a new exporter from a repository. Details about this…" at bounding box center [700, 433] width 1400 height 866
click at [923, 316] on button "button" at bounding box center [923, 318] width 20 height 20
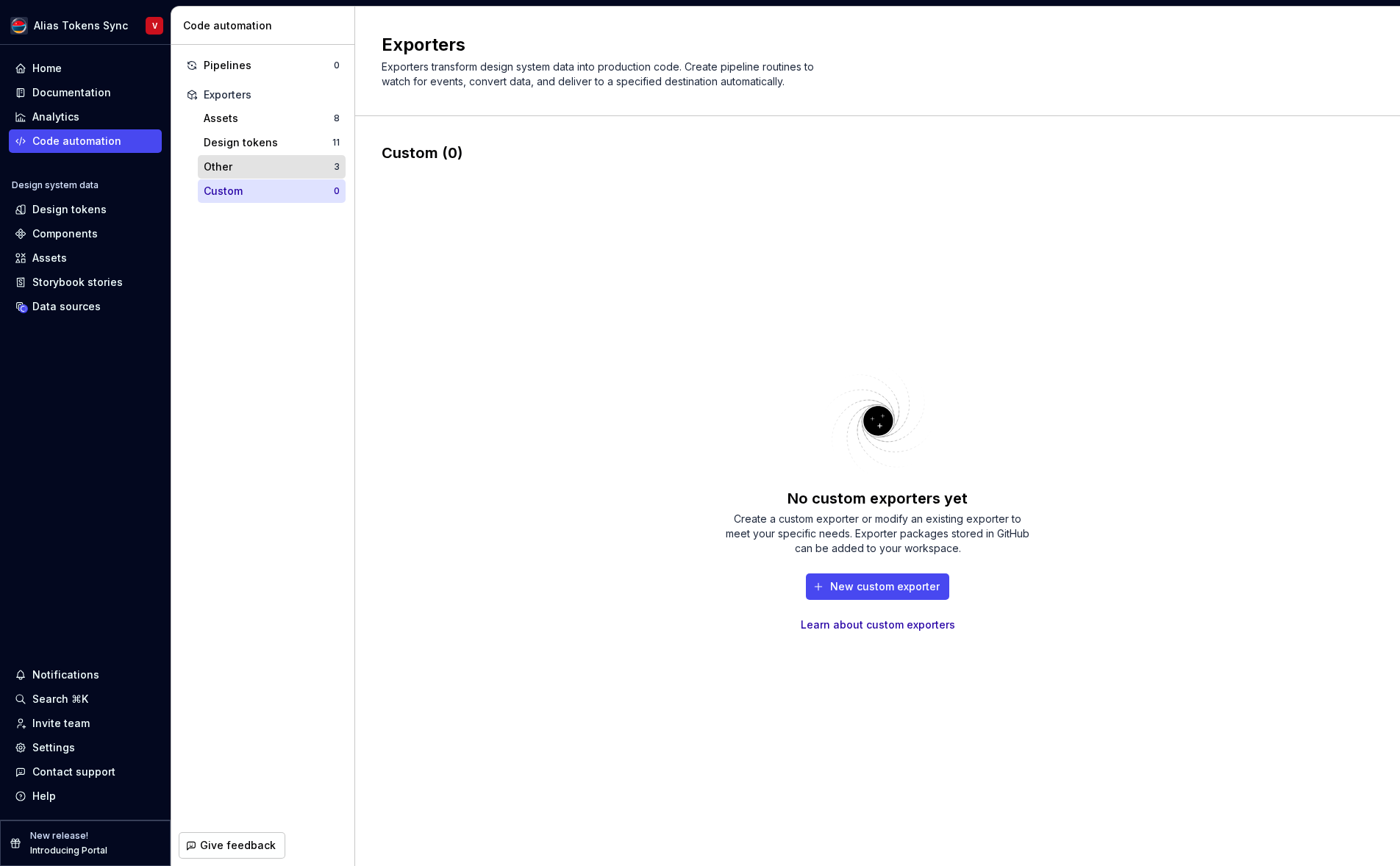
click at [292, 167] on div "Other" at bounding box center [269, 167] width 131 height 15
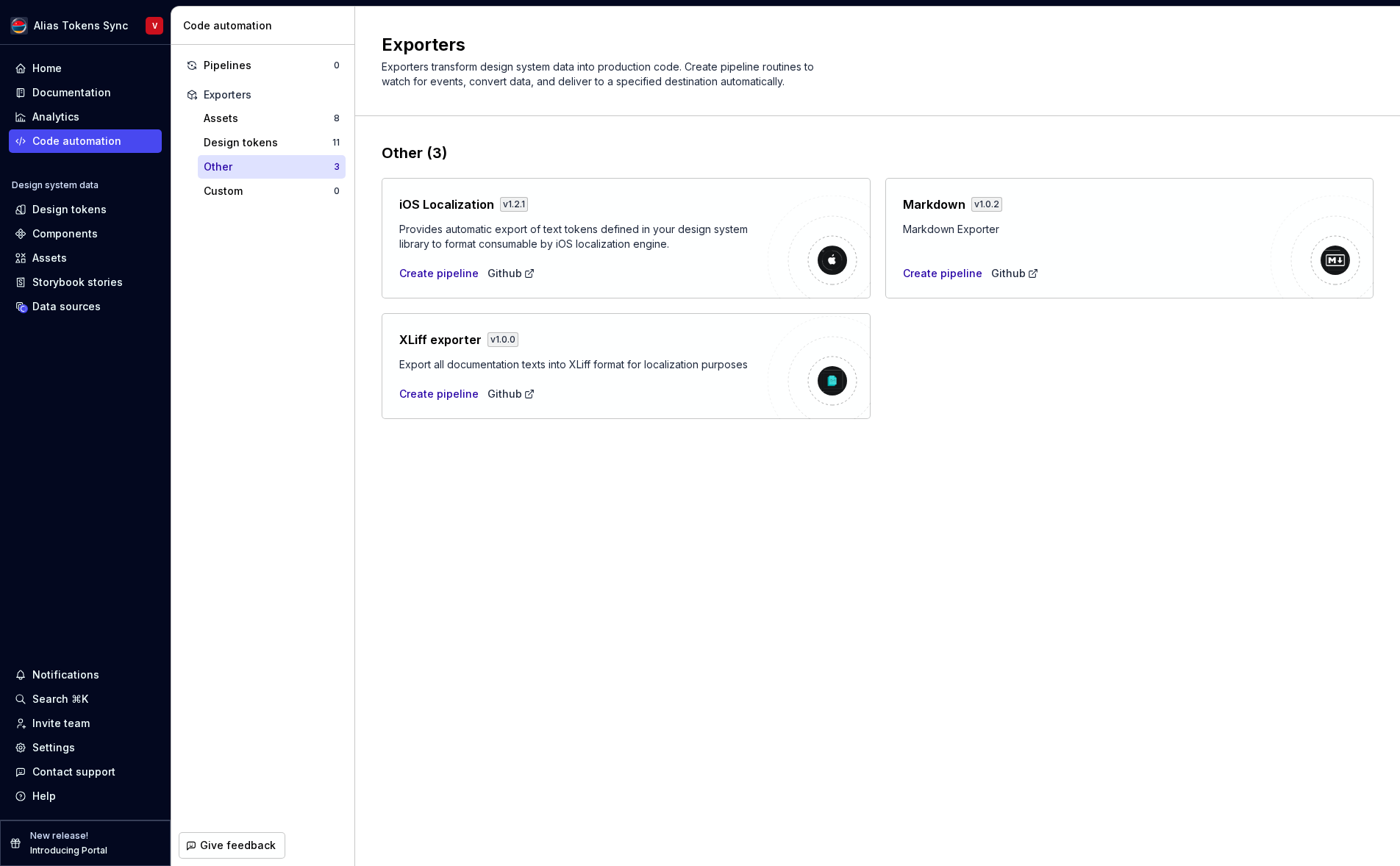
click at [307, 94] on div "Exporters" at bounding box center [272, 94] width 136 height 15
drag, startPoint x: 299, startPoint y: 112, endPoint x: 317, endPoint y: 124, distance: 21.6
click at [299, 112] on div "Assets" at bounding box center [269, 118] width 131 height 15
click at [307, 191] on div "Custom" at bounding box center [269, 191] width 131 height 15
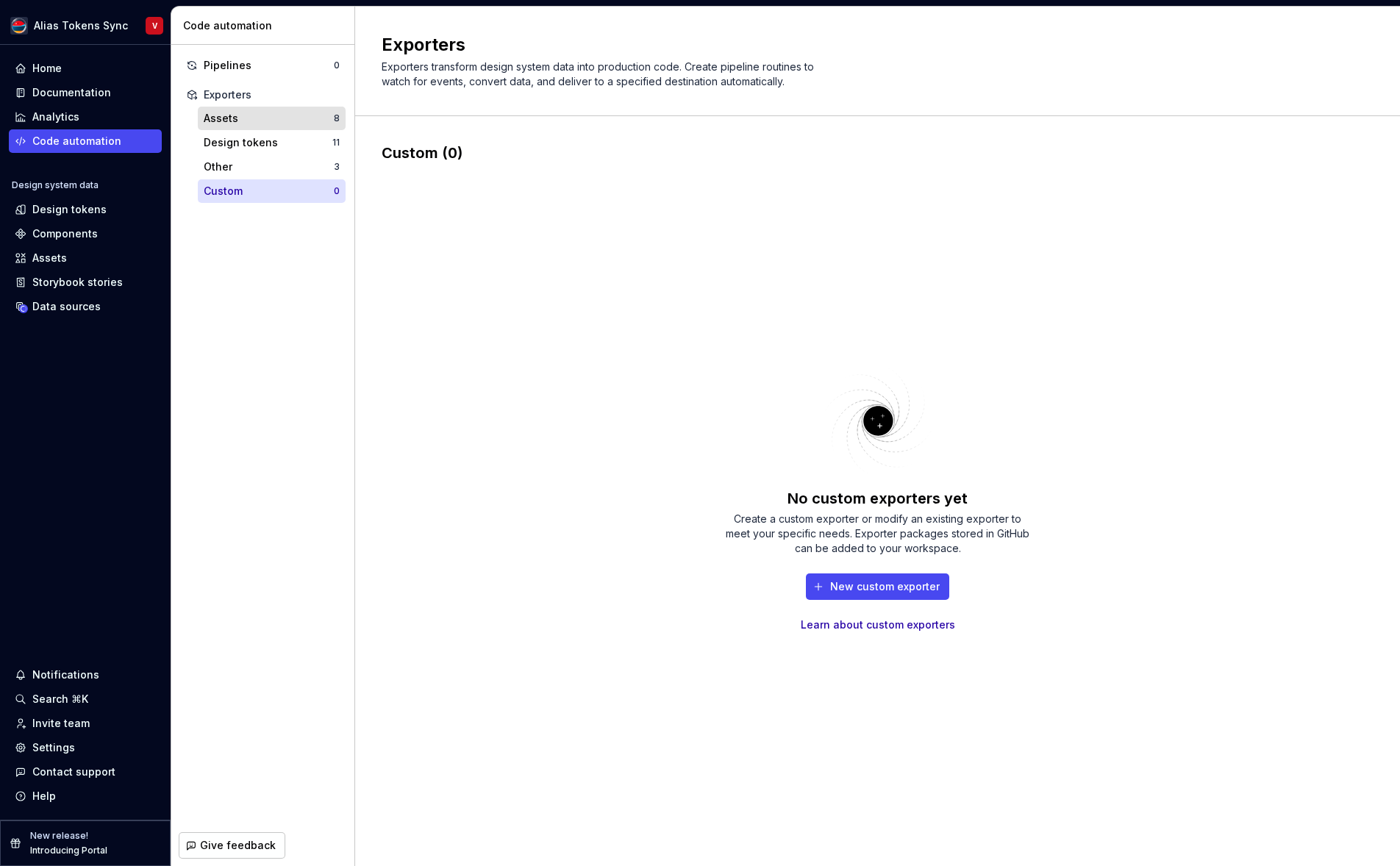
click at [295, 119] on div "Assets" at bounding box center [269, 118] width 131 height 15
click at [298, 142] on div "Design tokens" at bounding box center [268, 142] width 129 height 15
click at [284, 142] on div "Design tokens" at bounding box center [268, 142] width 129 height 15
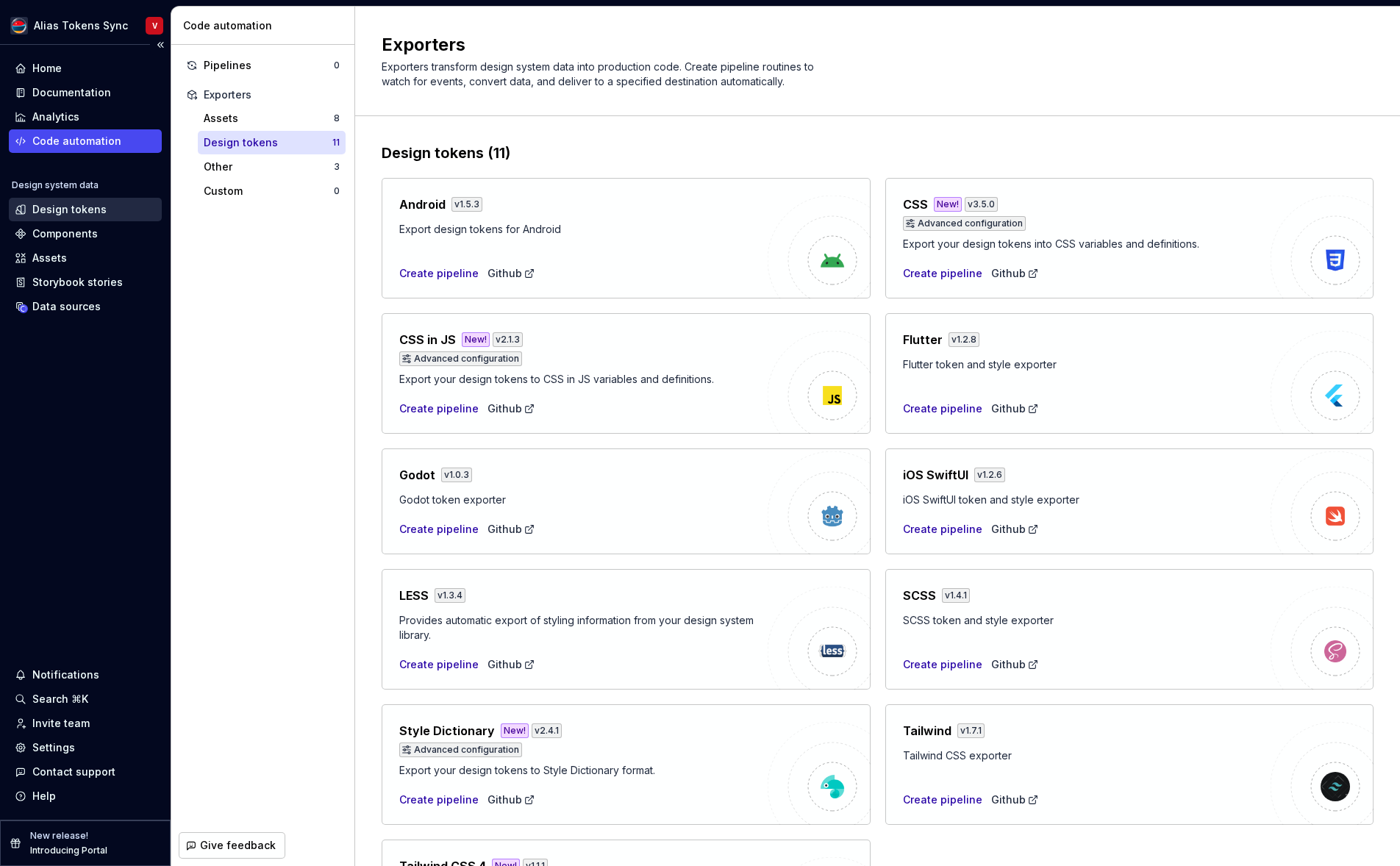
click at [105, 211] on div "Design tokens" at bounding box center [85, 209] width 141 height 15
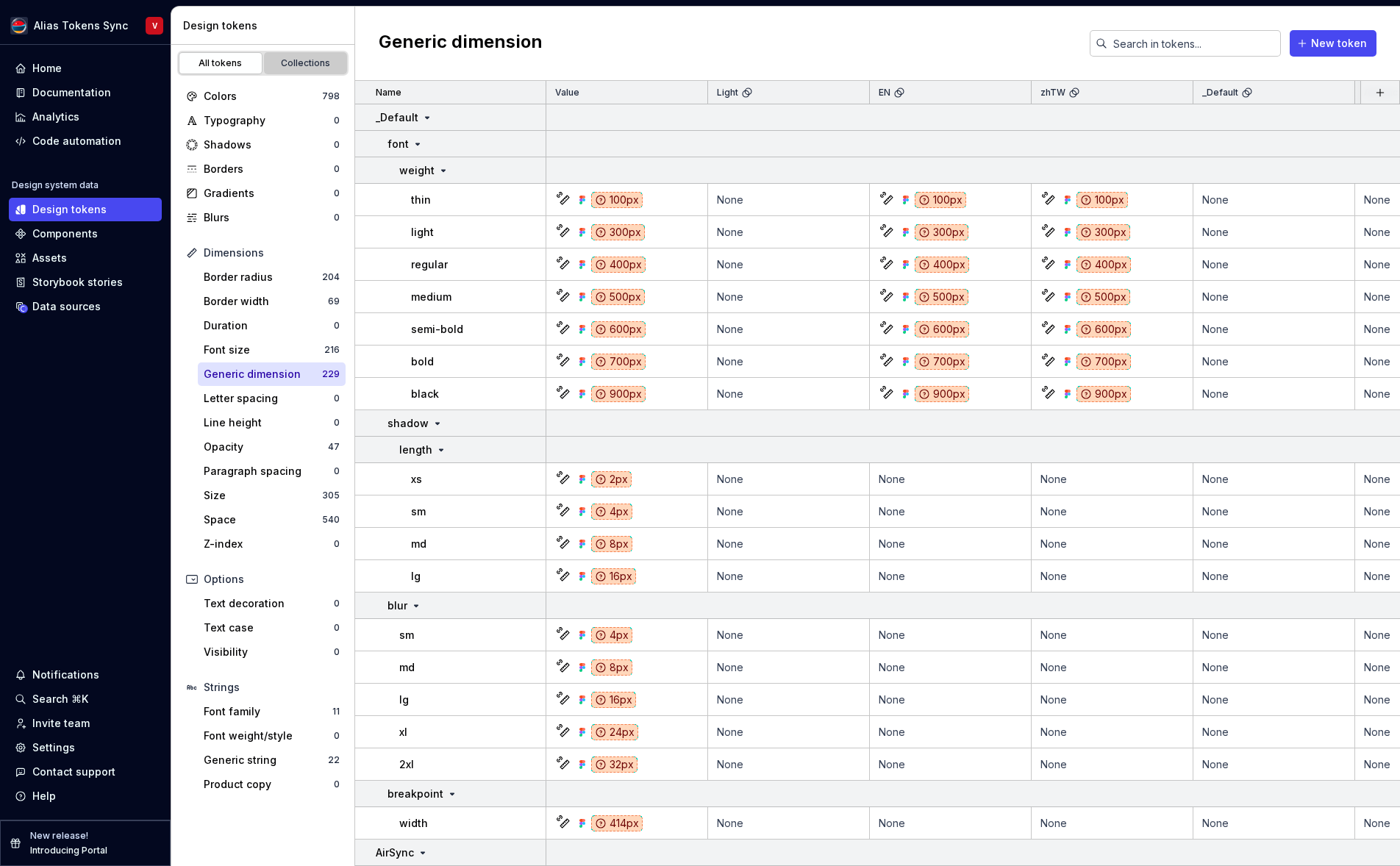
click at [307, 62] on div "Collections" at bounding box center [305, 63] width 73 height 12
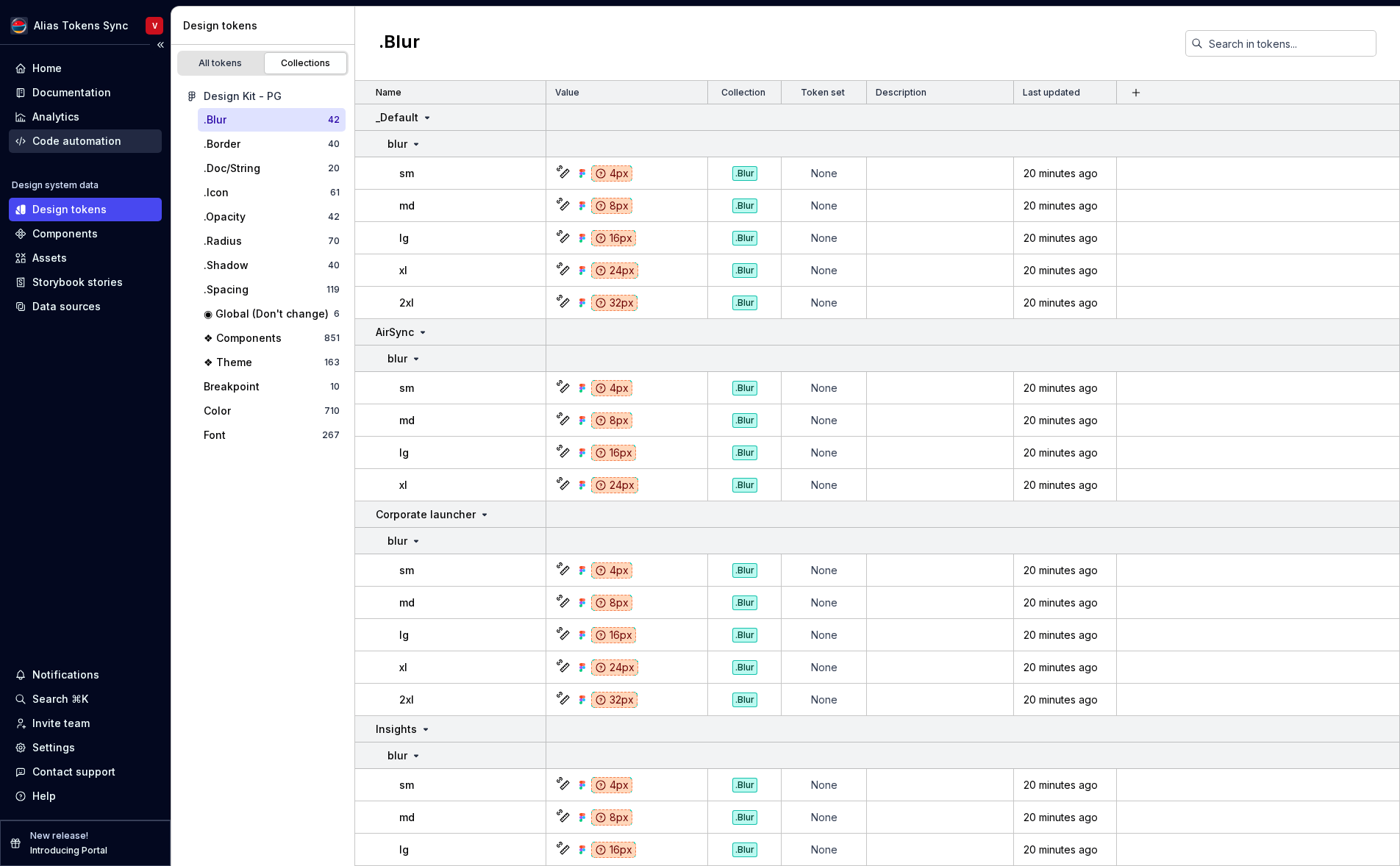
click at [120, 142] on div "Code automation" at bounding box center [85, 140] width 141 height 15
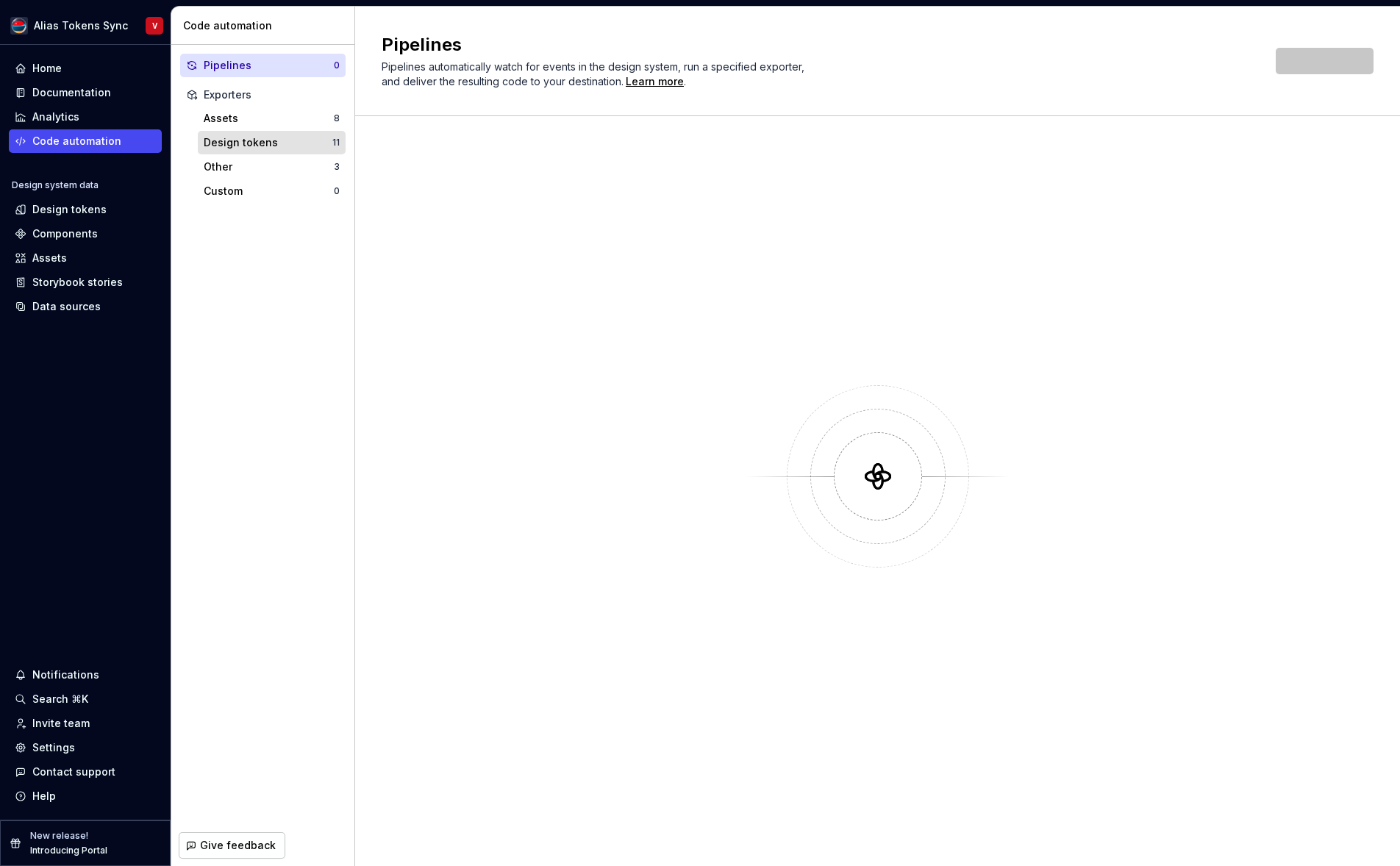
click at [286, 142] on div "Design tokens" at bounding box center [268, 142] width 129 height 15
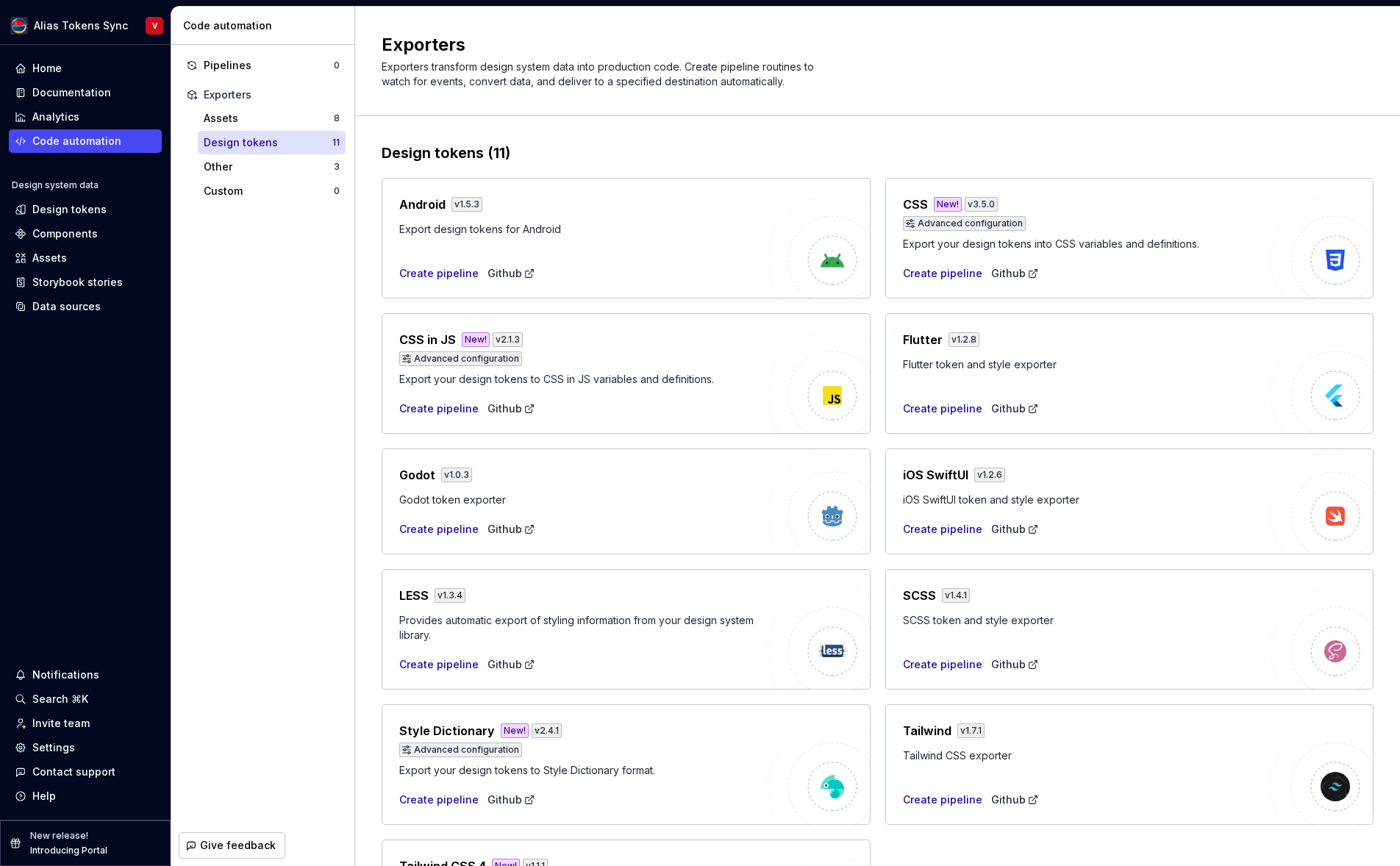
click at [1080, 149] on div "Design tokens (11)" at bounding box center [878, 152] width 992 height 20
click at [940, 273] on div "Create pipeline" at bounding box center [943, 273] width 80 height 15
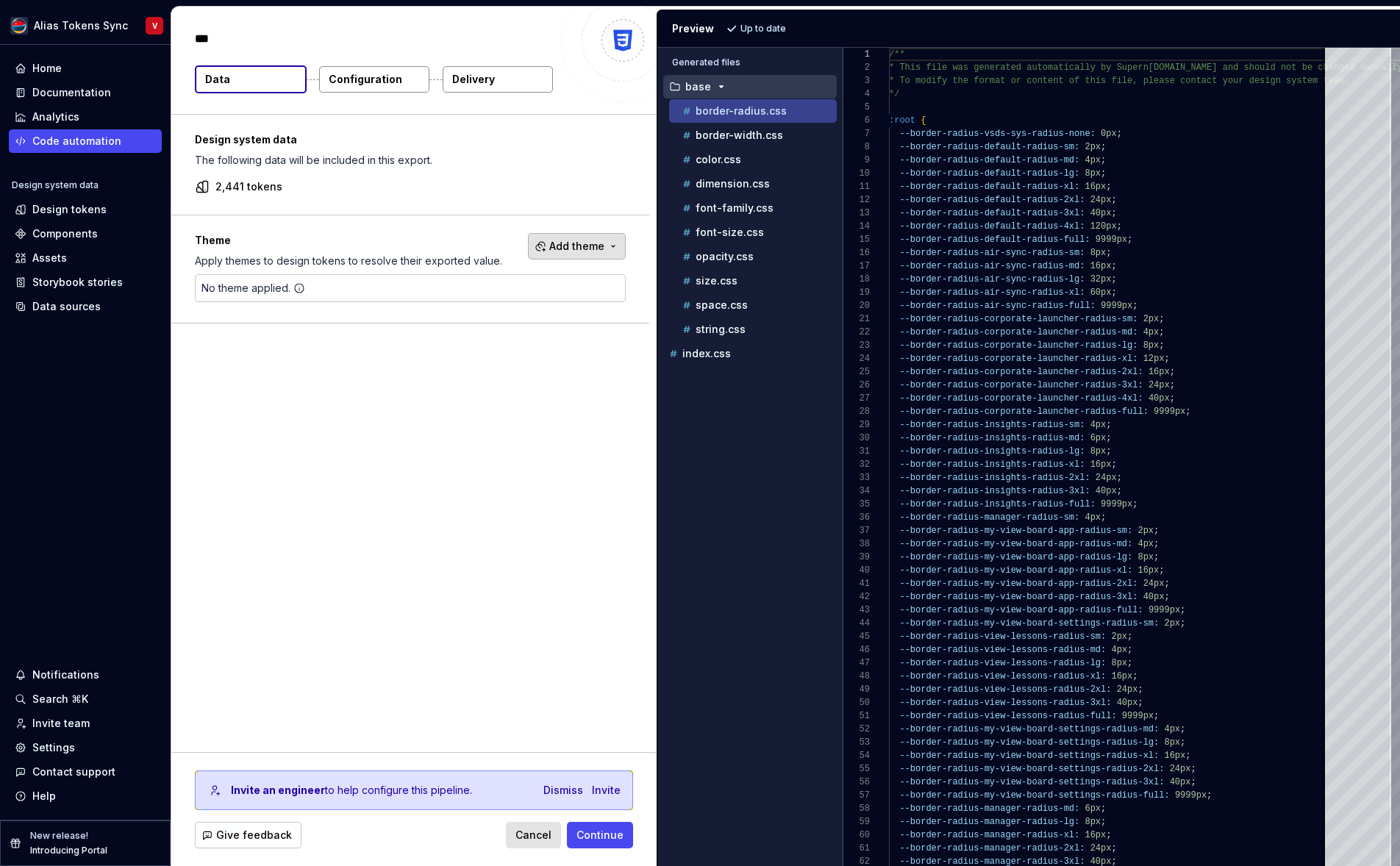
type textarea "*"
click at [586, 245] on span "Add theme" at bounding box center [577, 245] width 56 height 15
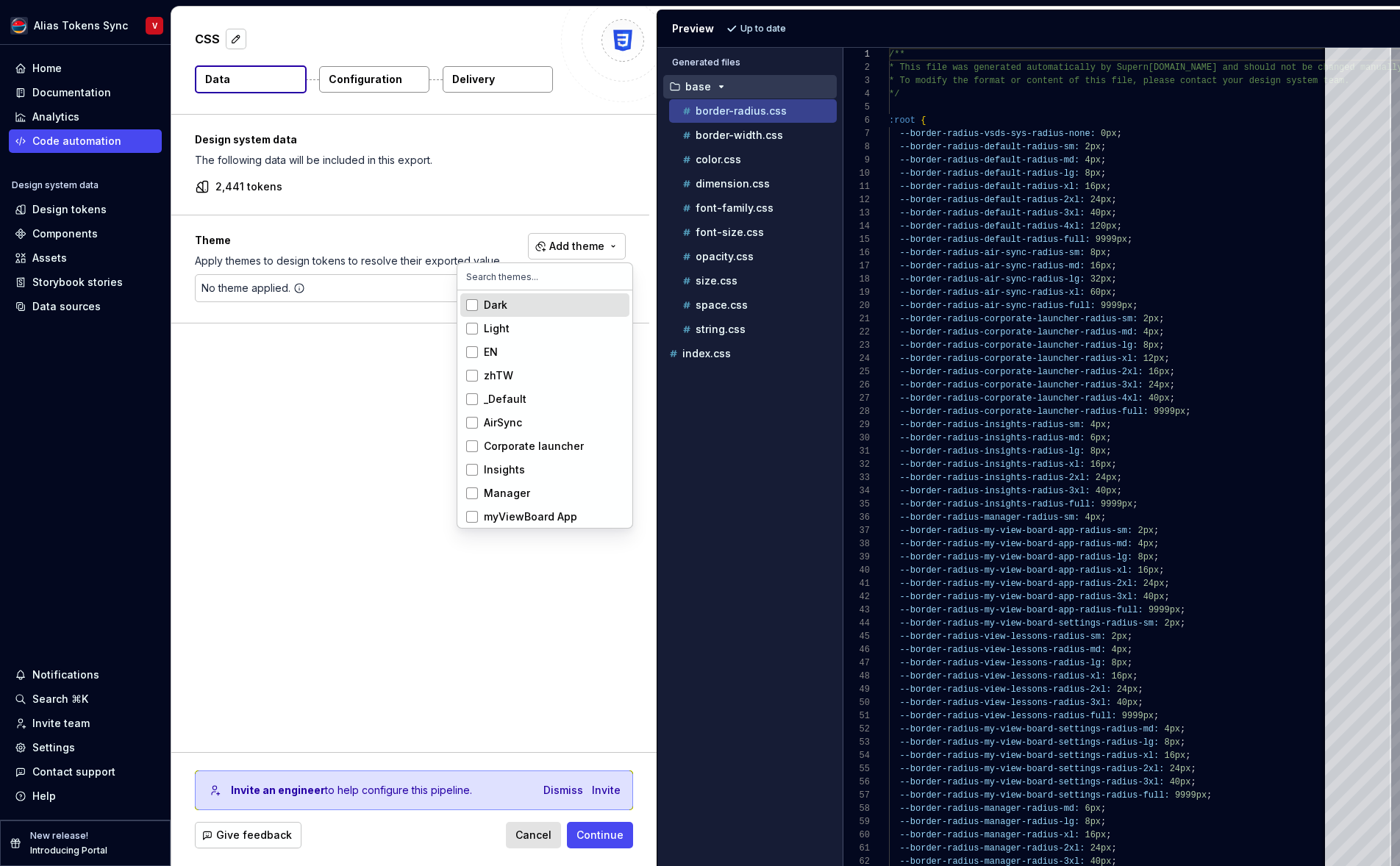
click at [361, 490] on html "Alias Tokens Sync V Home Documentation Analytics Code automation Design system …" at bounding box center [700, 433] width 1400 height 866
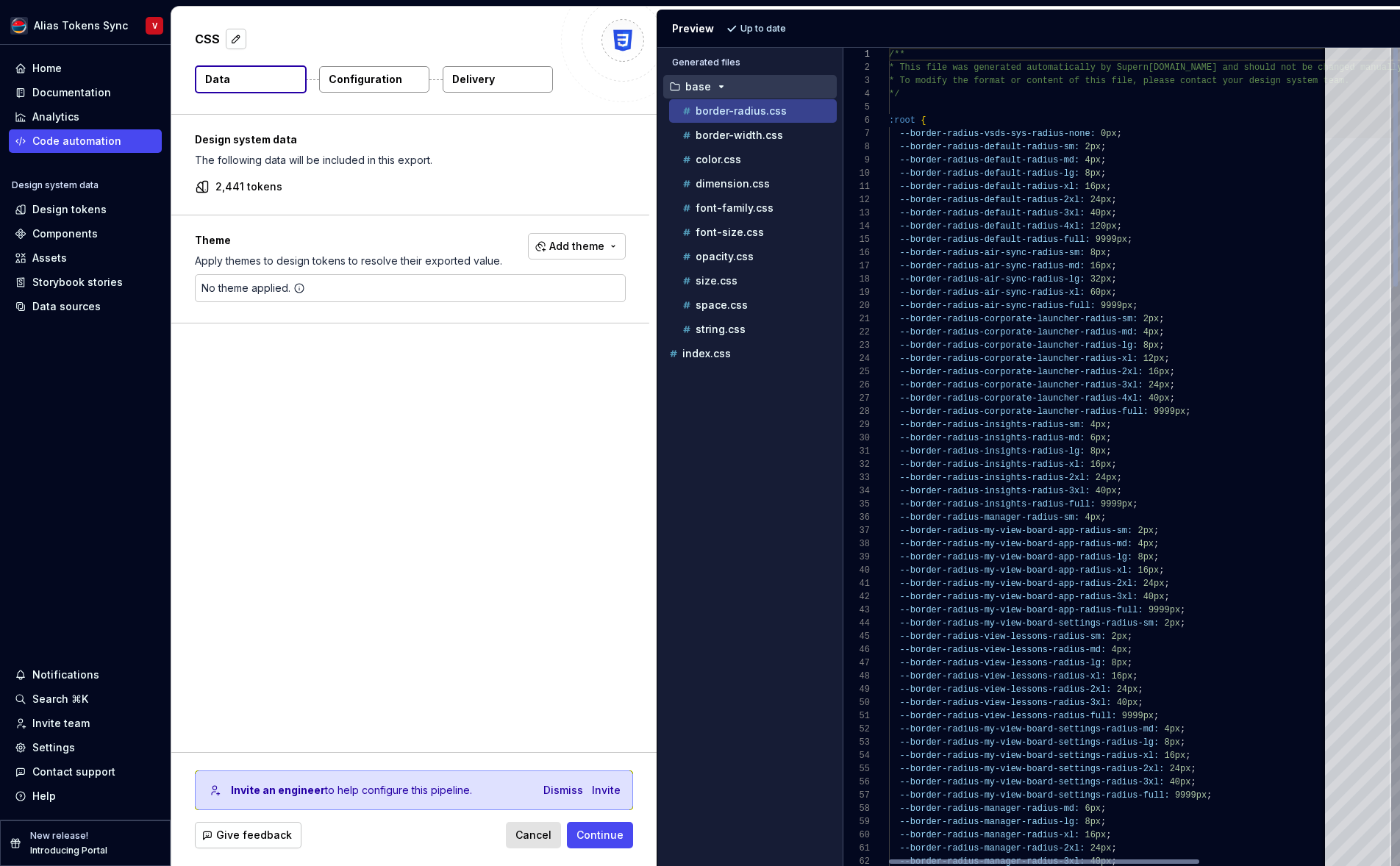
click at [1391, 50] on div at bounding box center [1358, 93] width 66 height 91
click at [778, 159] on div "color.css" at bounding box center [758, 159] width 158 height 15
type textarea "**********"
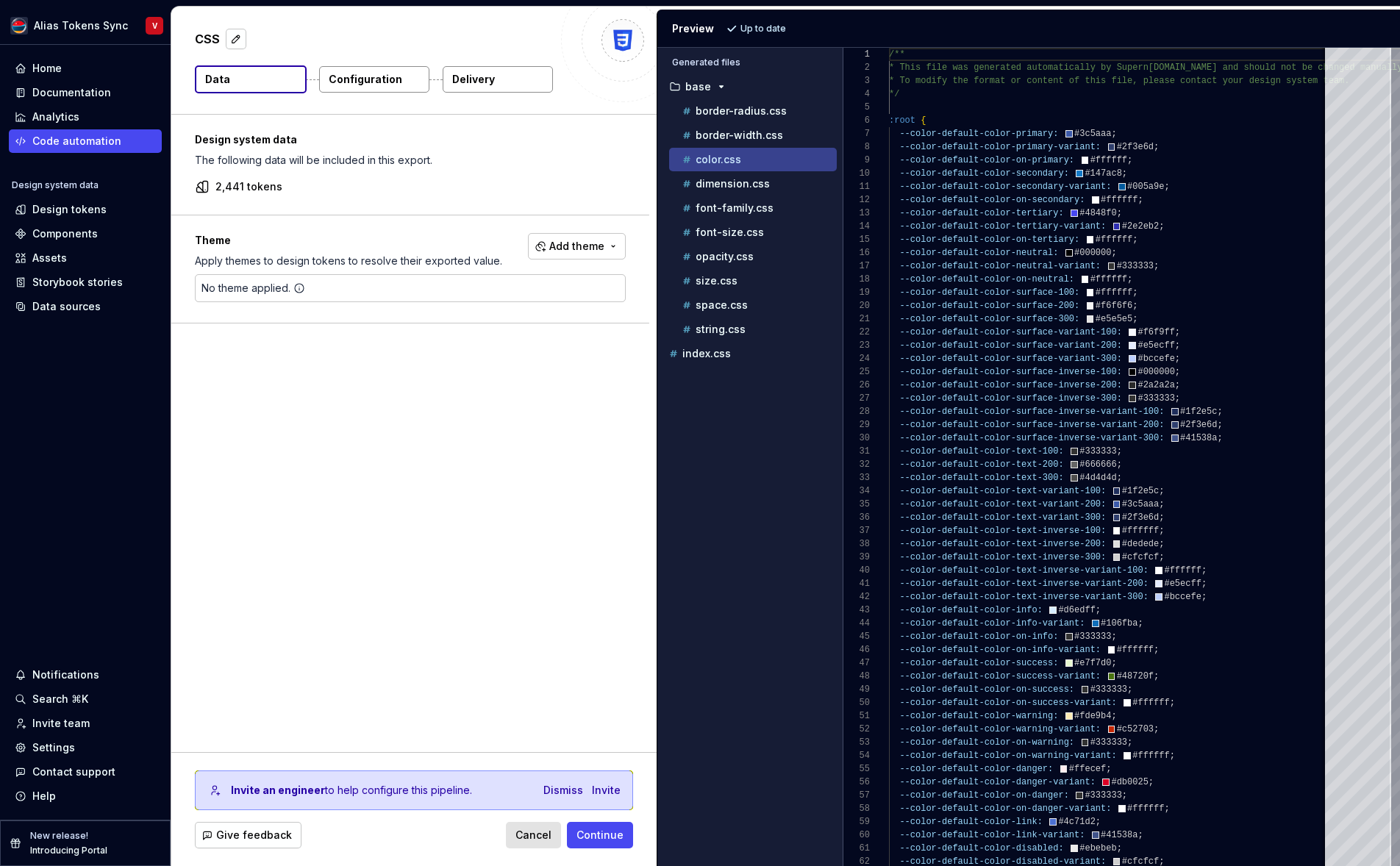
scroll to position [132, 0]
click at [324, 419] on div "Design system data The following data will be included in this export. 2,441 to…" at bounding box center [414, 433] width 485 height 637
